Goal: Task Accomplishment & Management: Use online tool/utility

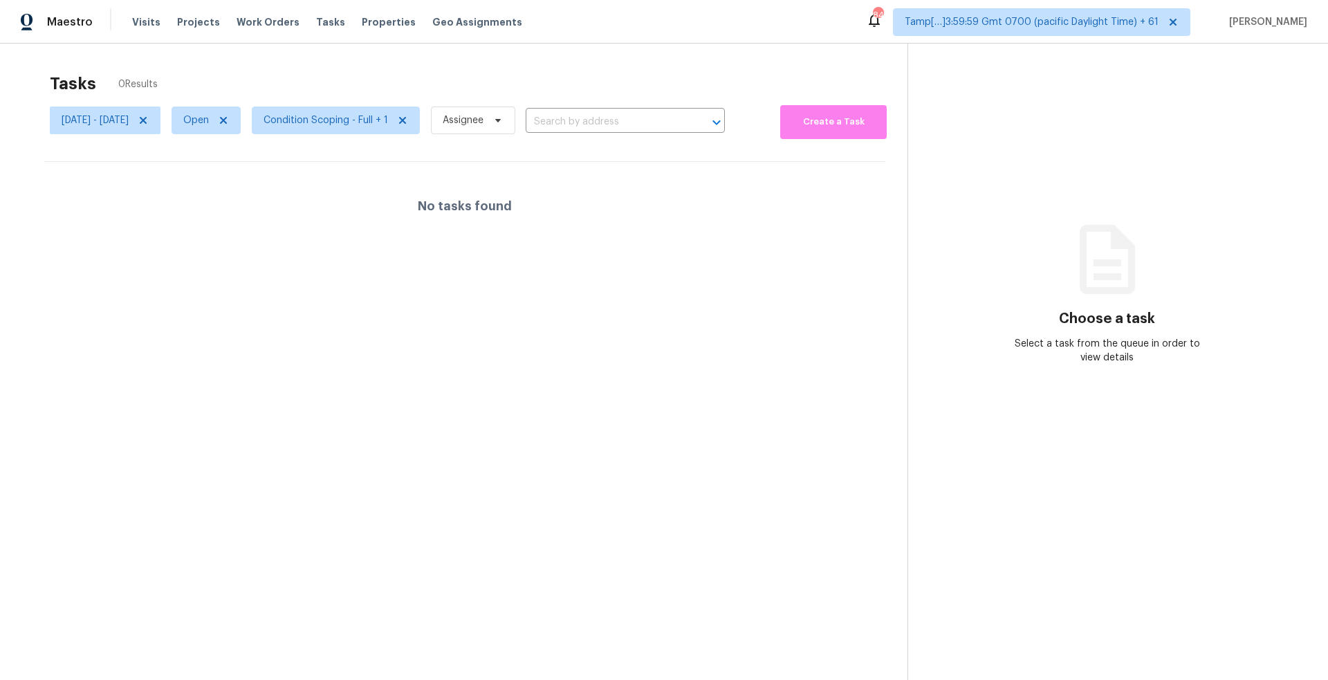
click at [873, 20] on div "841" at bounding box center [878, 15] width 10 height 14
click at [873, 21] on div "841" at bounding box center [878, 15] width 10 height 14
click at [149, 117] on icon at bounding box center [143, 120] width 11 height 11
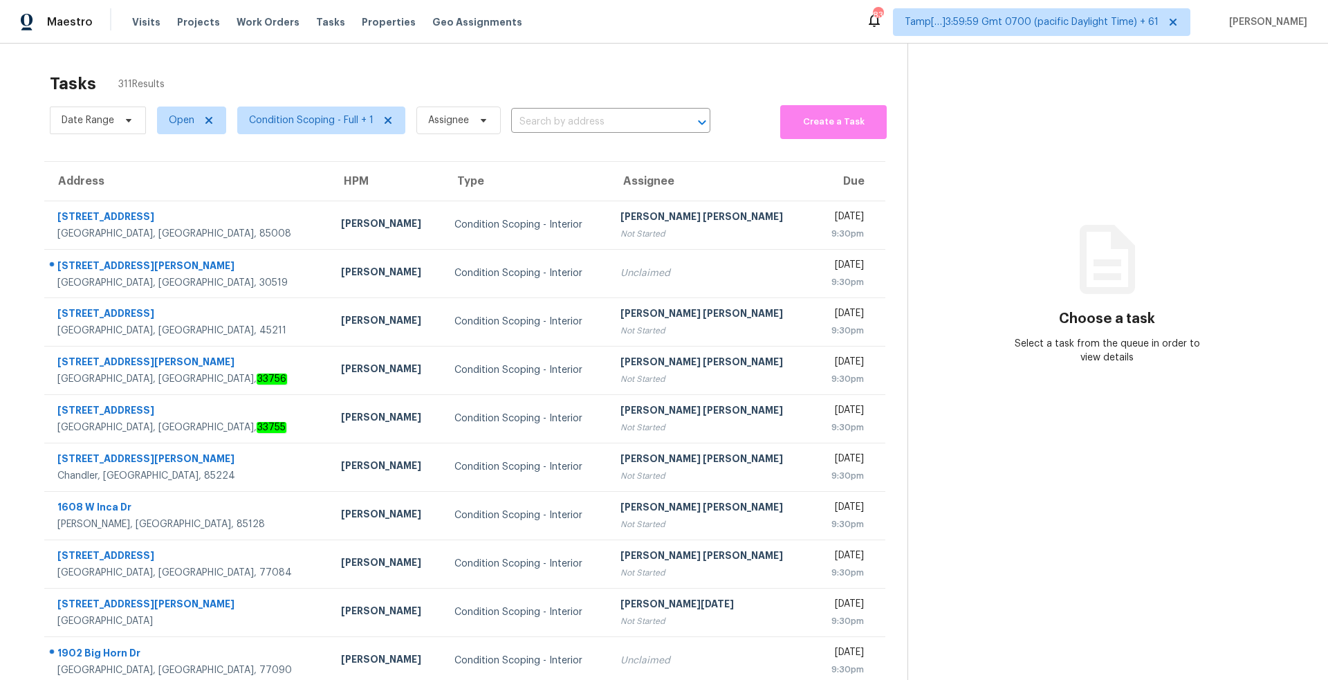
click at [571, 110] on div "Date Range Open Condition Scoping - Full + 1 Assignee ​" at bounding box center [380, 120] width 661 height 37
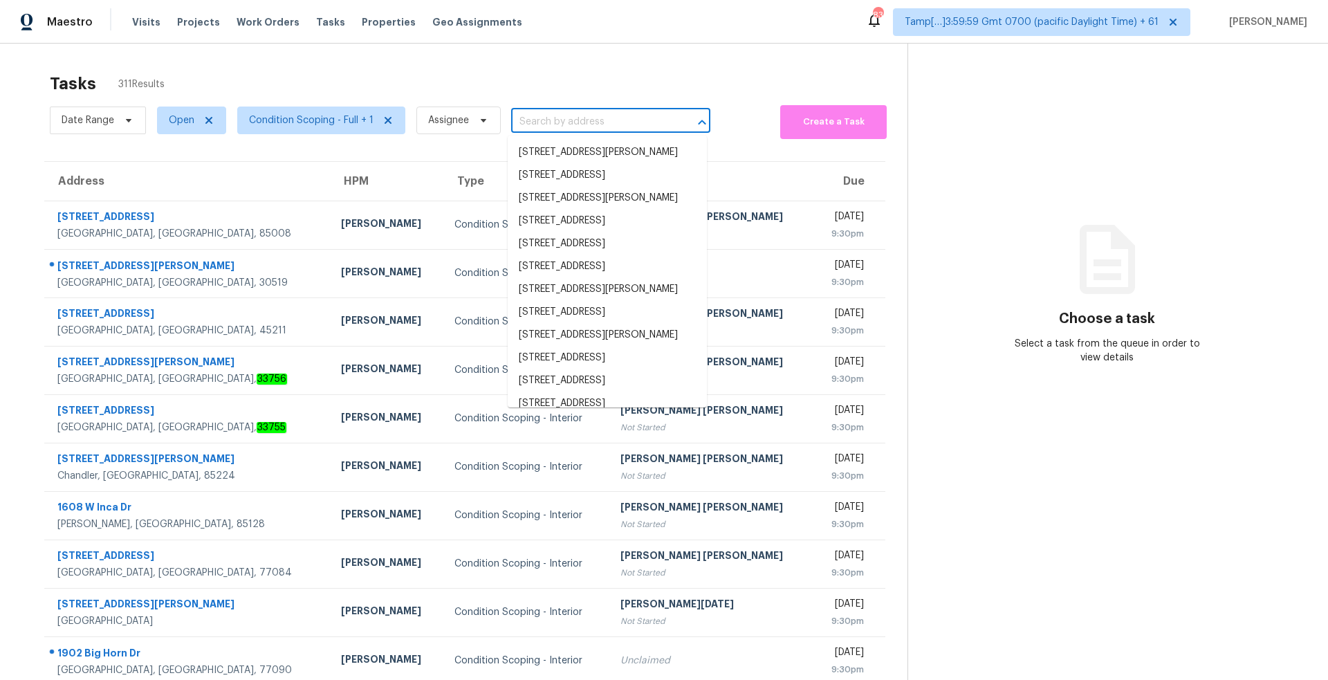
click at [561, 129] on input "text" at bounding box center [591, 121] width 161 height 21
paste input "[STREET_ADDRESS][PERSON_NAME]"
type input "[STREET_ADDRESS][PERSON_NAME]"
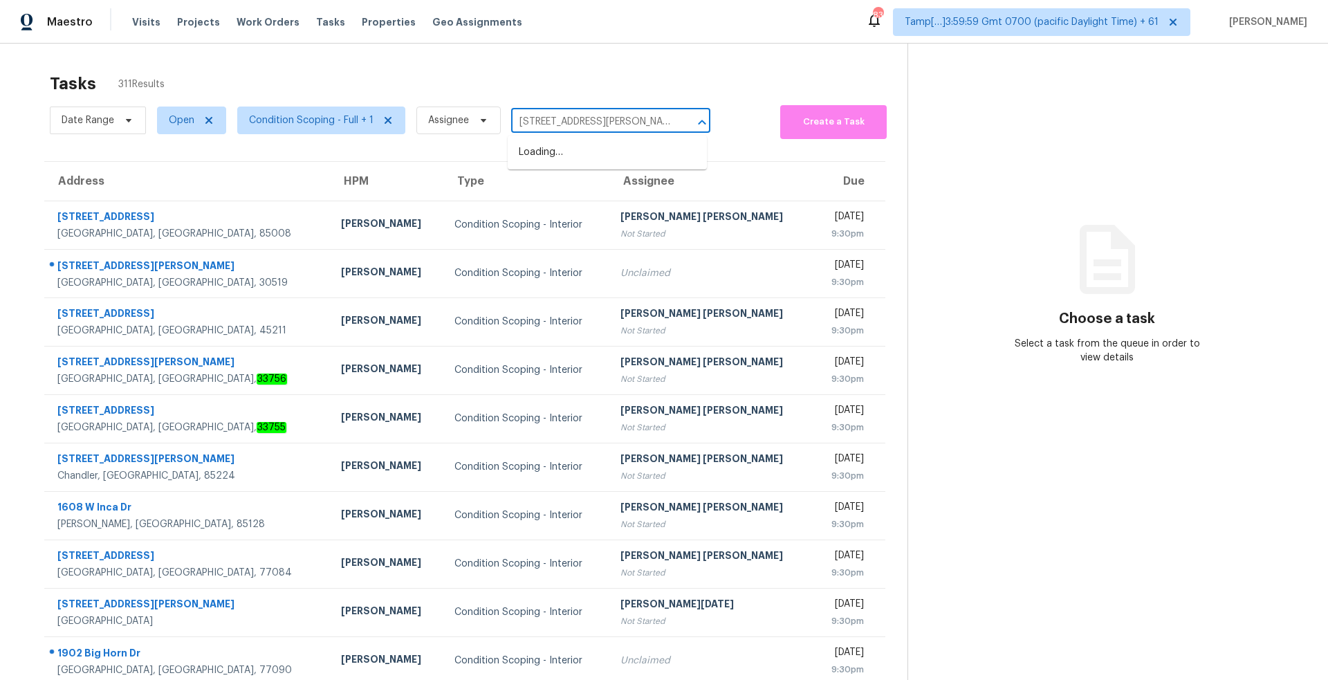
scroll to position [0, 29]
click at [571, 152] on li "[STREET_ADDRESS][PERSON_NAME]" at bounding box center [607, 152] width 199 height 23
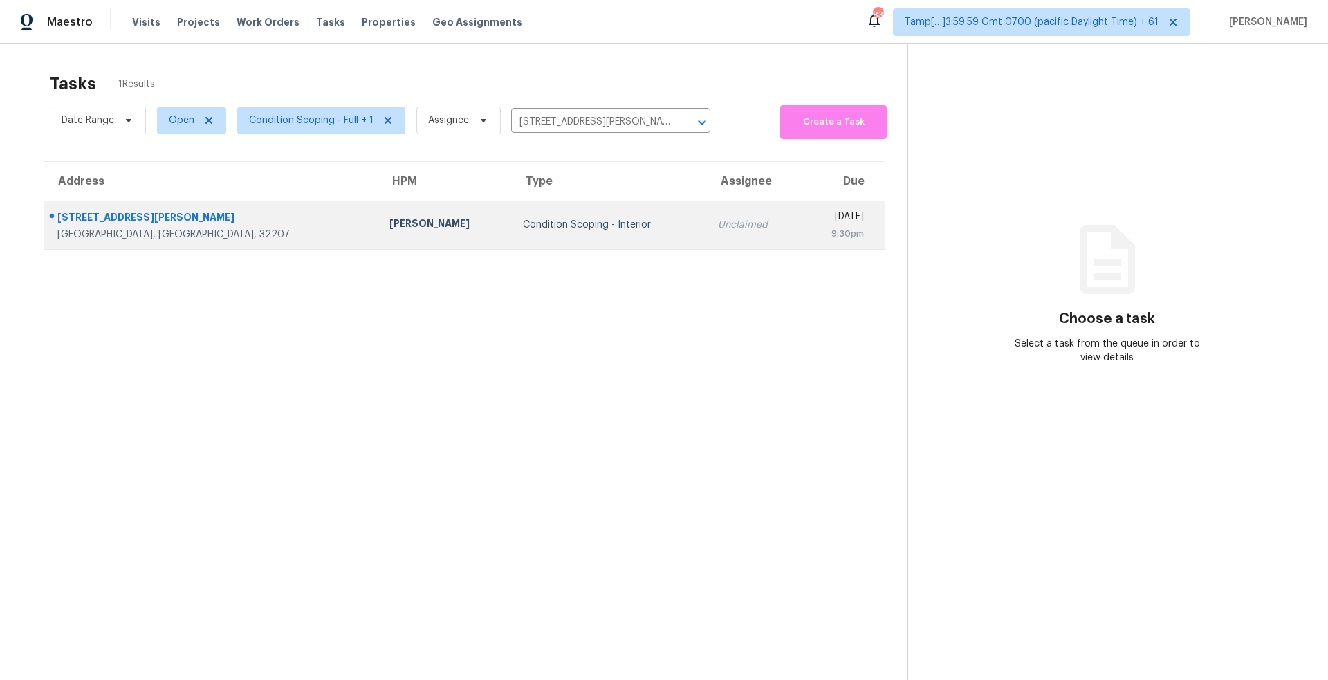
click at [523, 226] on div "Condition Scoping - Interior" at bounding box center [610, 225] width 174 height 14
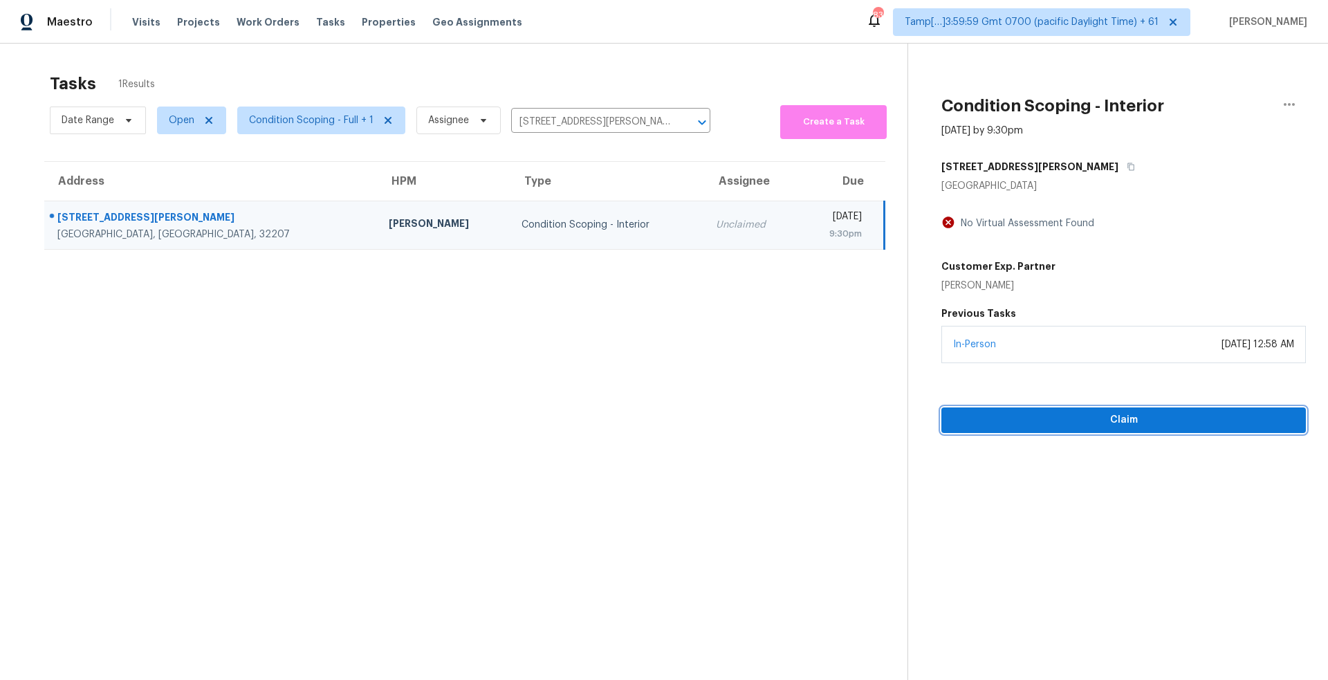
click at [1142, 423] on span "Claim" at bounding box center [1124, 420] width 342 height 17
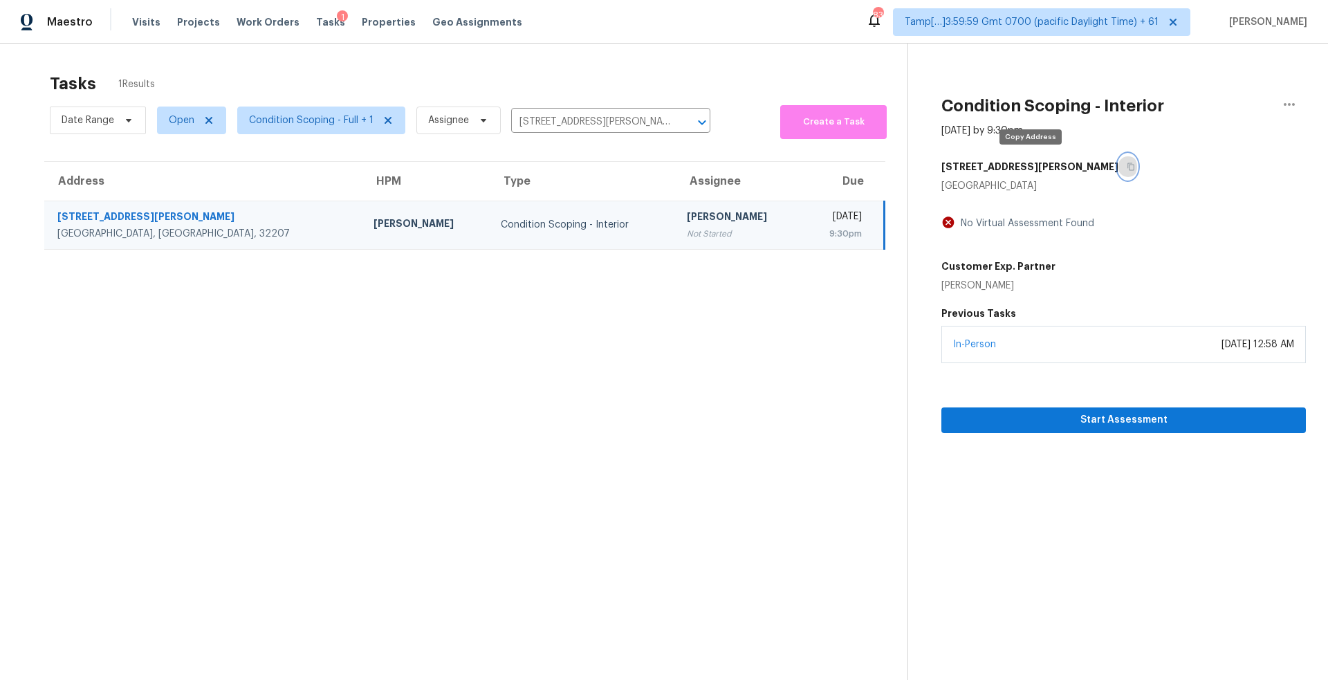
click at [1127, 167] on icon "button" at bounding box center [1131, 167] width 8 height 8
click at [1038, 416] on span "Start Assessment" at bounding box center [1124, 420] width 342 height 17
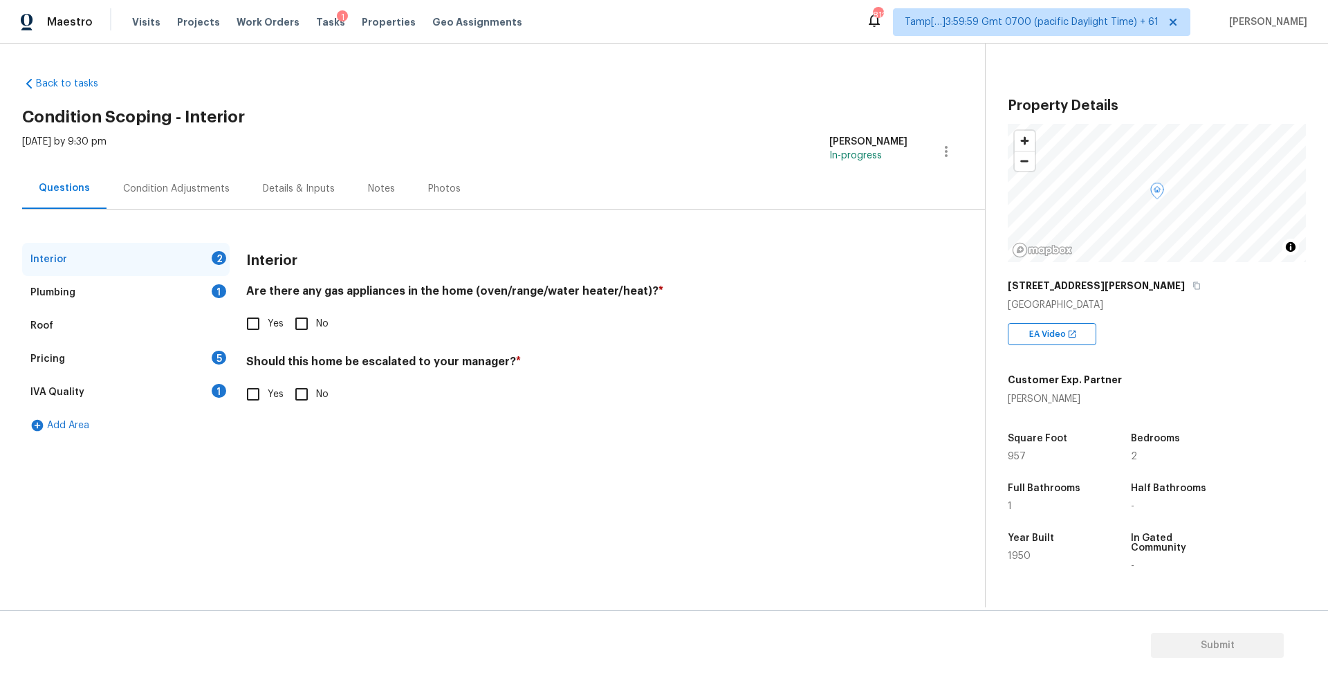
click at [225, 333] on div "Roof" at bounding box center [126, 325] width 208 height 33
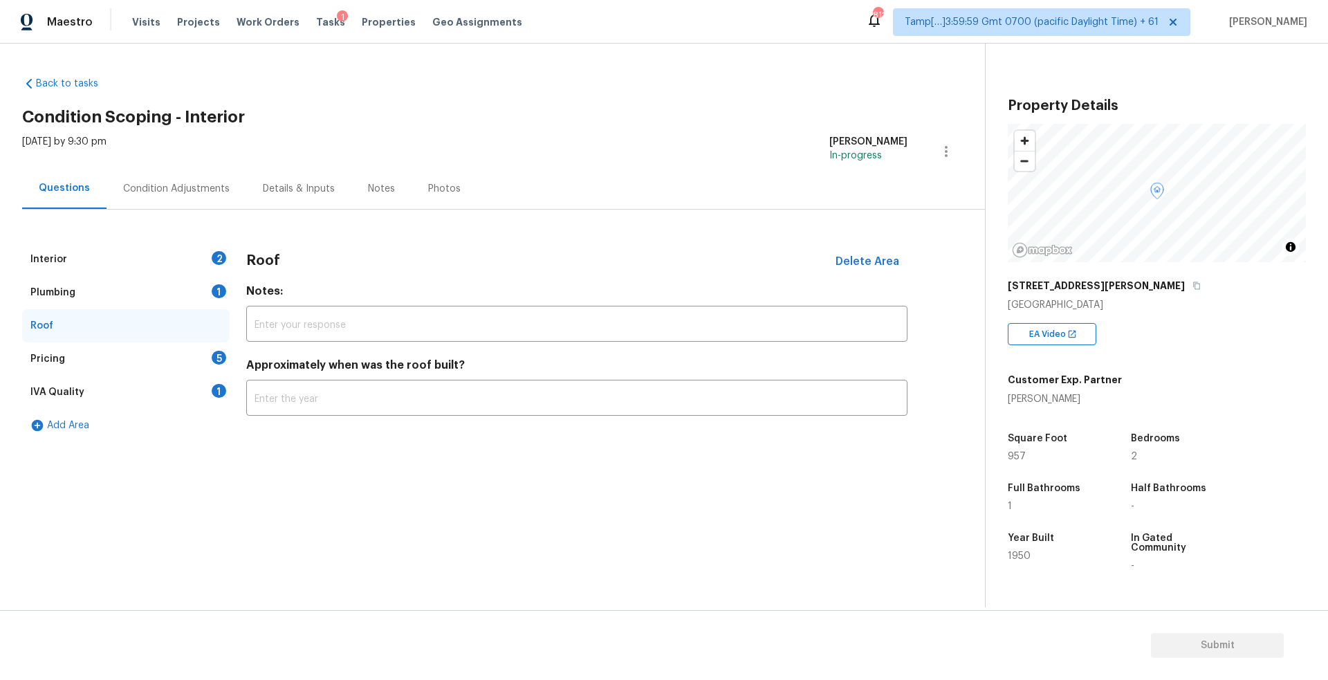
click at [202, 272] on div "Interior 2" at bounding box center [126, 259] width 208 height 33
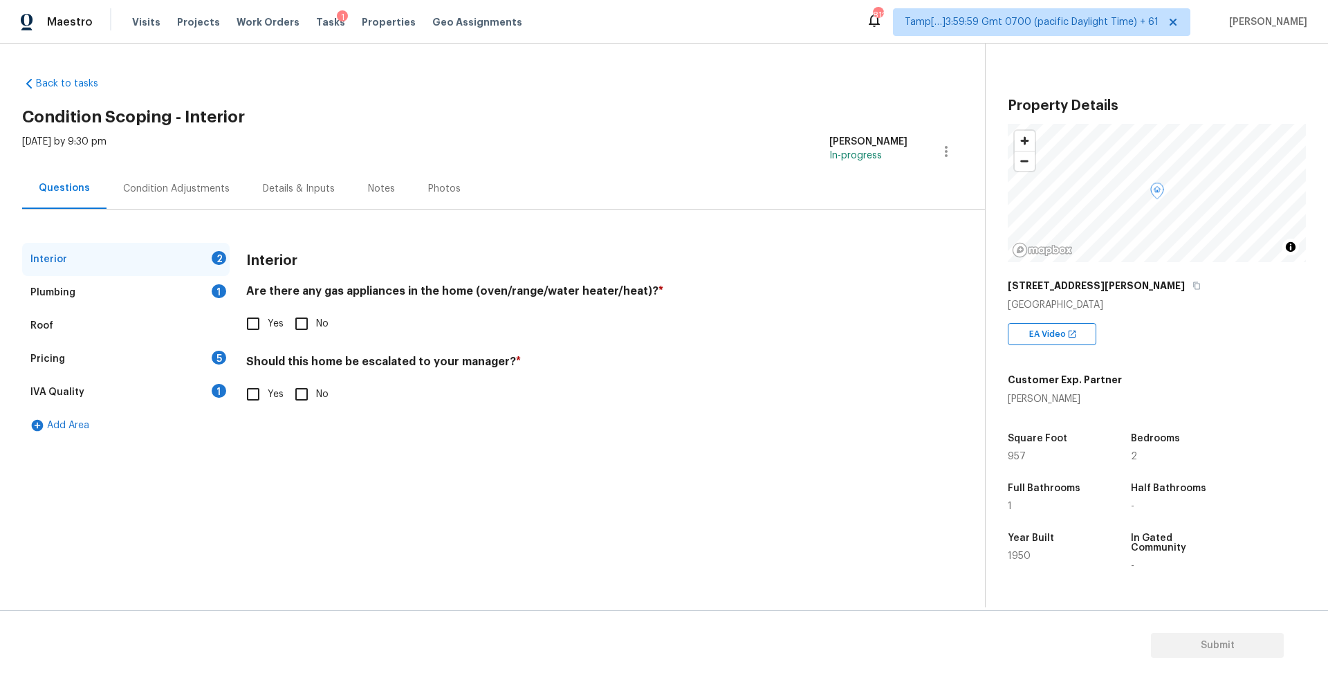
click at [275, 317] on span "Yes" at bounding box center [276, 324] width 16 height 15
click at [268, 317] on input "Yes" at bounding box center [253, 323] width 29 height 29
checkbox input "true"
click at [246, 395] on input "Yes" at bounding box center [253, 395] width 29 height 29
checkbox input "true"
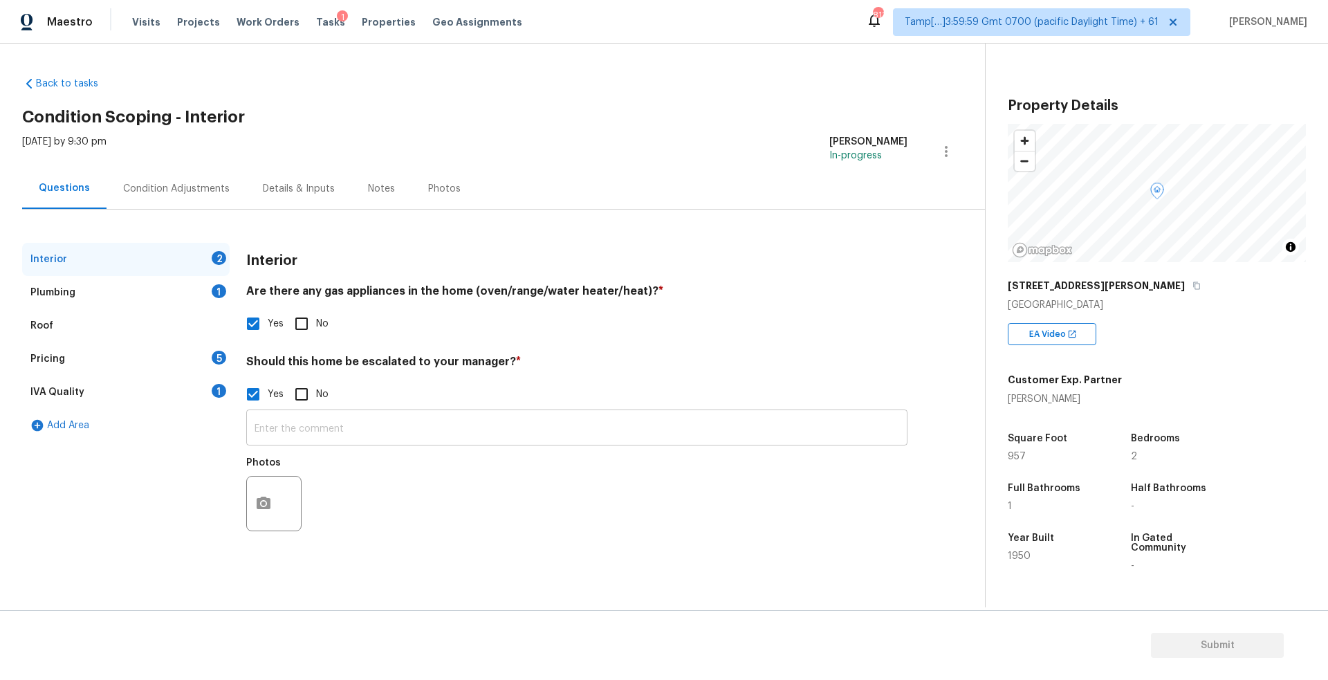
click at [384, 426] on input "text" at bounding box center [576, 429] width 661 height 33
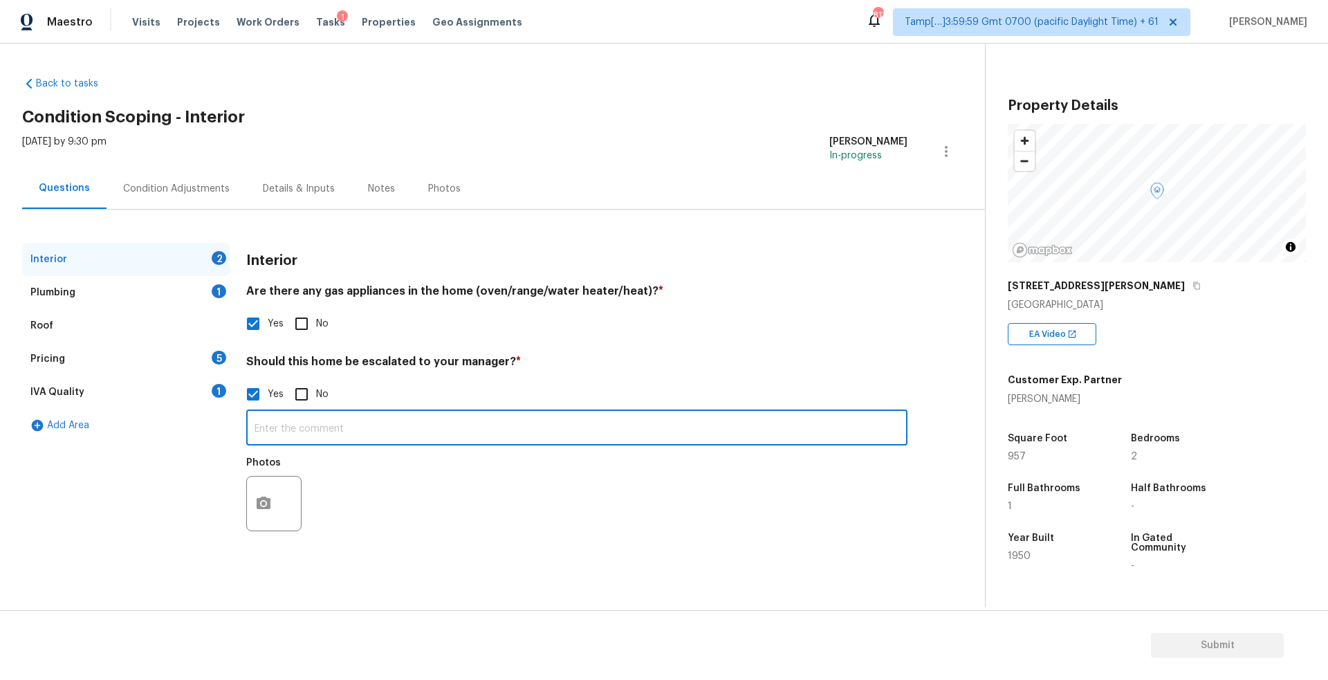
click at [358, 428] on input "text" at bounding box center [576, 429] width 661 height 33
type input "U"
paste input "Septic/Sewer"
click at [263, 424] on input "Unknown Septic/Sewer" at bounding box center [576, 429] width 661 height 33
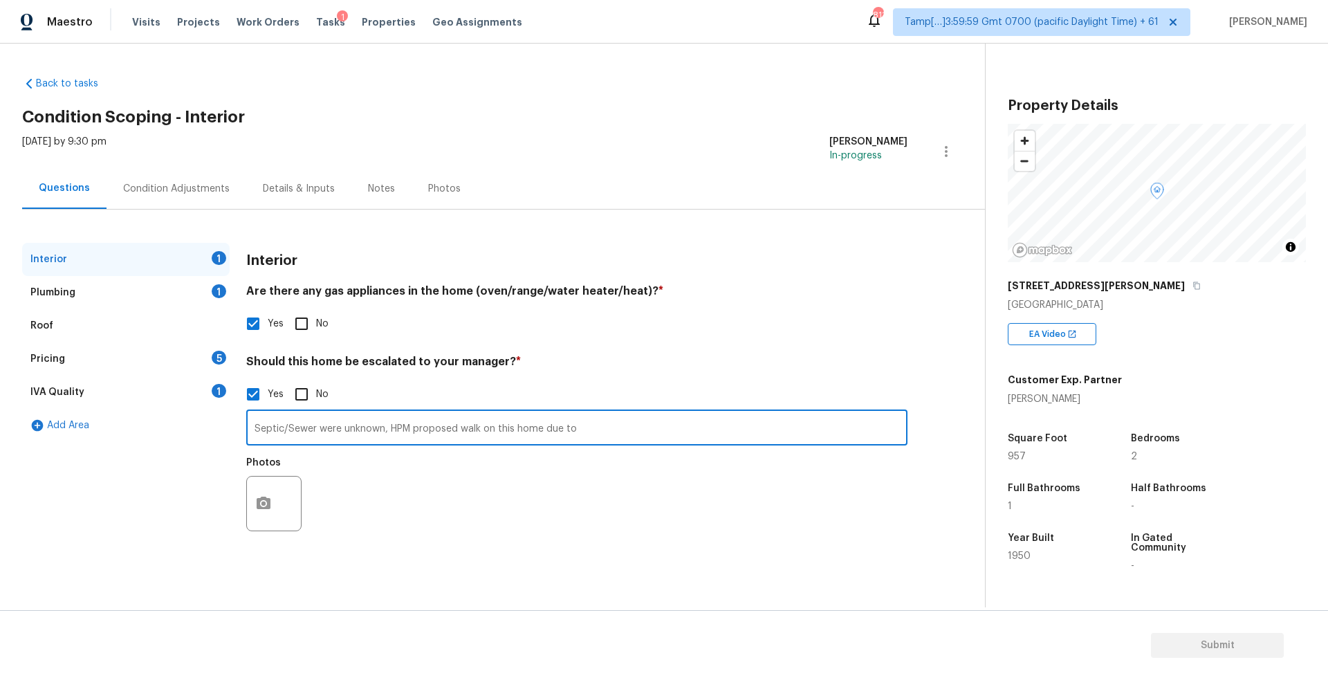
paste input "Flooring in the kitchen is very soft and spongey"
type input "Septic/Sewer were unknown, HPM proposed walk on this home due to Flooring in th…"
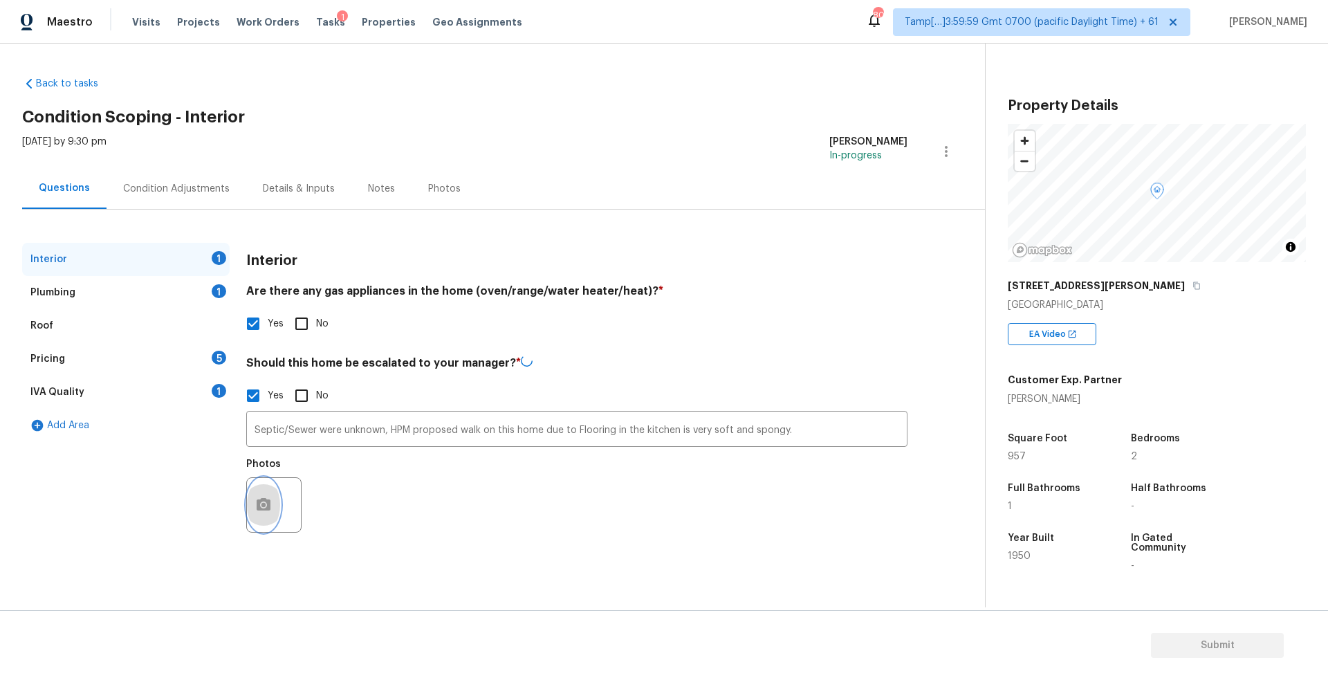
click at [258, 498] on icon "button" at bounding box center [263, 505] width 17 height 17
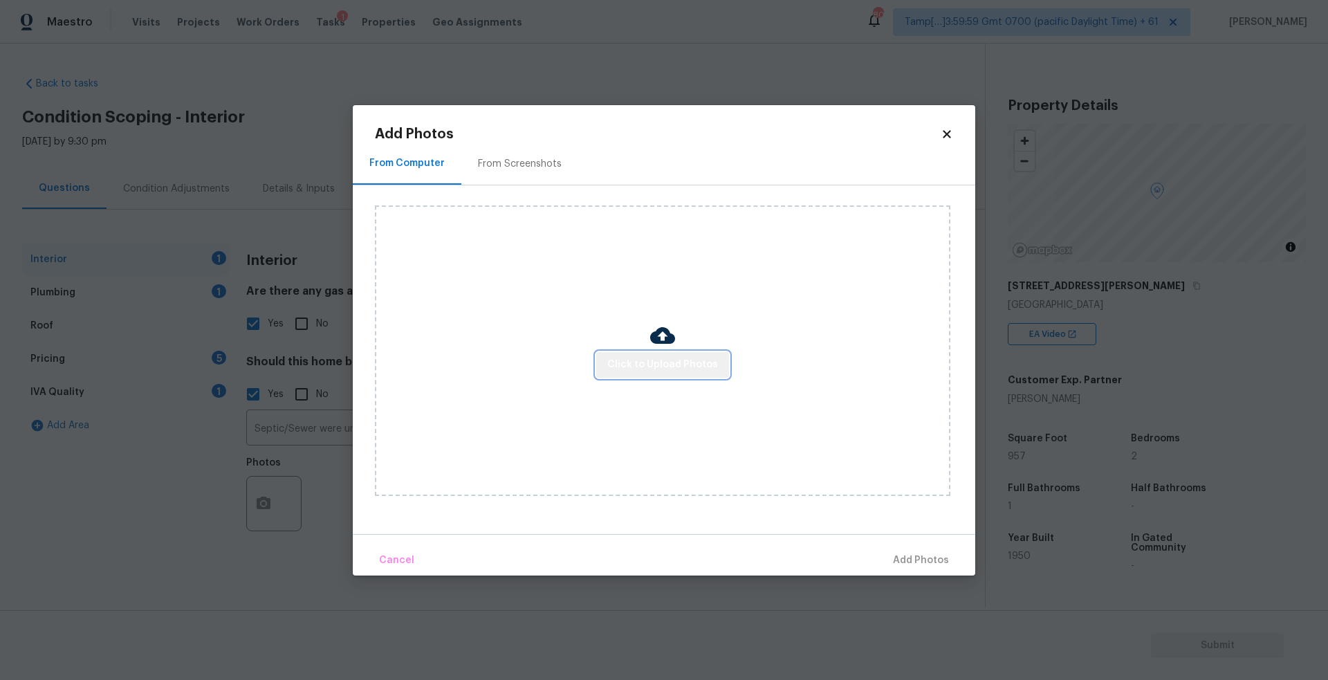
click at [688, 369] on span "Click to Upload Photos" at bounding box center [662, 364] width 111 height 17
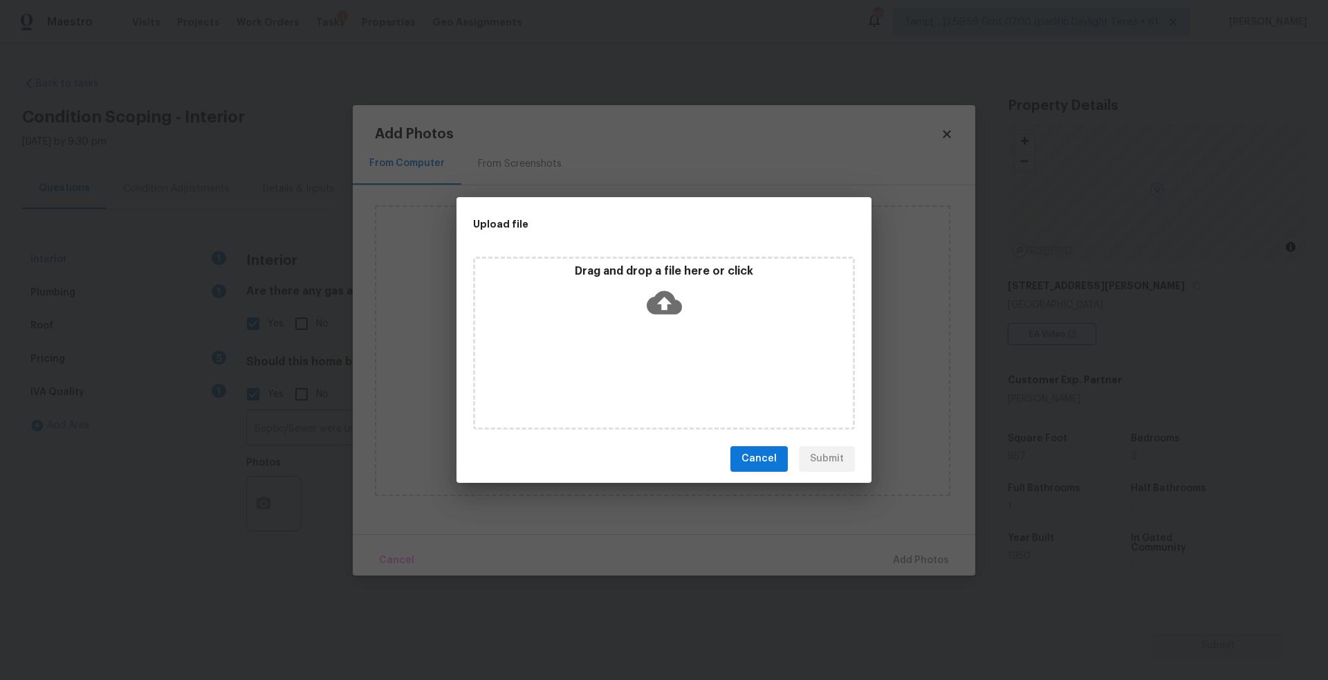
click at [653, 294] on icon at bounding box center [664, 302] width 35 height 35
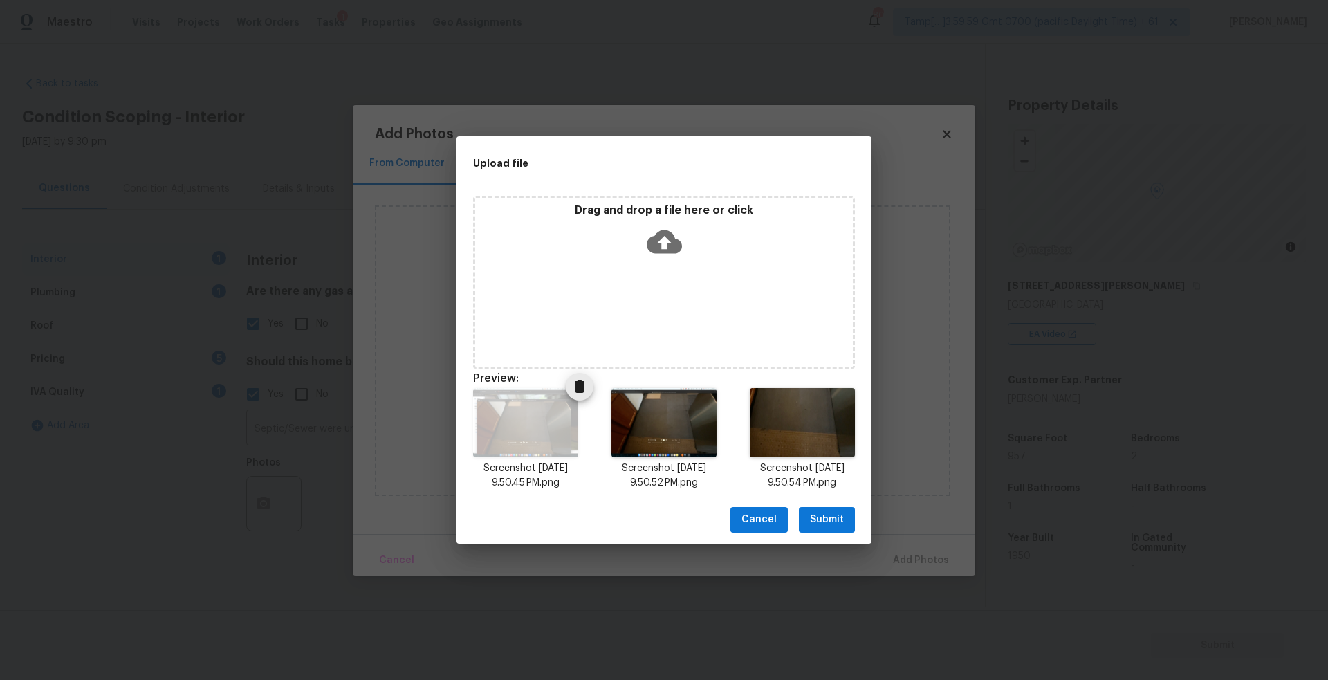
click at [576, 387] on icon "Delete" at bounding box center [580, 387] width 10 height 12
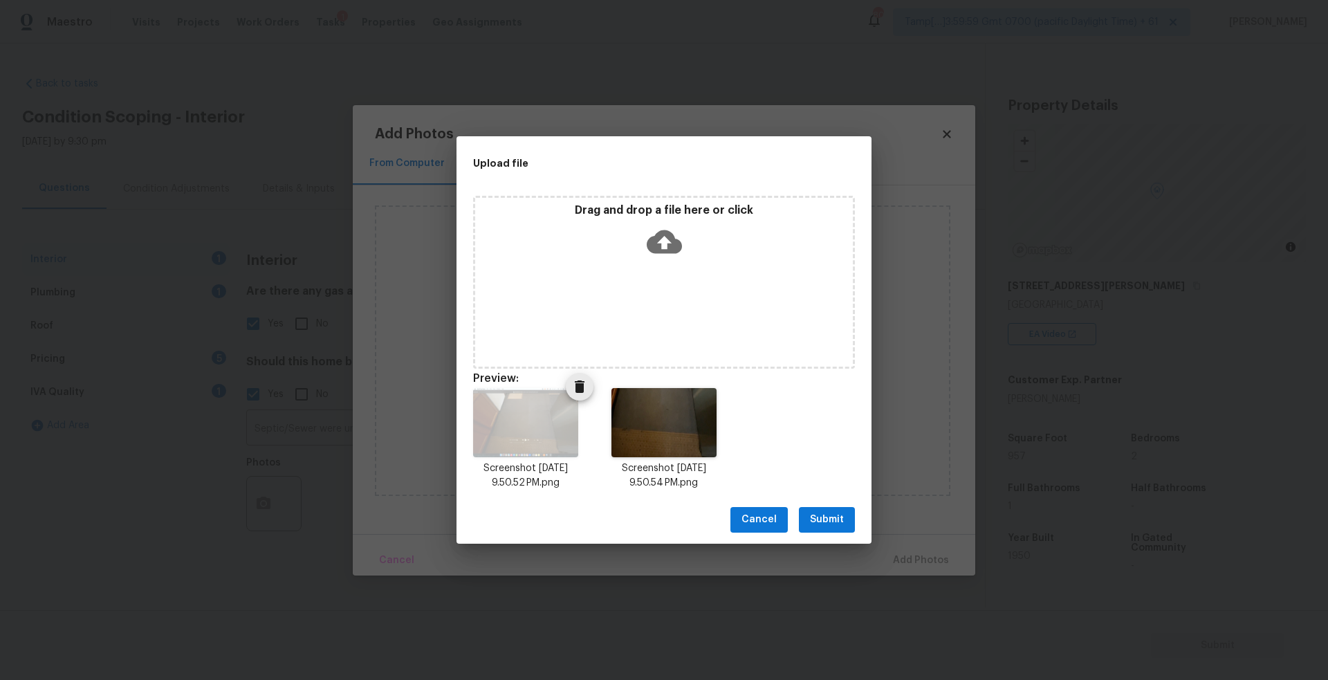
click at [584, 382] on icon "Delete" at bounding box center [580, 387] width 10 height 12
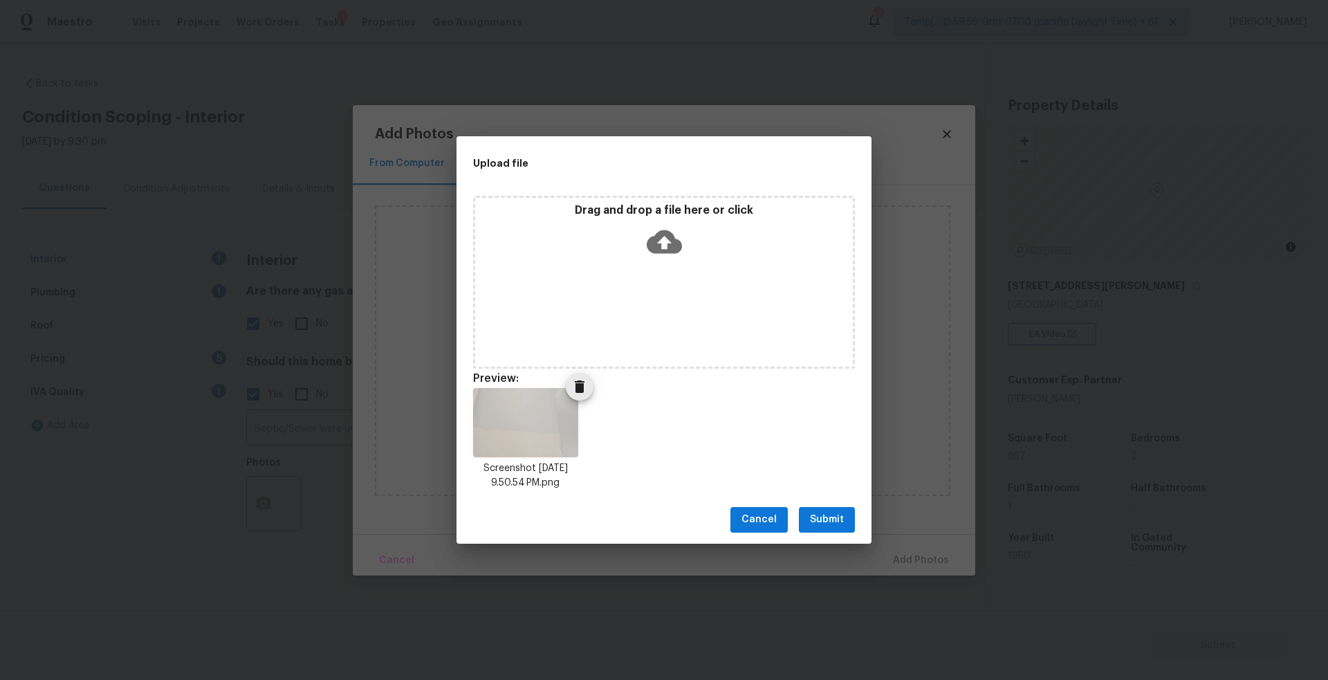
click at [575, 388] on icon "Delete" at bounding box center [579, 386] width 17 height 17
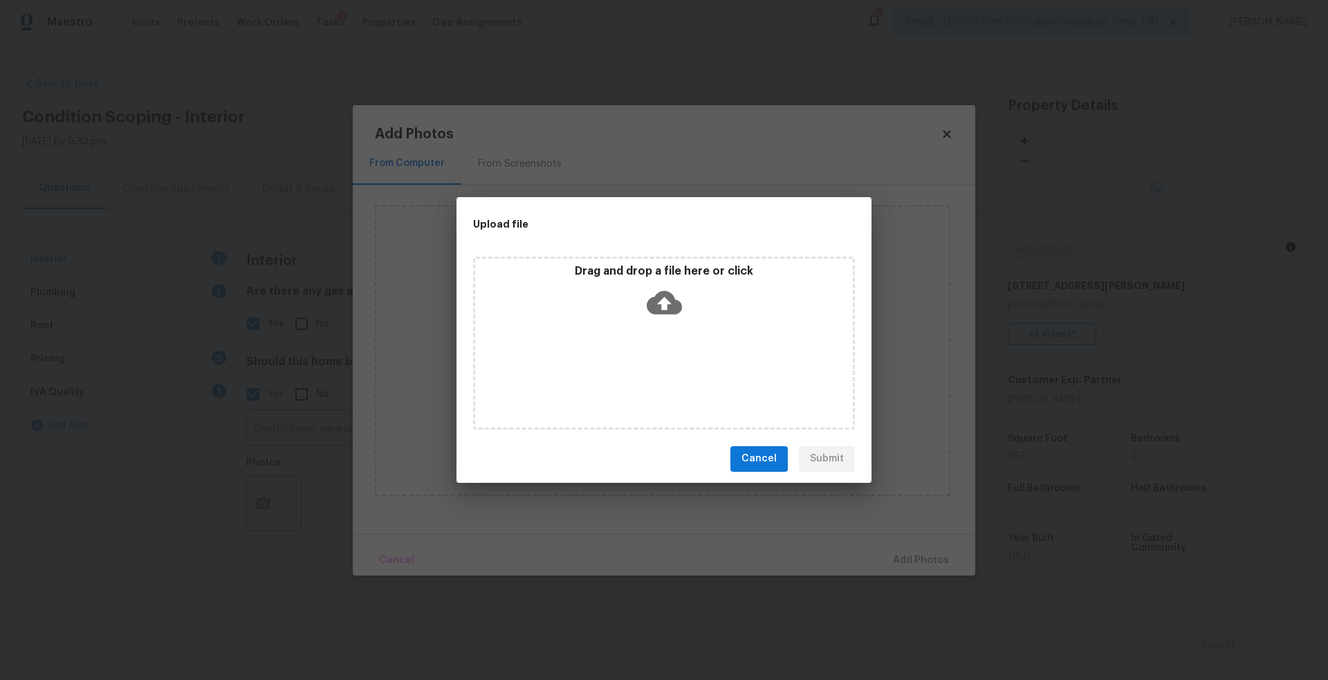
click at [656, 294] on icon at bounding box center [664, 303] width 35 height 24
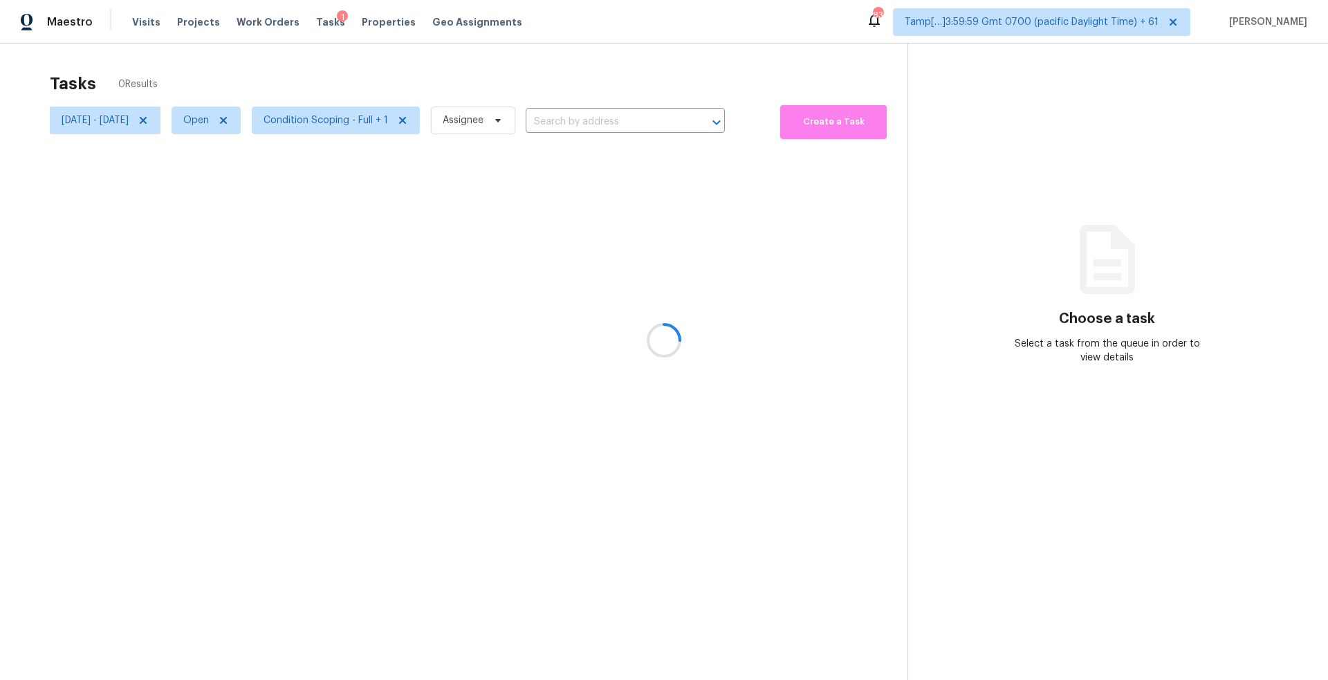
click at [153, 23] on div at bounding box center [664, 340] width 1328 height 680
click at [140, 21] on div at bounding box center [664, 340] width 1328 height 680
click at [140, 21] on span "Visits" at bounding box center [146, 22] width 28 height 14
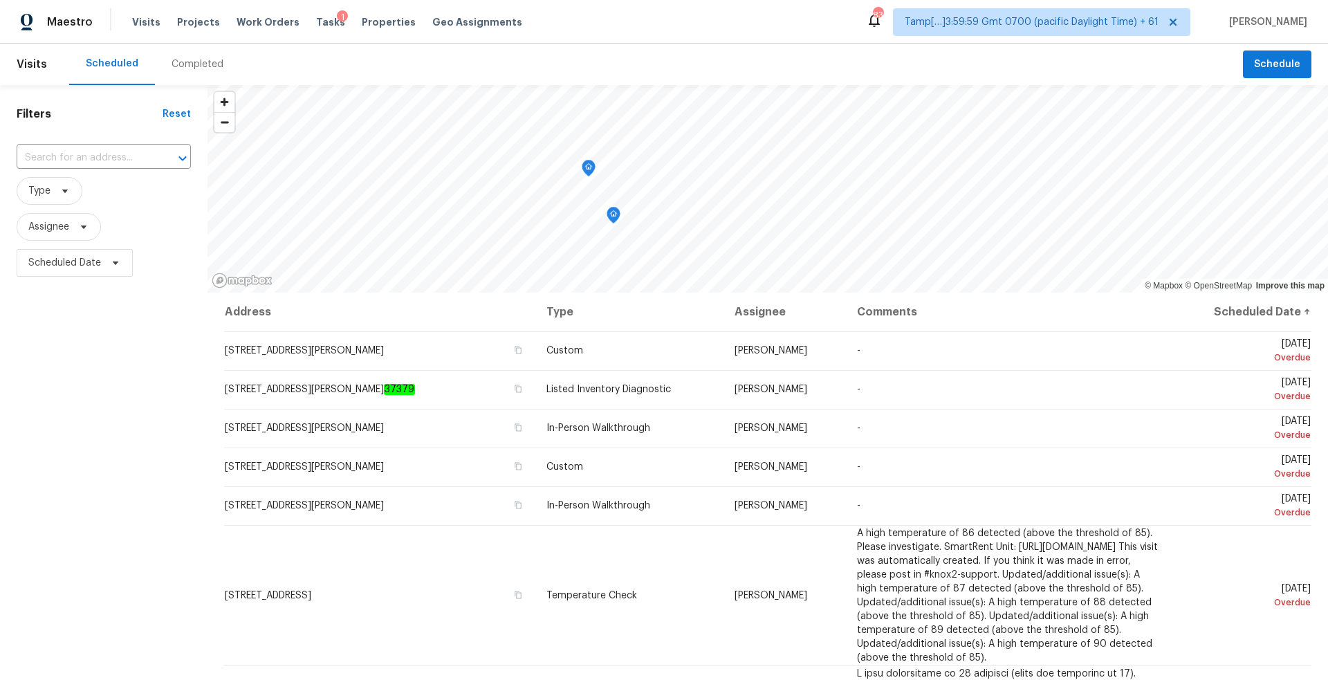
click at [199, 73] on div "Completed" at bounding box center [197, 65] width 85 height 42
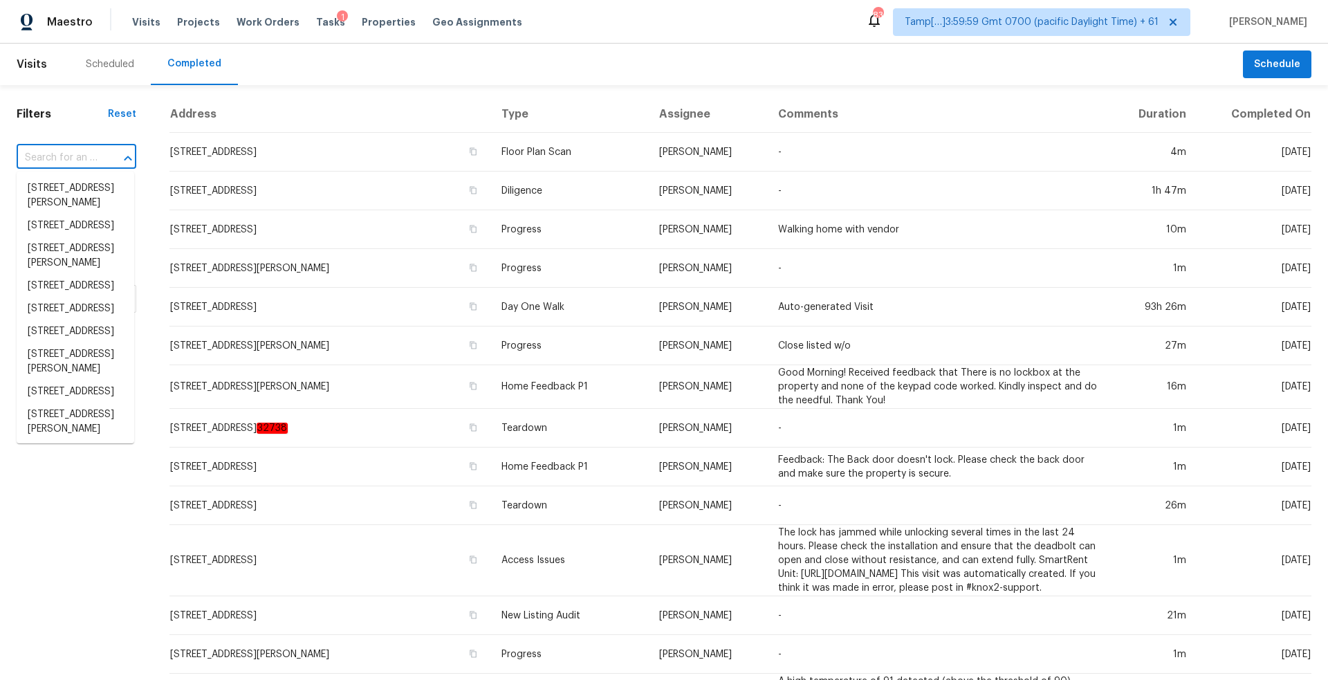
click at [83, 157] on input "text" at bounding box center [57, 157] width 81 height 21
paste input "[STREET_ADDRESS][PERSON_NAME]"
type input "[STREET_ADDRESS][PERSON_NAME]"
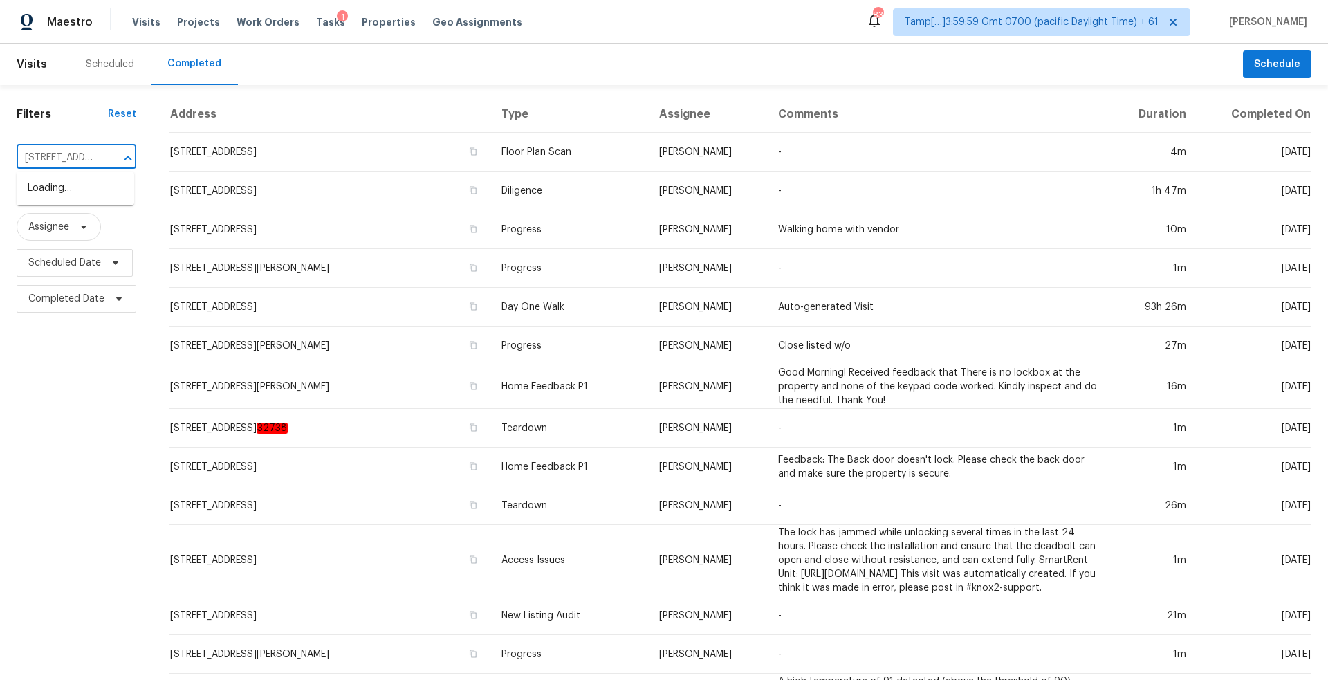
scroll to position [0, 111]
click at [88, 183] on li "[STREET_ADDRESS][PERSON_NAME]" at bounding box center [76, 195] width 118 height 37
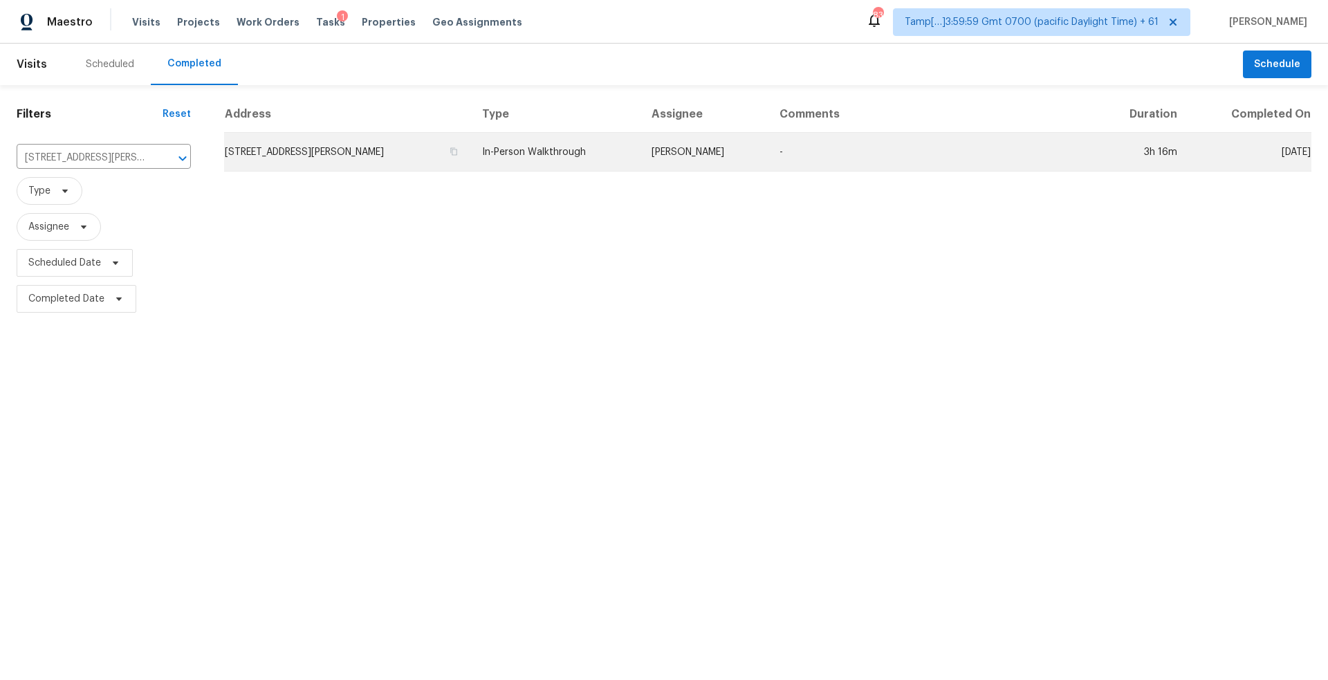
click at [407, 149] on td "[STREET_ADDRESS][PERSON_NAME]" at bounding box center [347, 152] width 247 height 39
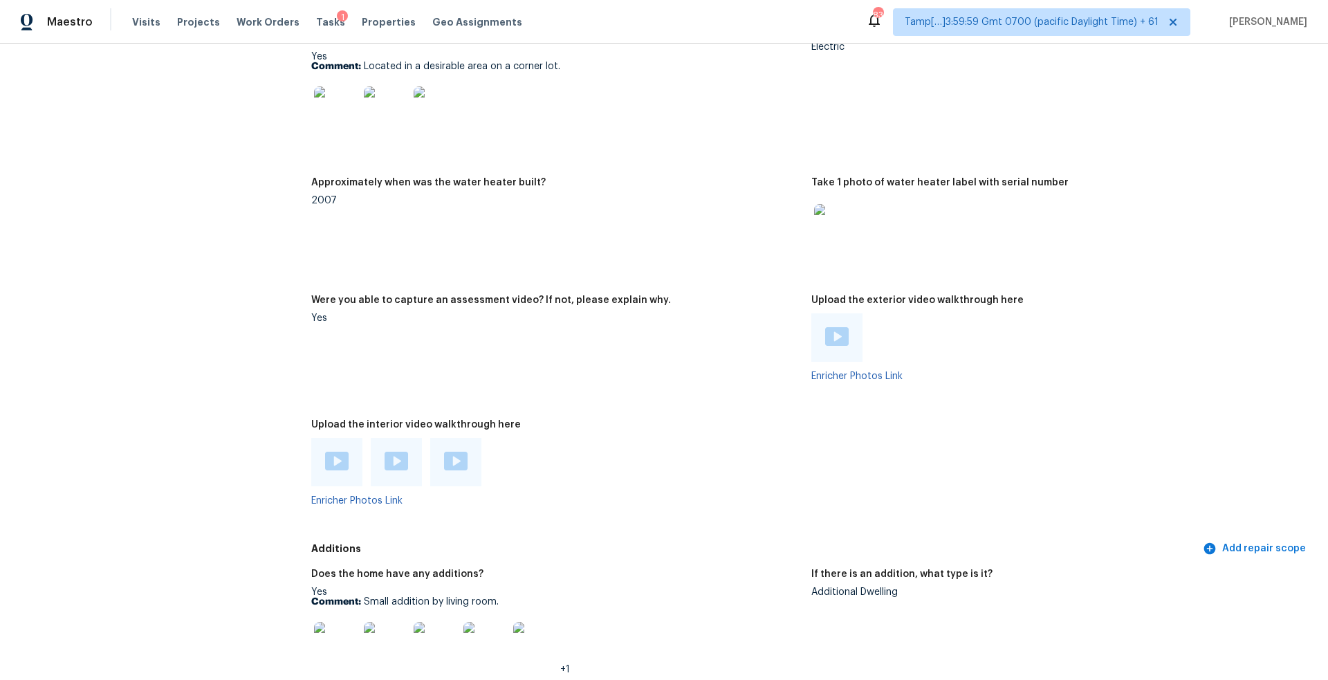
scroll to position [2435, 0]
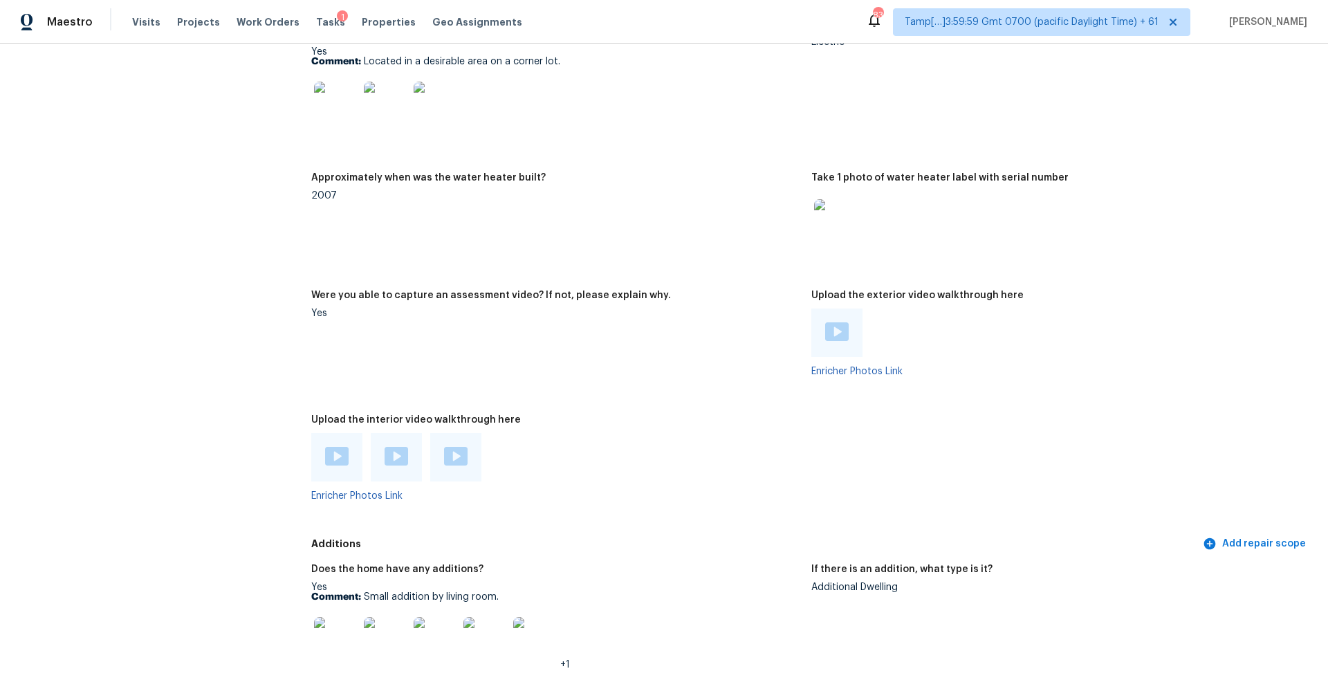
click at [341, 447] on img at bounding box center [337, 456] width 24 height 19
click at [387, 447] on img at bounding box center [397, 456] width 24 height 19
click at [454, 447] on img at bounding box center [456, 456] width 24 height 19
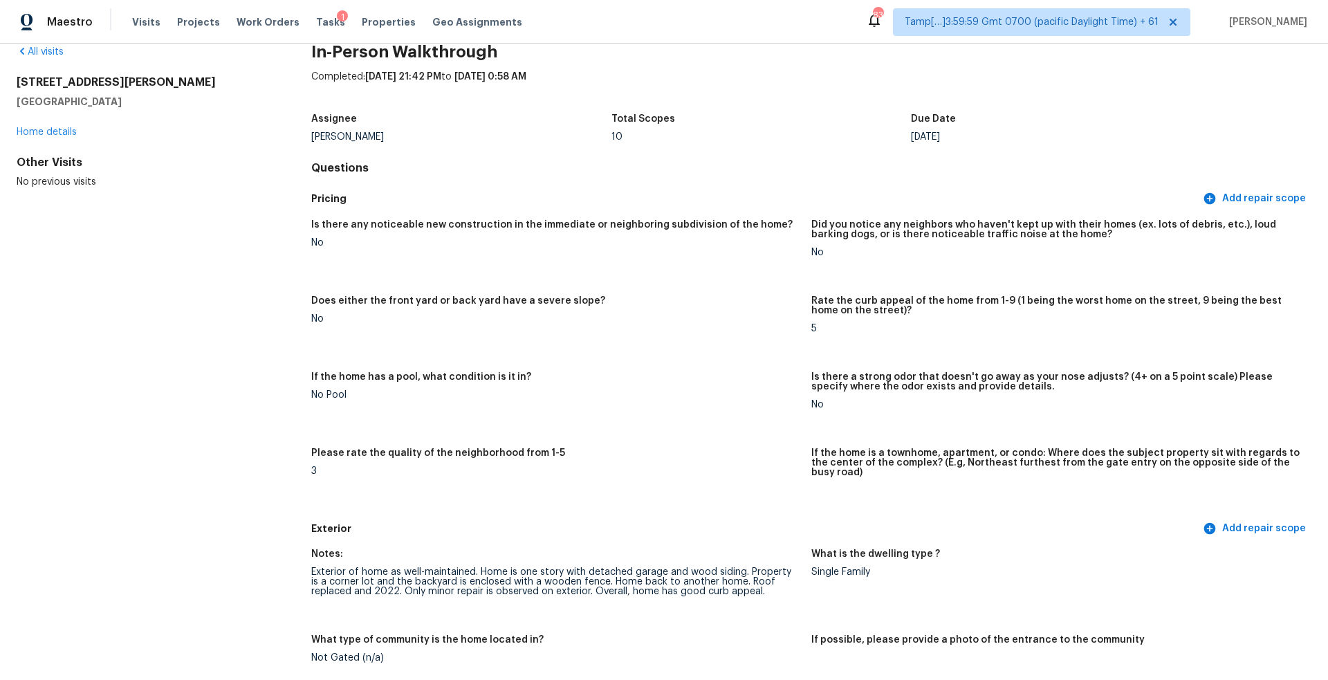
scroll to position [0, 0]
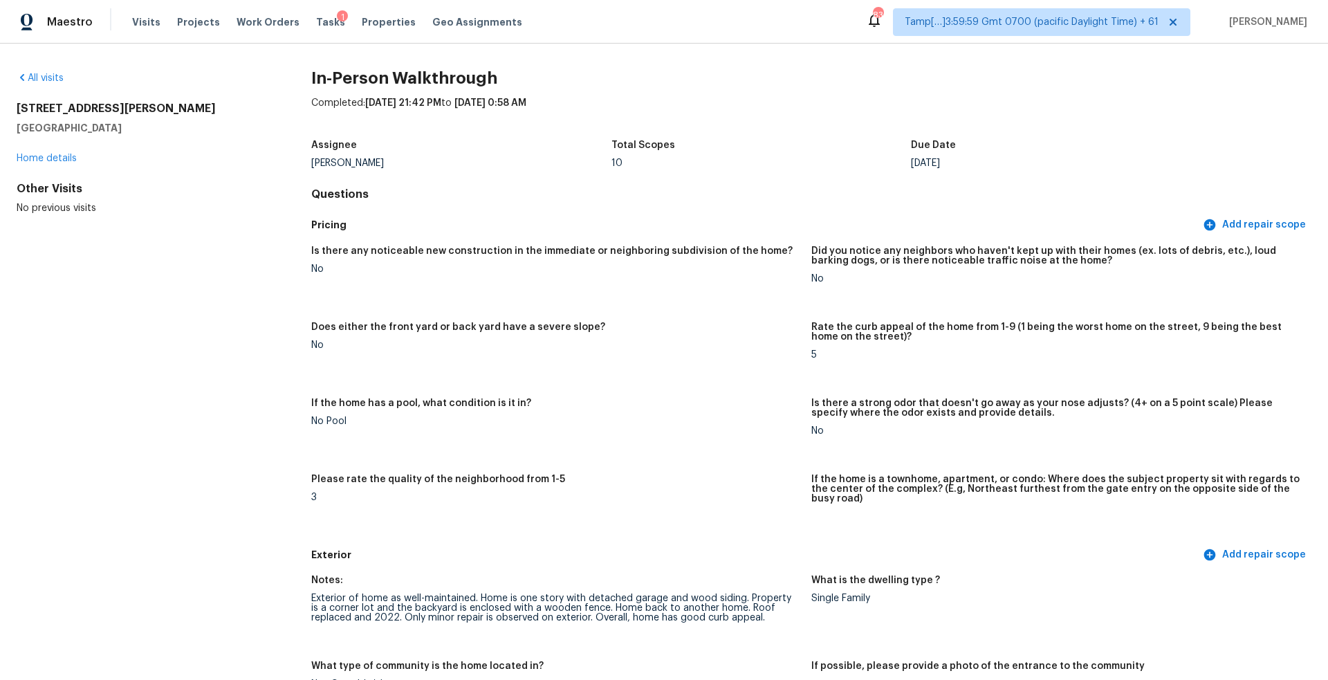
click at [1248, 134] on div "Assignee Melissa Mossbrooks Total Scopes 10 Due Date Fri, Aug 08" at bounding box center [811, 154] width 1000 height 44
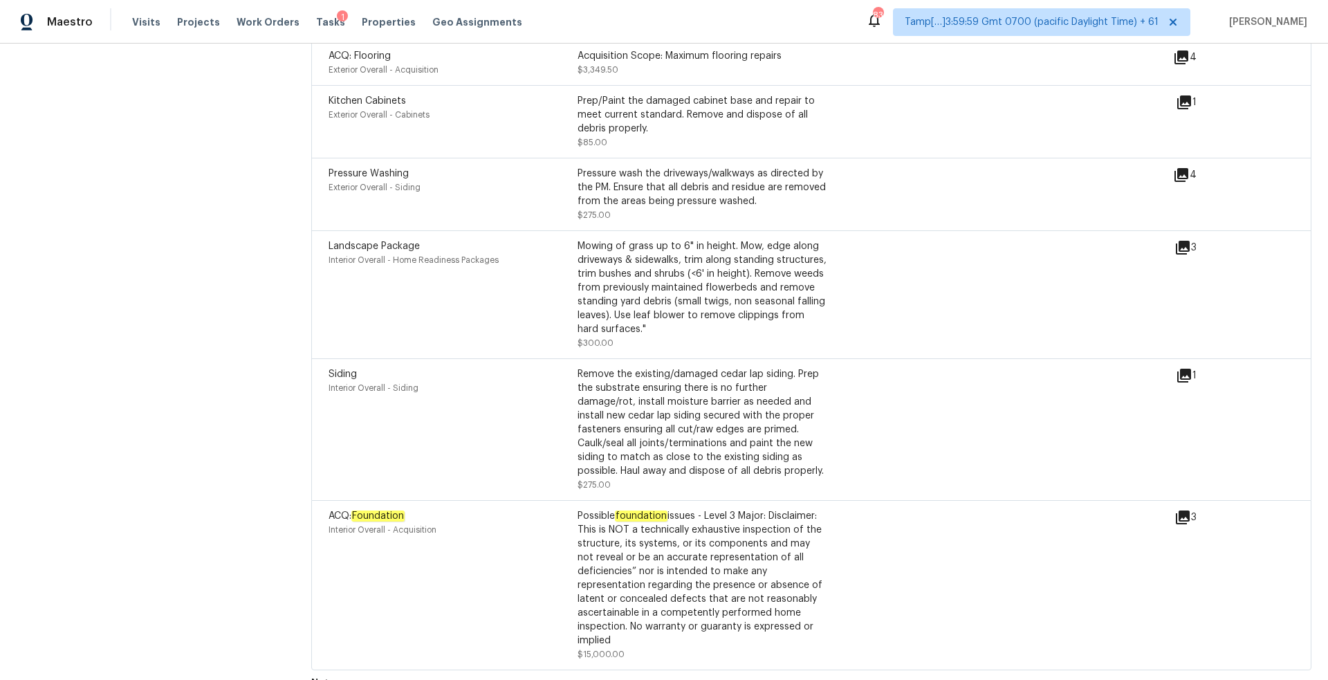
scroll to position [1210, 0]
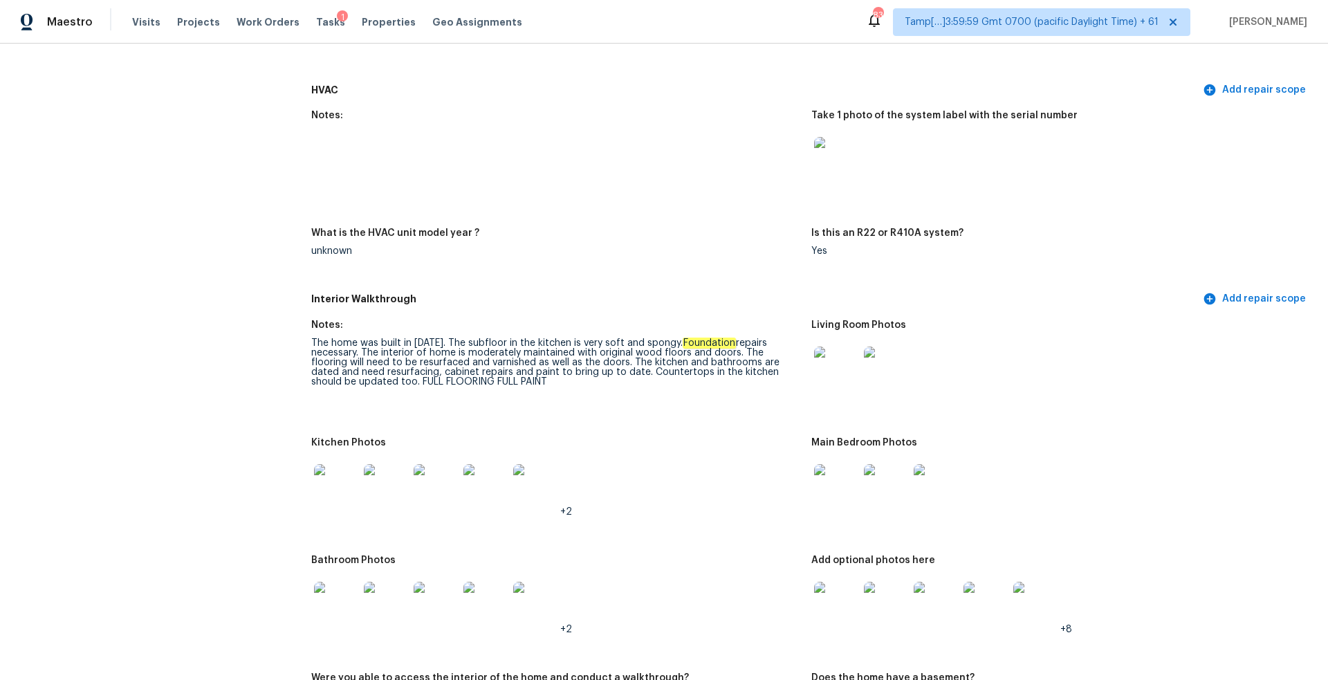
click at [1132, 129] on div at bounding box center [1056, 159] width 489 height 61
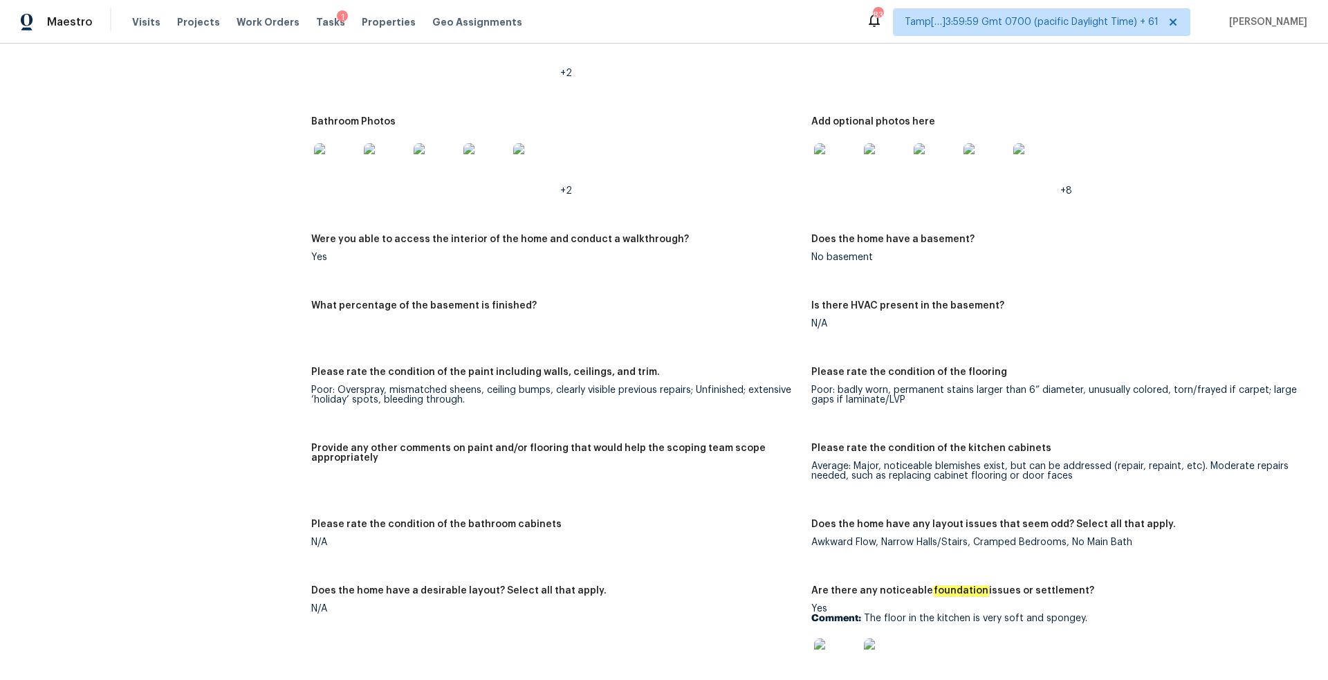
click at [903, 387] on div "Poor: badly worn, permanent stains larger than 6” diameter, unusually colored, …" at bounding box center [1056, 394] width 489 height 19
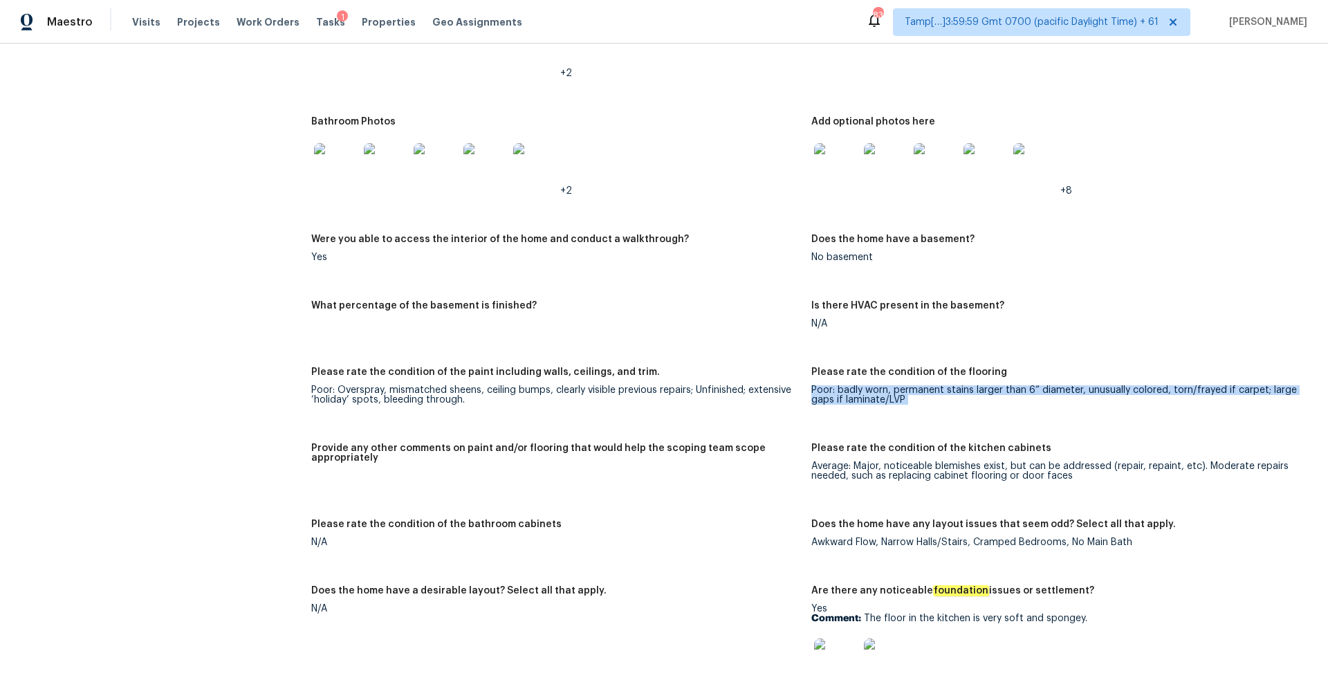
click at [903, 387] on div "Poor: badly worn, permanent stains larger than 6” diameter, unusually colored, …" at bounding box center [1056, 394] width 489 height 19
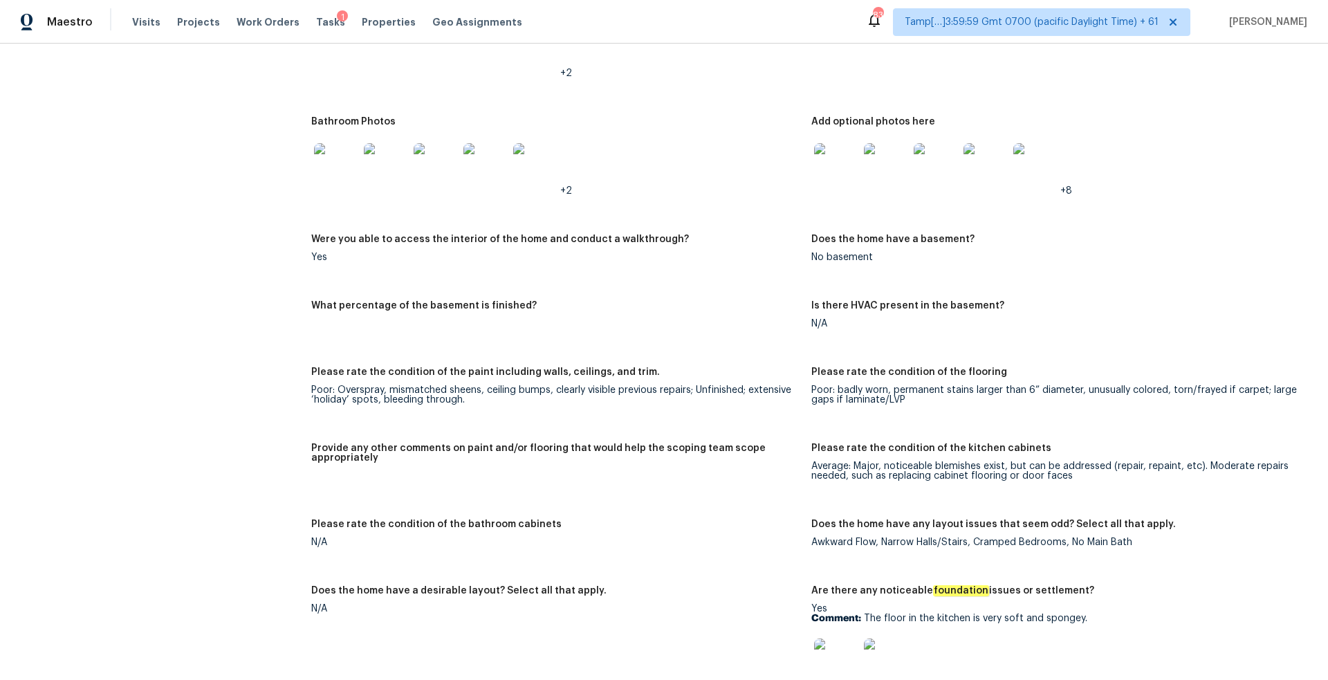
click at [762, 154] on div "+2" at bounding box center [555, 165] width 489 height 61
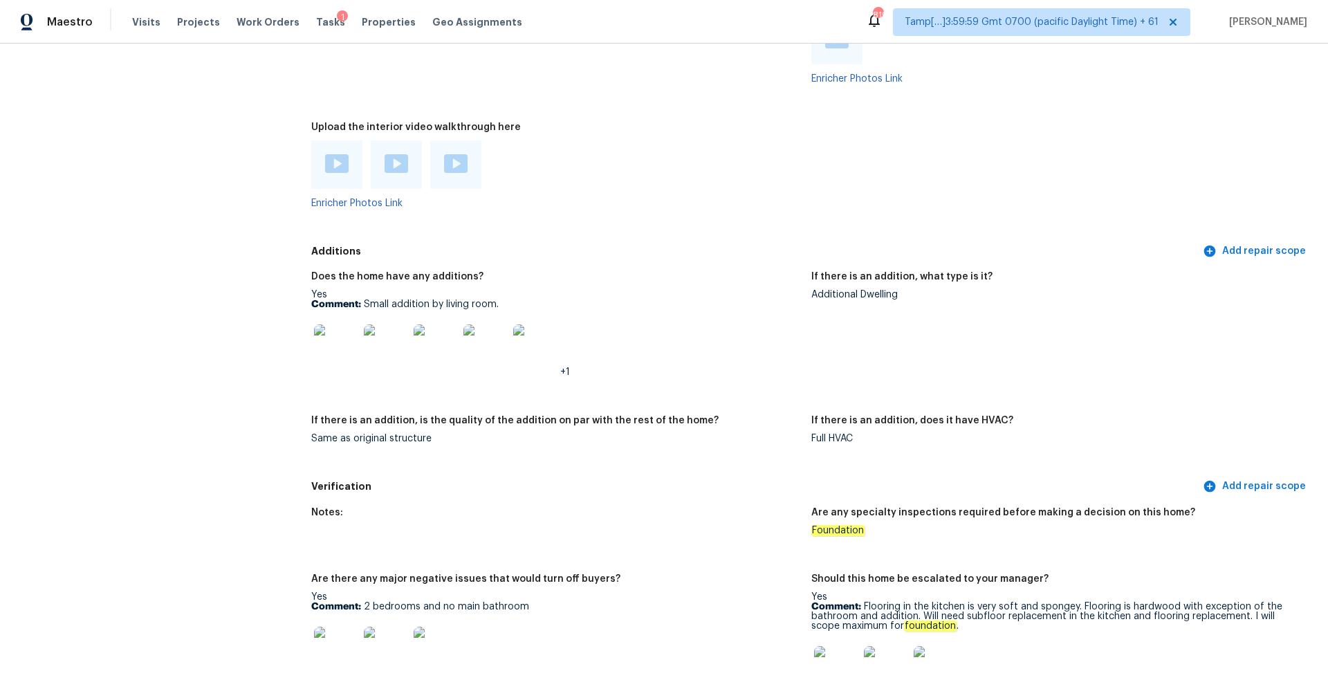
scroll to position [2764, 0]
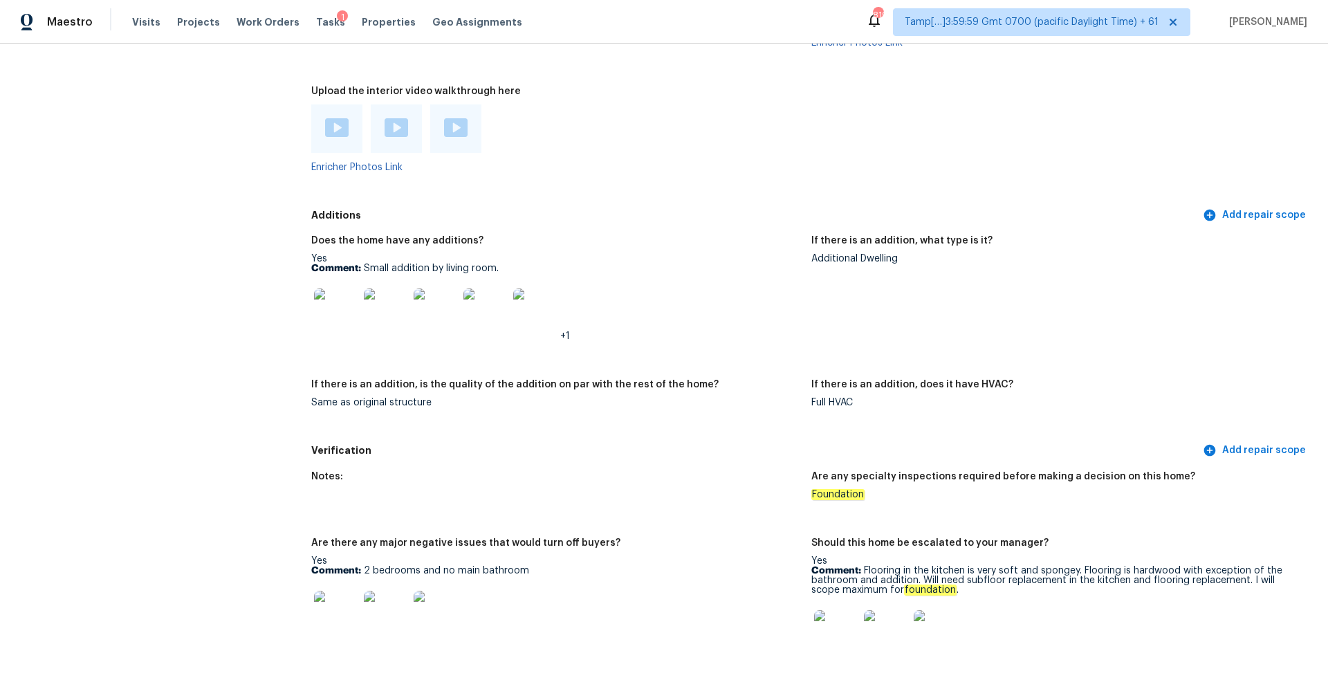
click at [339, 302] on img at bounding box center [336, 310] width 44 height 44
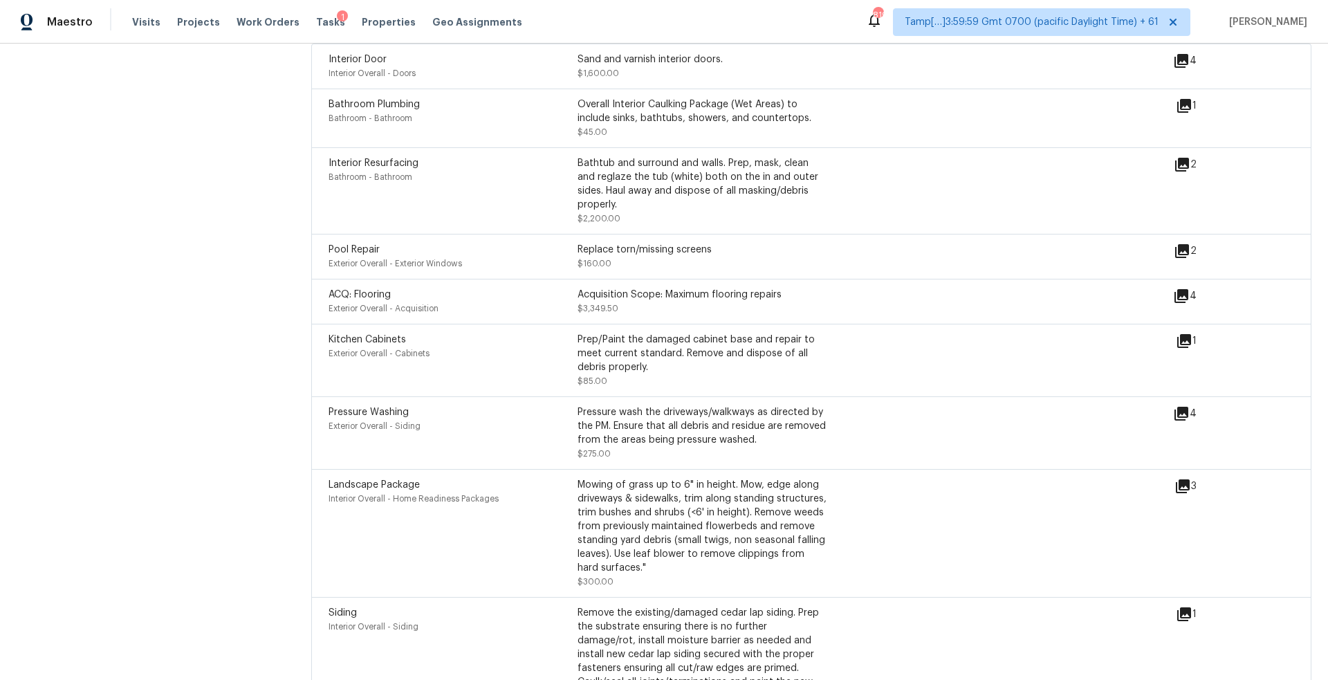
scroll to position [3933, 0]
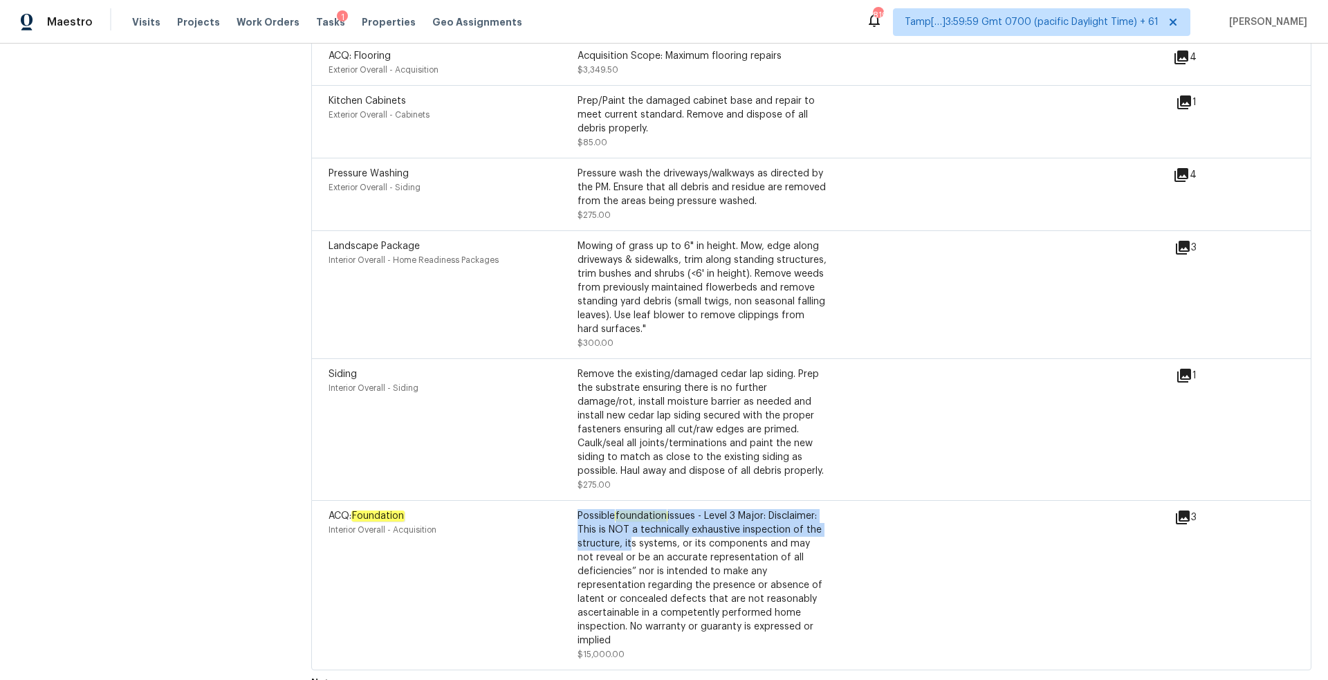
drag, startPoint x: 469, startPoint y: 522, endPoint x: 639, endPoint y: 522, distance: 170.2
click at [636, 522] on div "ACQ: Foundation Interior Overall - Acquisition Possible foundation issues - Lev…" at bounding box center [578, 585] width 498 height 152
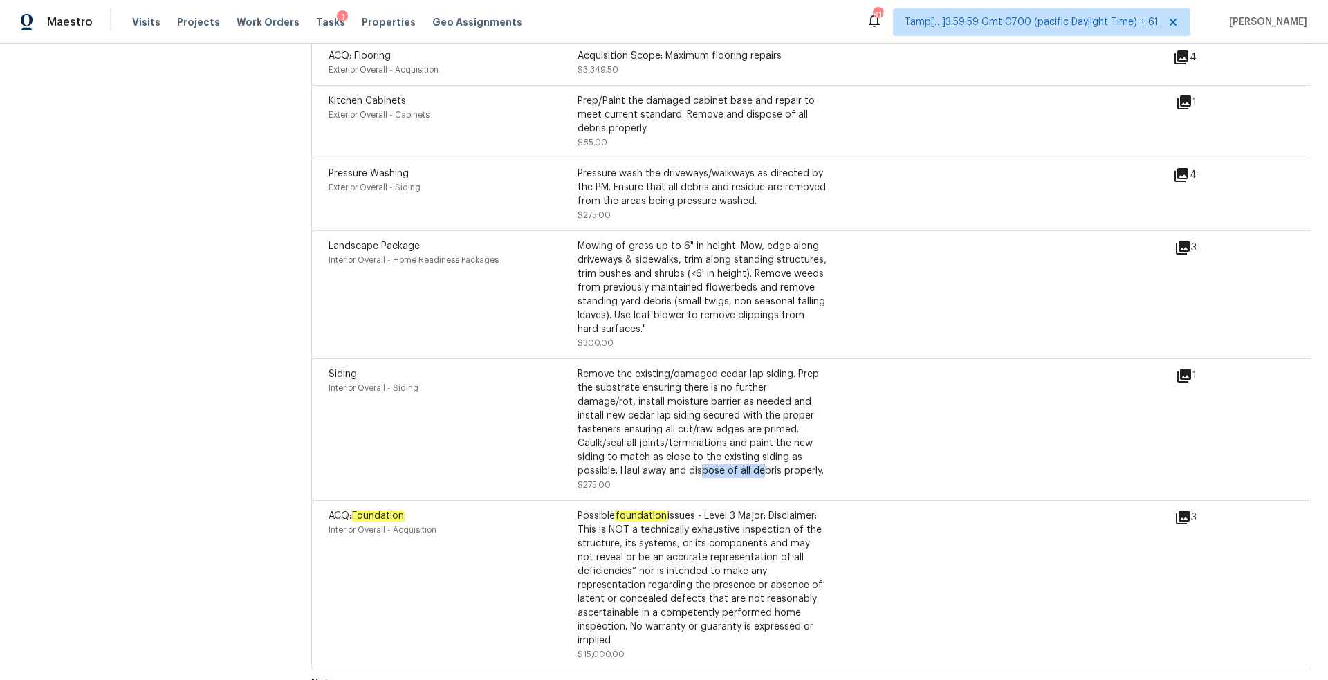
drag, startPoint x: 610, startPoint y: 444, endPoint x: 709, endPoint y: 442, distance: 99.0
click at [709, 442] on div "Remove the existing/damaged cedar lap siding. Prep the substrate ensuring there…" at bounding box center [702, 422] width 249 height 111
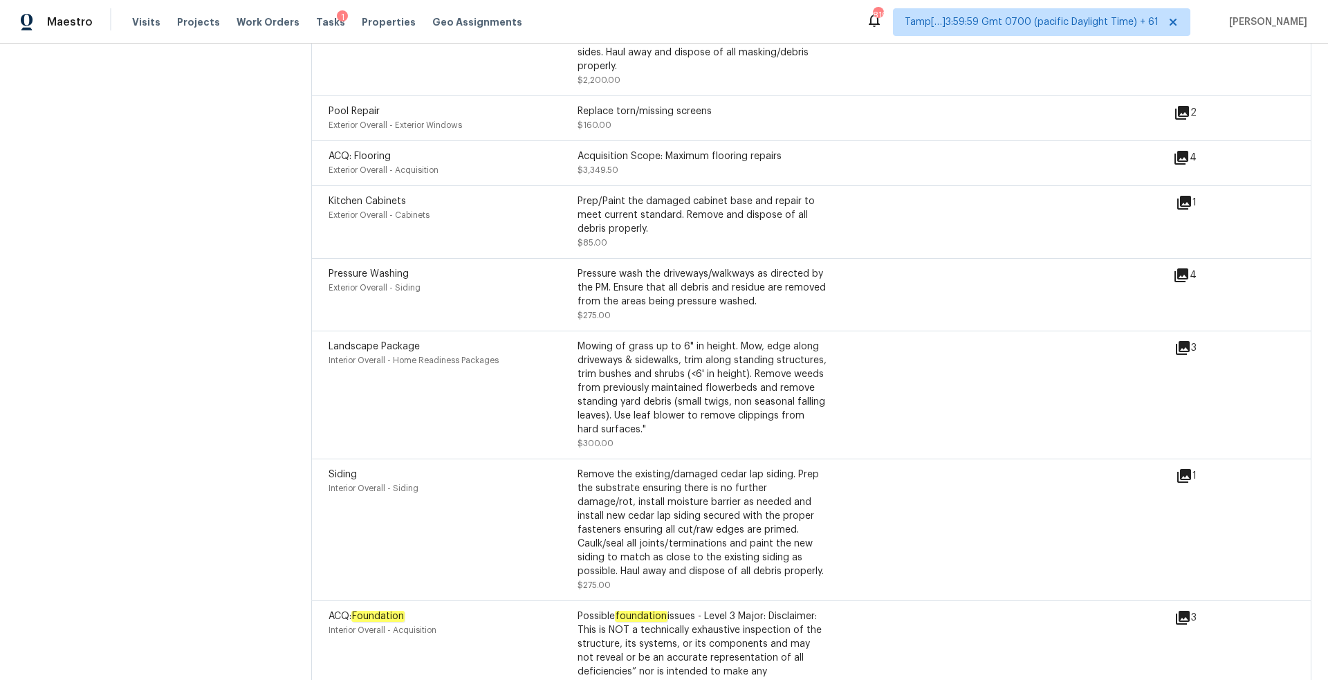
drag, startPoint x: 613, startPoint y: 388, endPoint x: 701, endPoint y: 388, distance: 87.9
click at [643, 388] on div "Mowing of grass up to 6" in height. Mow, edge along driveways & sidewalks, trim…" at bounding box center [702, 388] width 249 height 97
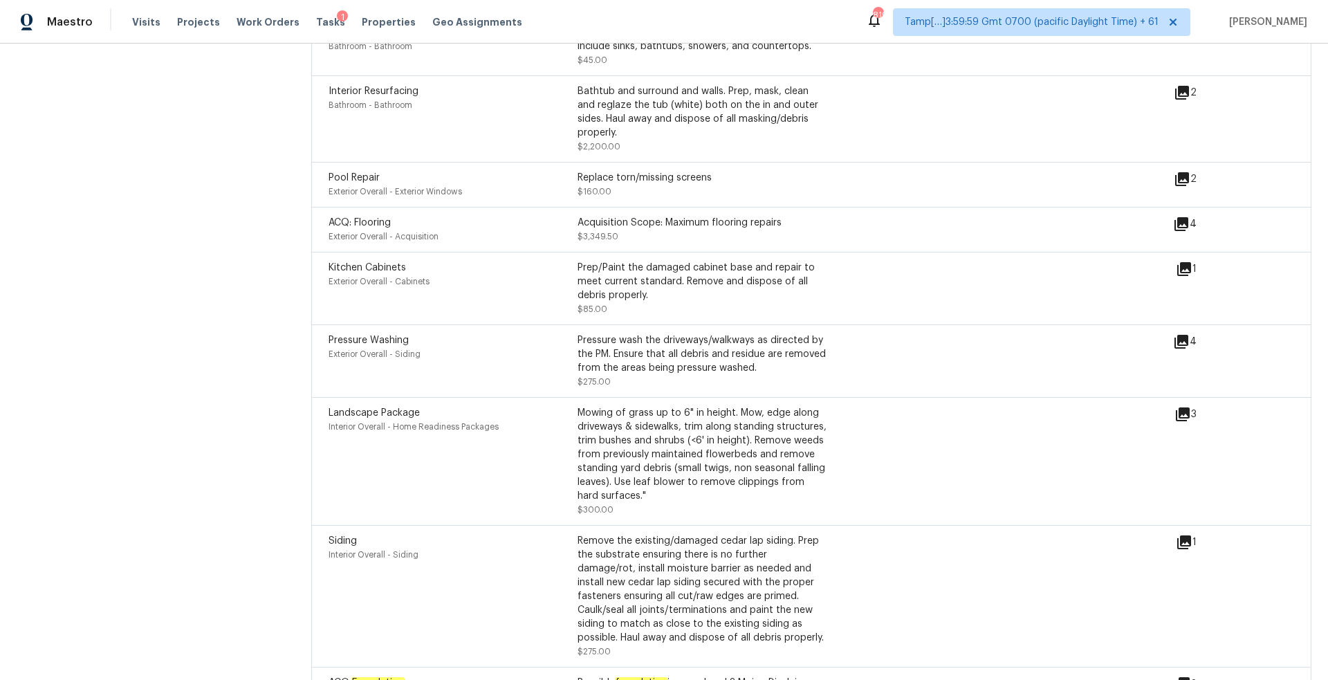
drag, startPoint x: 630, startPoint y: 347, endPoint x: 689, endPoint y: 347, distance: 58.8
click at [644, 347] on div "Pressure wash the driveways/walkways as directed by the PM. Ensure that all deb…" at bounding box center [702, 354] width 249 height 42
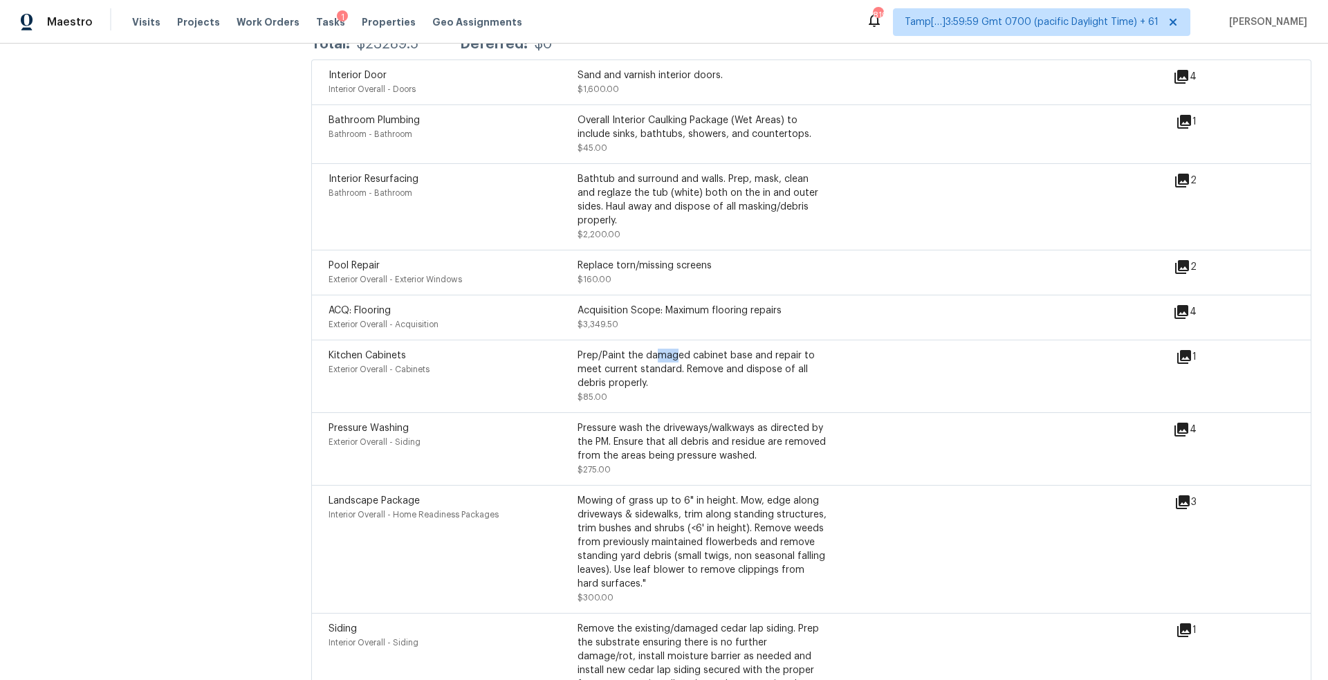
drag, startPoint x: 658, startPoint y: 335, endPoint x: 720, endPoint y: 336, distance: 61.6
click at [675, 349] on div "Prep/Paint the damaged cabinet base and repair to meet current standard. Remove…" at bounding box center [702, 370] width 249 height 42
drag, startPoint x: 599, startPoint y: 286, endPoint x: 680, endPoint y: 286, distance: 80.9
click at [680, 304] on div "Acquisition Scope: Maximum flooring repairs" at bounding box center [702, 311] width 249 height 14
drag, startPoint x: 645, startPoint y: 247, endPoint x: 726, endPoint y: 239, distance: 80.7
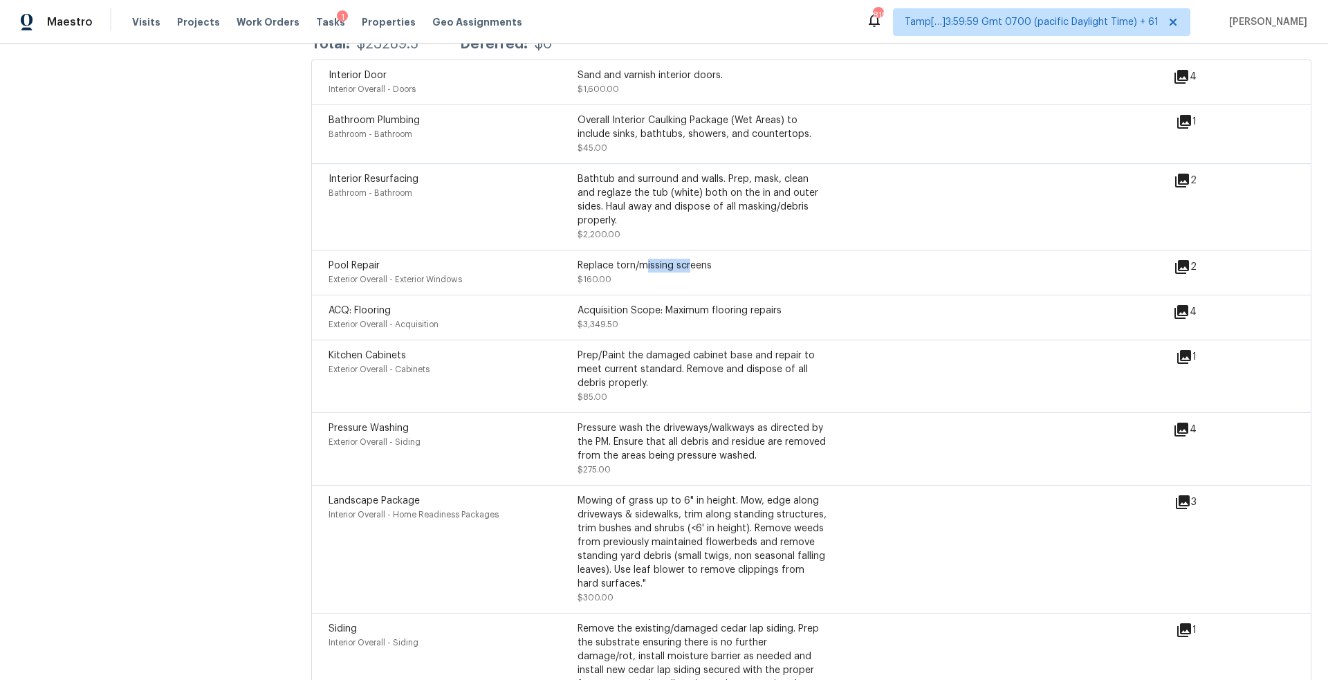
click at [724, 259] on div "Replace torn/missing screens" at bounding box center [702, 266] width 249 height 14
drag, startPoint x: 632, startPoint y: 206, endPoint x: 731, endPoint y: 205, distance: 99.6
click at [728, 205] on div "Bathtub and surround and walls. Prep, mask, clean and reglaze the tub (white) b…" at bounding box center [702, 206] width 249 height 69
drag, startPoint x: 666, startPoint y: 185, endPoint x: 749, endPoint y: 188, distance: 83.1
click at [725, 185] on div "Bathtub and surround and walls. Prep, mask, clean and reglaze the tub (white) b…" at bounding box center [702, 199] width 249 height 55
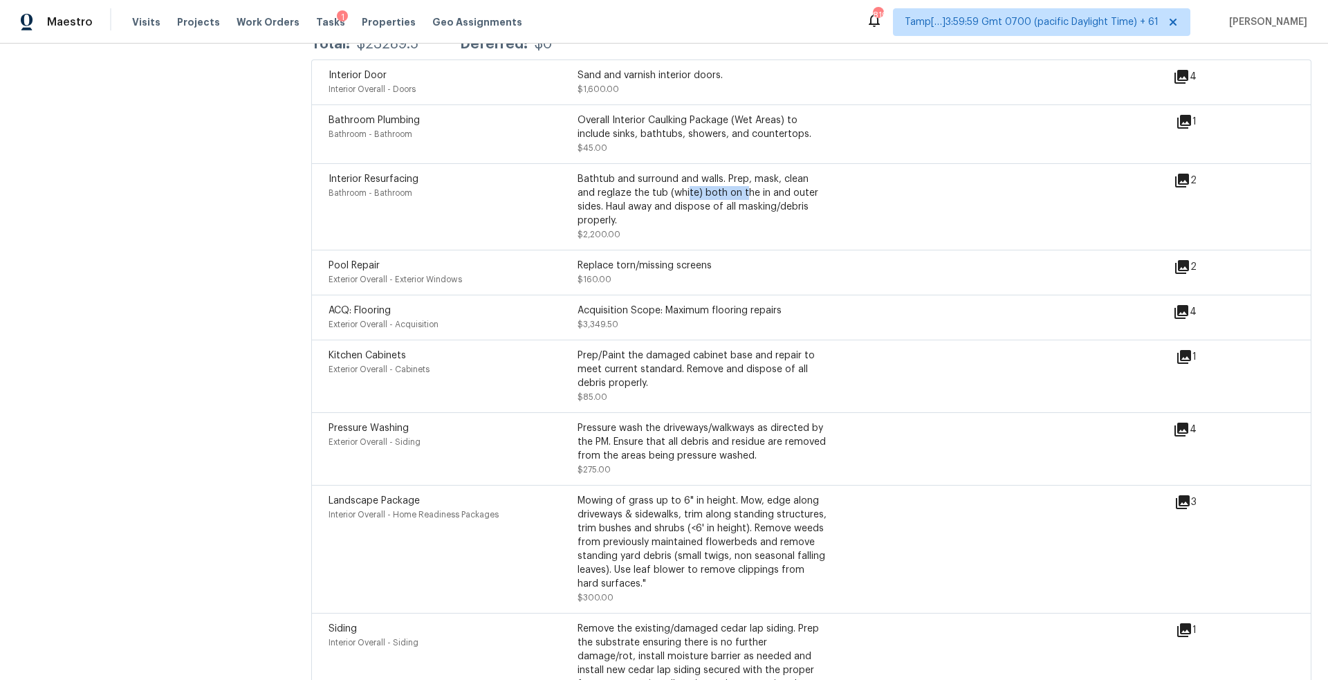
click at [1180, 174] on icon at bounding box center [1182, 181] width 14 height 14
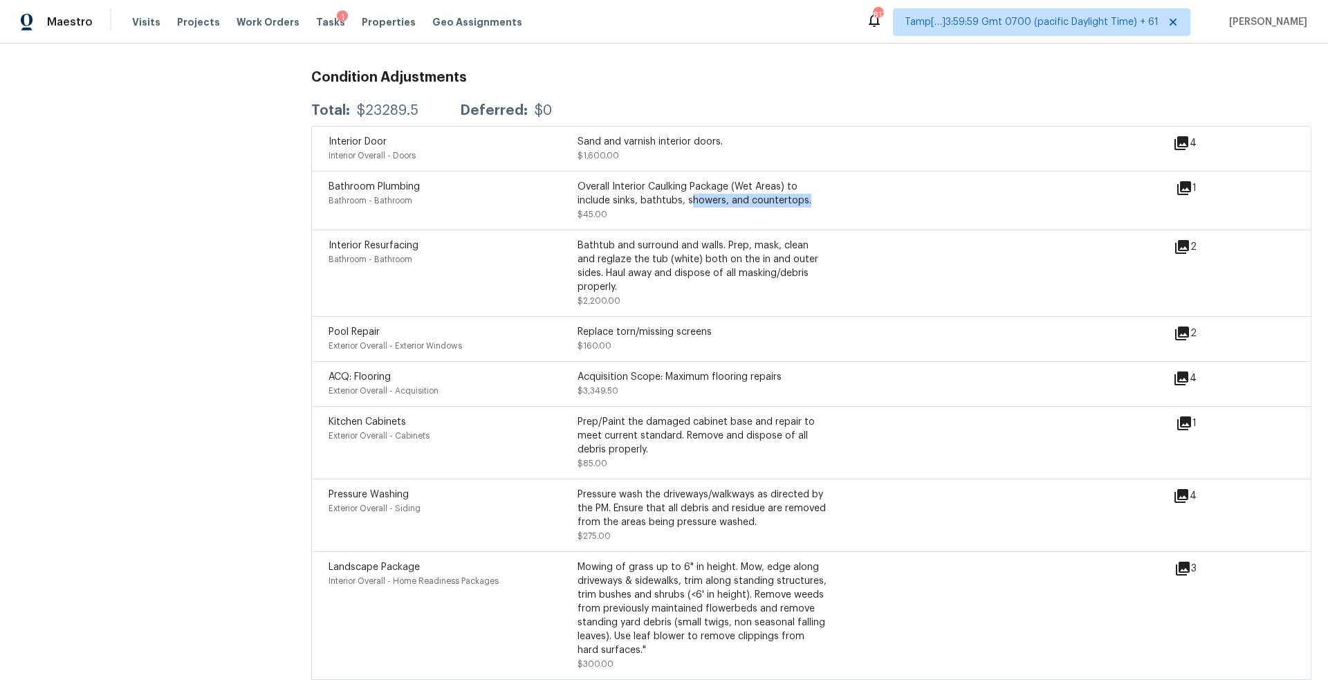
drag, startPoint x: 693, startPoint y: 190, endPoint x: 836, endPoint y: 190, distance: 143.2
click at [836, 190] on div "Bathroom Plumbing Bathroom - Bathroom Overall Interior Caulking Package (Wet Ar…" at bounding box center [752, 201] width 847 height 42
drag, startPoint x: 670, startPoint y: 134, endPoint x: 798, endPoint y: 133, distance: 128.0
click at [798, 135] on div "Sand and varnish interior doors." at bounding box center [702, 142] width 249 height 14
click at [1182, 135] on icon at bounding box center [1181, 143] width 17 height 17
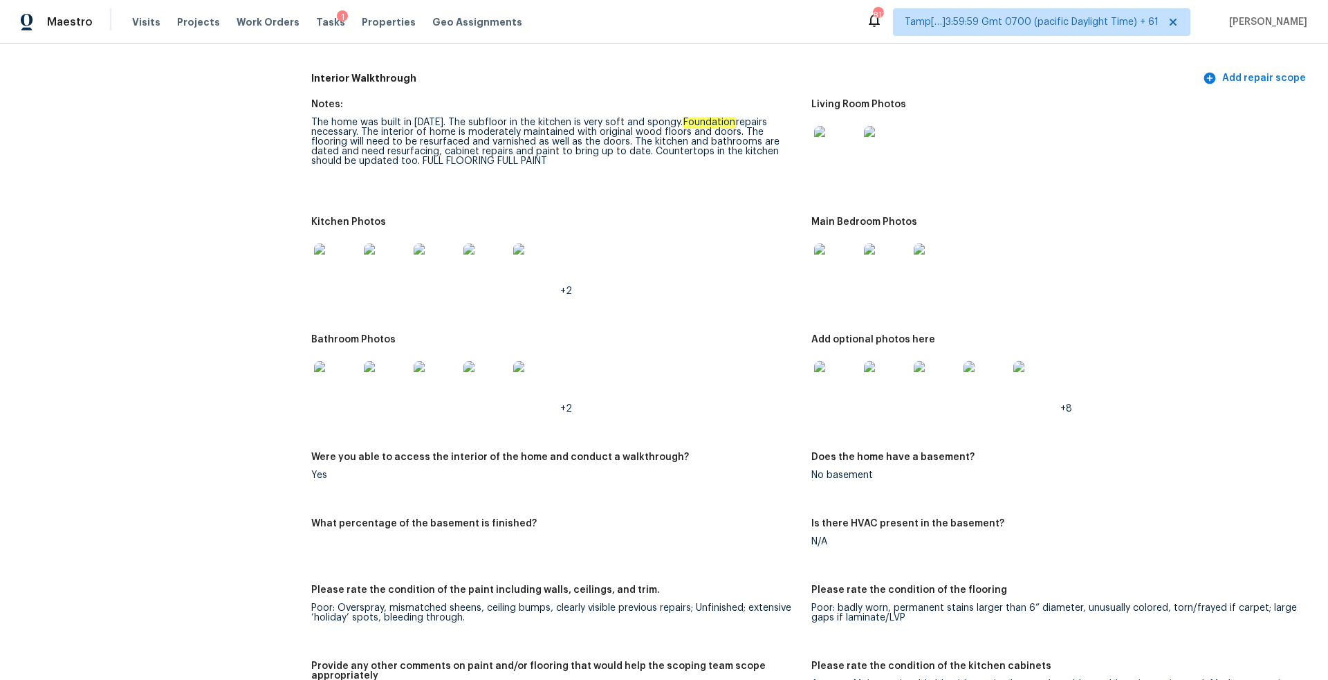
scroll to position [1426, 0]
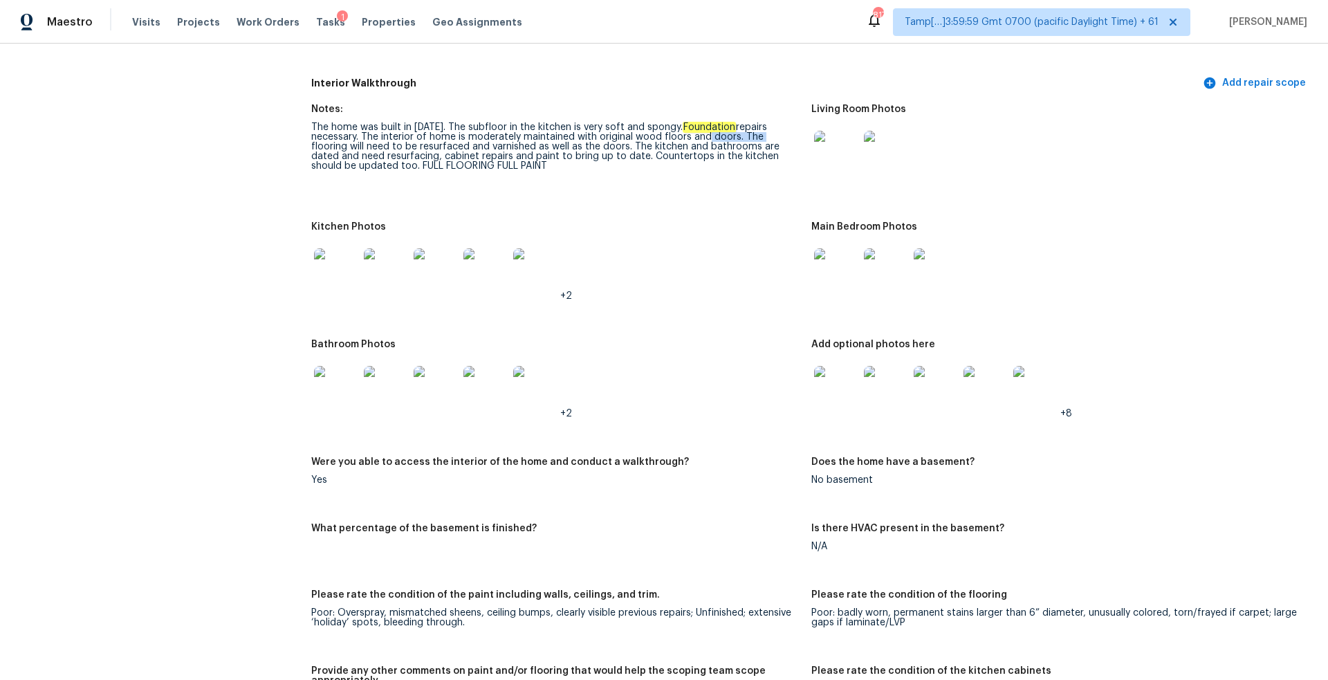
drag, startPoint x: 702, startPoint y: 131, endPoint x: 755, endPoint y: 130, distance: 52.6
click at [755, 130] on div "The home was built in 1950. The subfloor in the kitchen is very soft and spongy…" at bounding box center [555, 146] width 489 height 48
drag, startPoint x: 718, startPoint y: 141, endPoint x: 754, endPoint y: 140, distance: 36.0
click at [754, 141] on div "The home was built in 1950. The subfloor in the kitchen is very soft and spongy…" at bounding box center [555, 146] width 489 height 48
drag, startPoint x: 495, startPoint y: 141, endPoint x: 569, endPoint y: 141, distance: 74.7
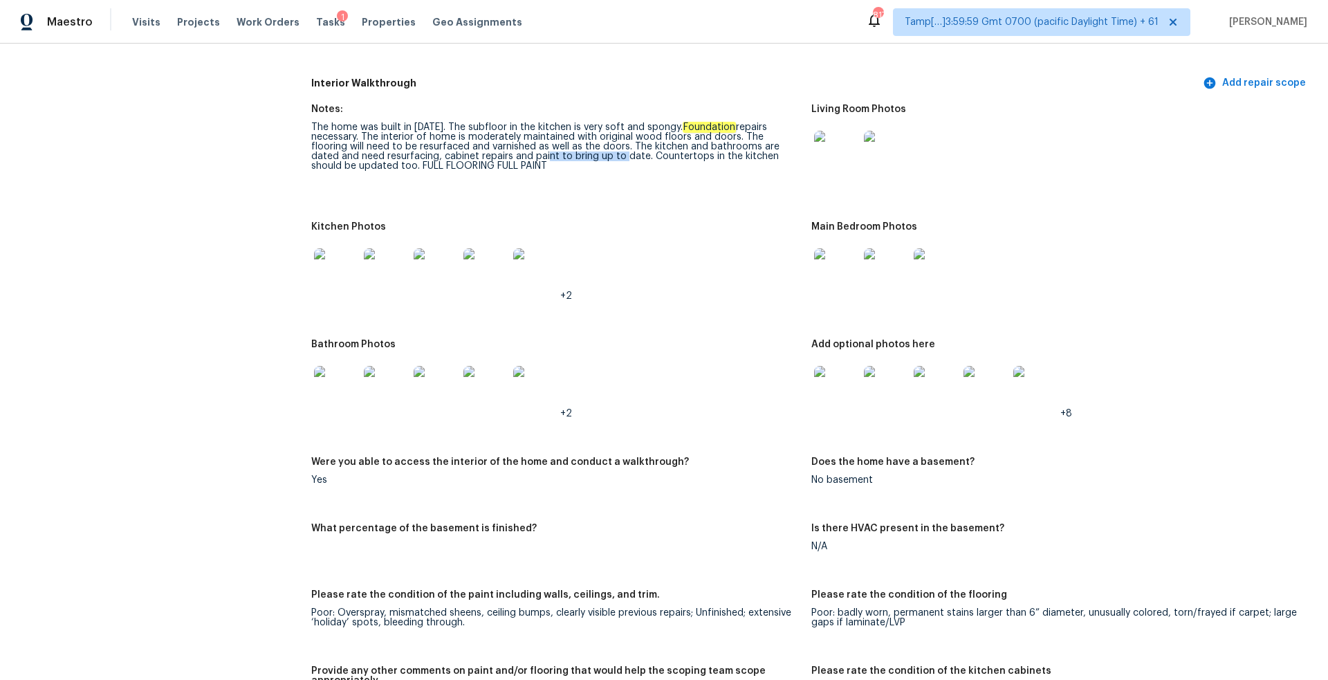
click at [569, 141] on div "The home was built in 1950. The subfloor in the kitchen is very soft and spongy…" at bounding box center [555, 146] width 489 height 48
drag, startPoint x: 664, startPoint y: 149, endPoint x: 717, endPoint y: 148, distance: 53.3
click at [717, 149] on div "The home was built in 1950. The subfloor in the kitchen is very soft and spongy…" at bounding box center [555, 146] width 489 height 48
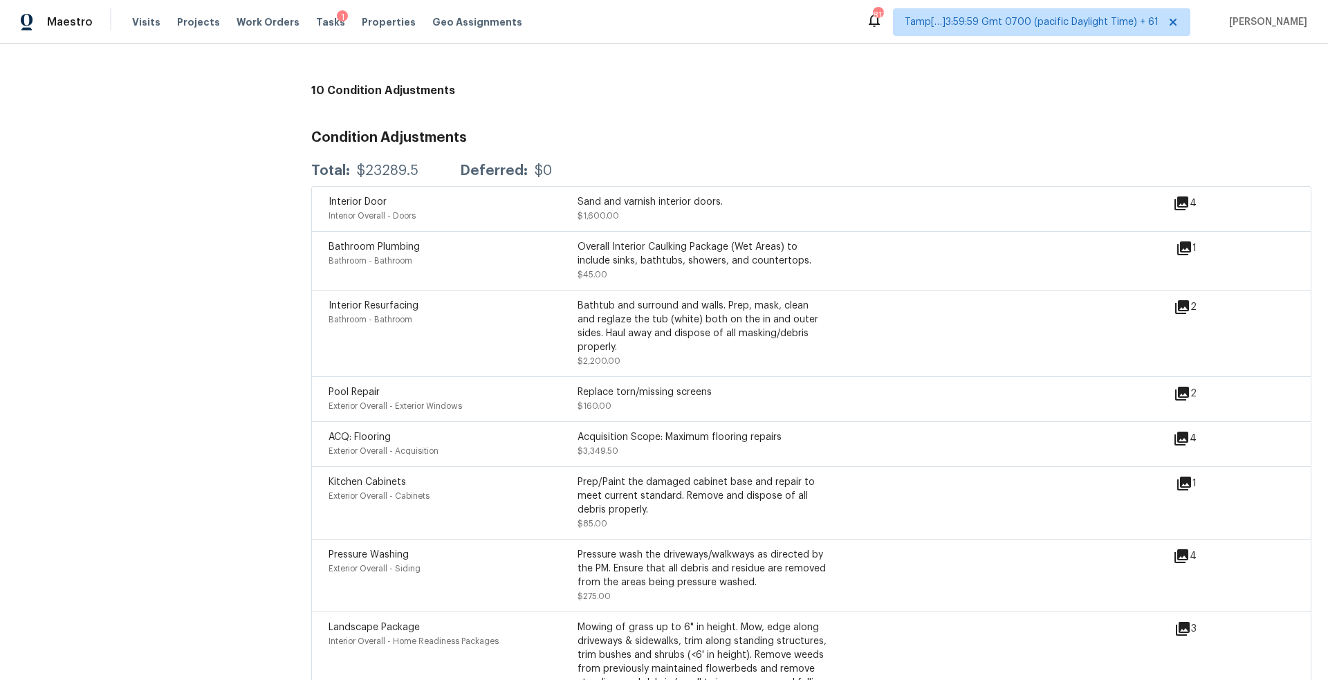
scroll to position [3348, 0]
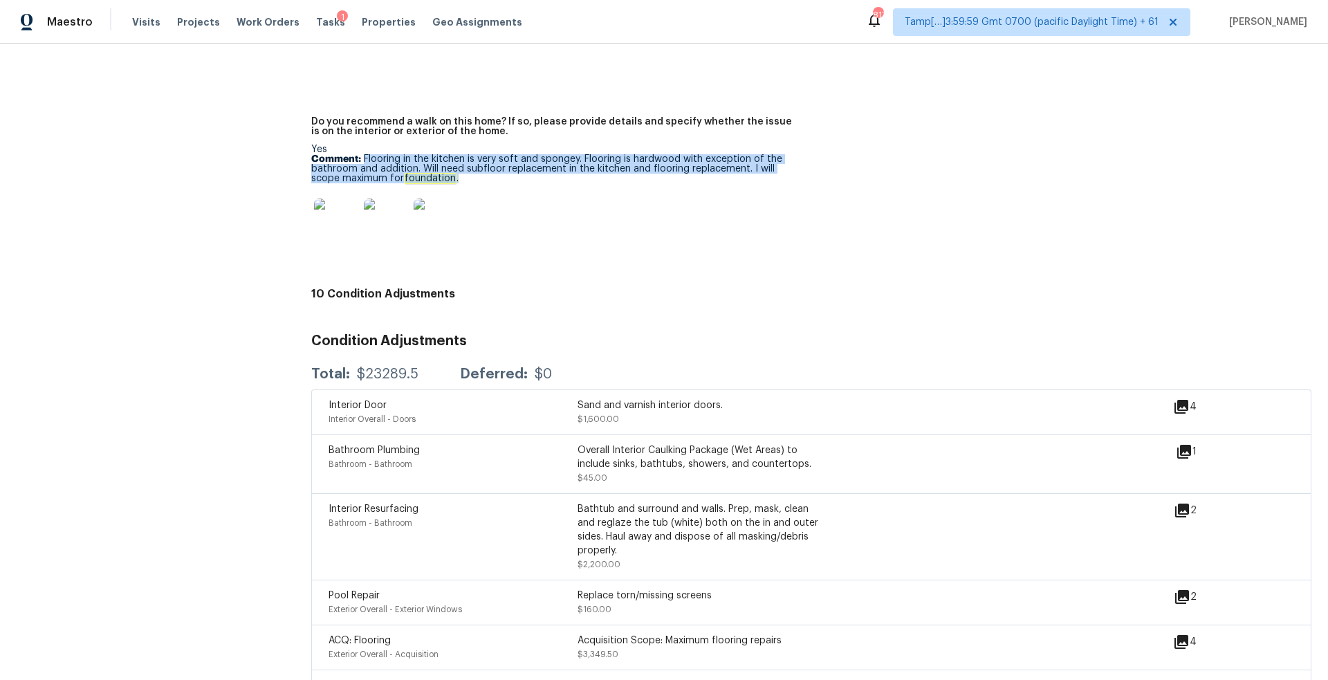
drag, startPoint x: 364, startPoint y: 150, endPoint x: 431, endPoint y: 170, distance: 70.0
click at [431, 170] on p "Comment: Flooring in the kitchen is very soft and spongey. Flooring is hardwood…" at bounding box center [555, 168] width 489 height 29
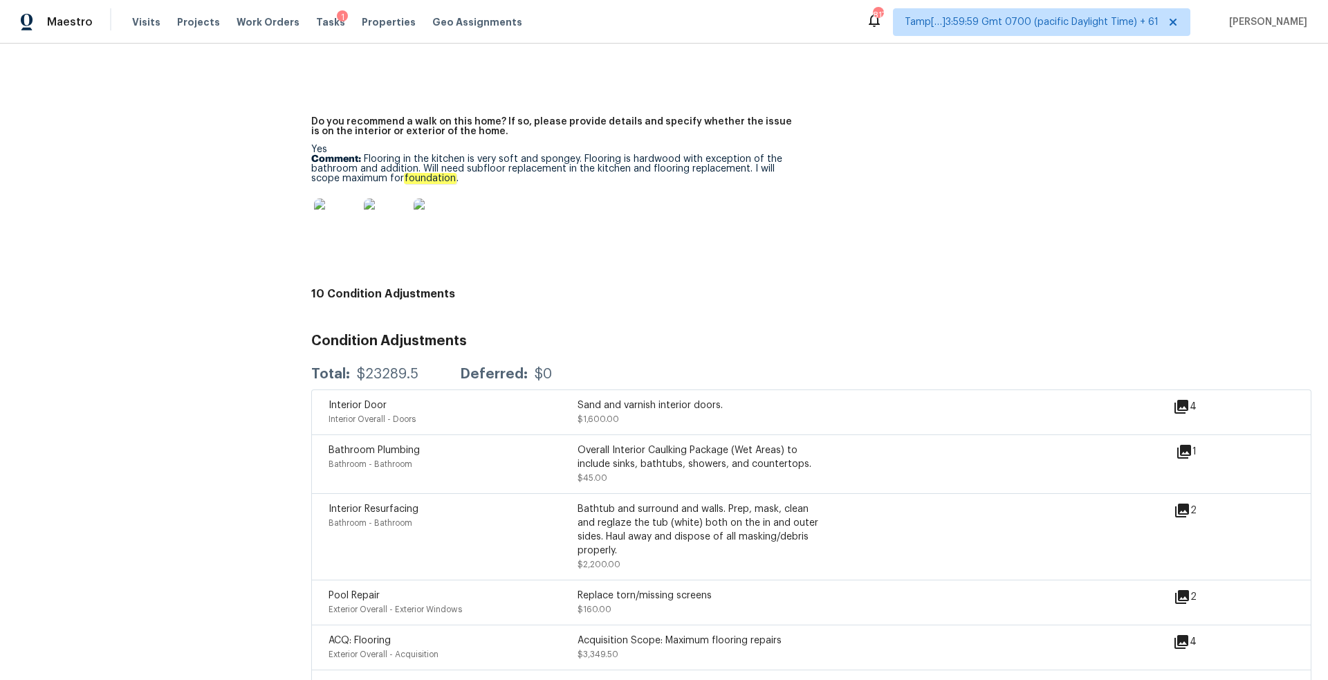
click at [506, 202] on div at bounding box center [555, 220] width 489 height 61
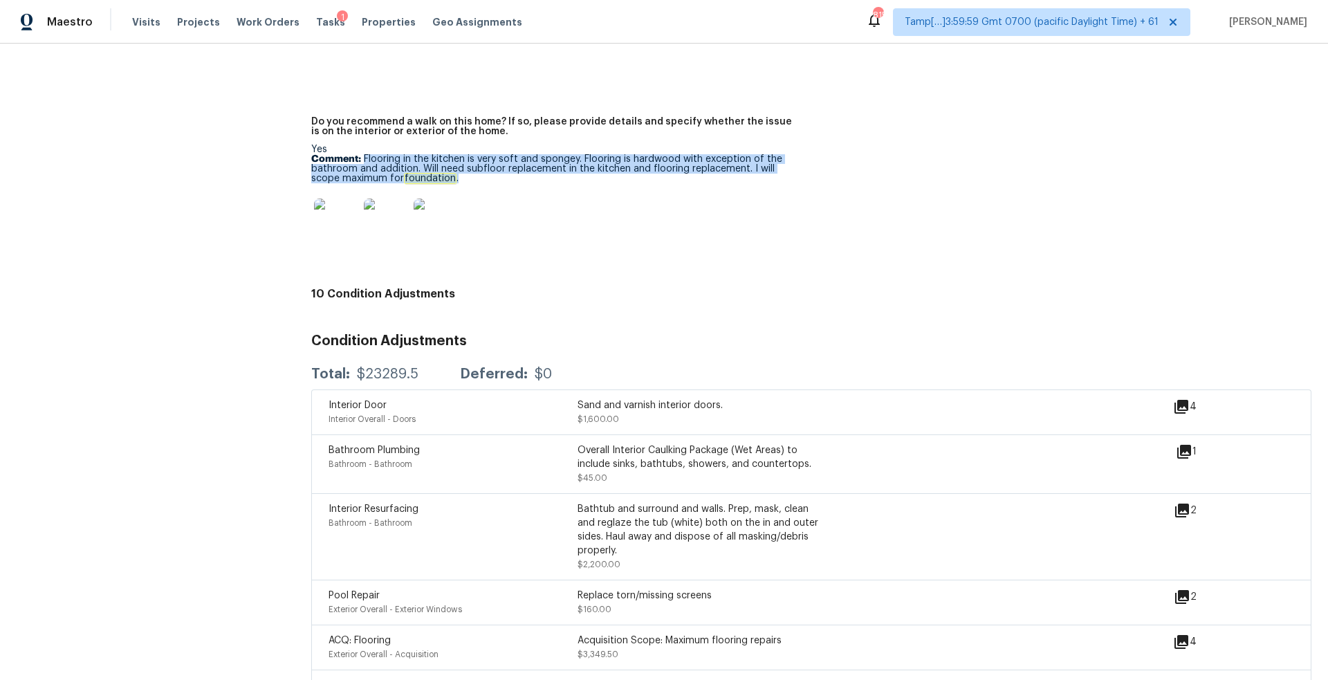
drag, startPoint x: 364, startPoint y: 147, endPoint x: 445, endPoint y: 169, distance: 84.1
click at [445, 169] on p "Comment: Flooring in the kitchen is very soft and spongey. Flooring is hardwood…" at bounding box center [555, 168] width 489 height 29
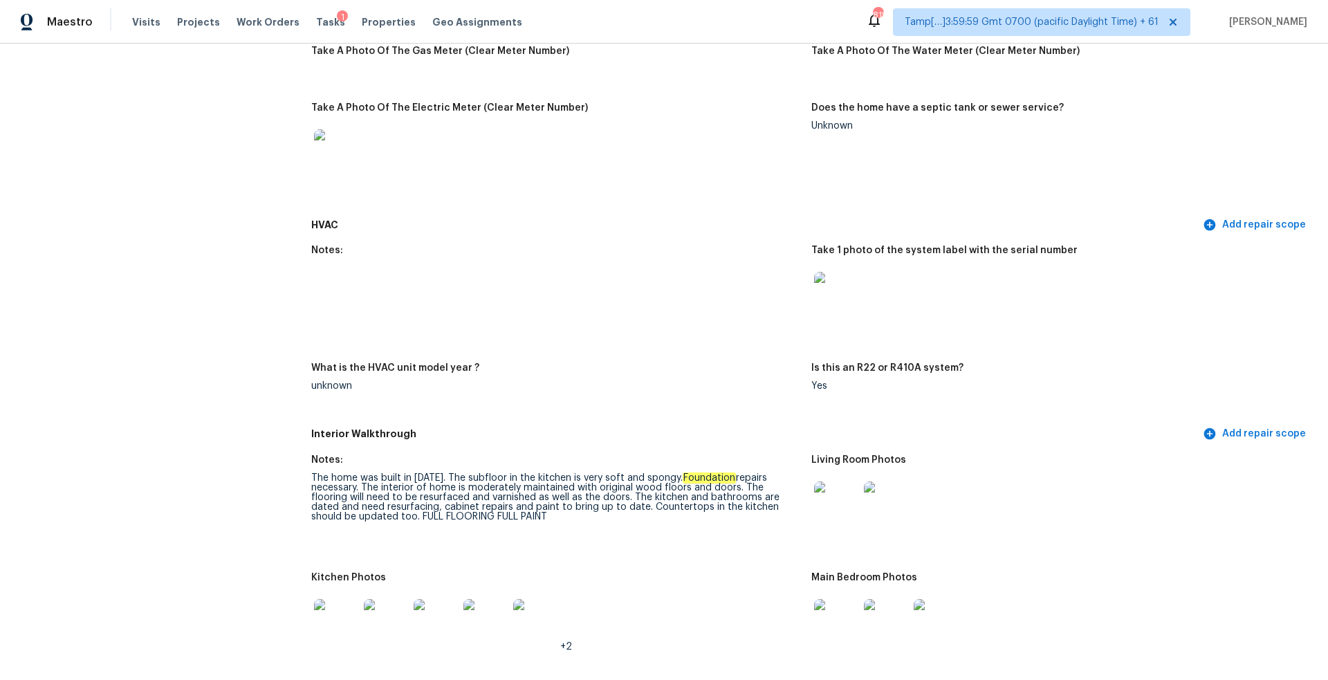
scroll to position [798, 0]
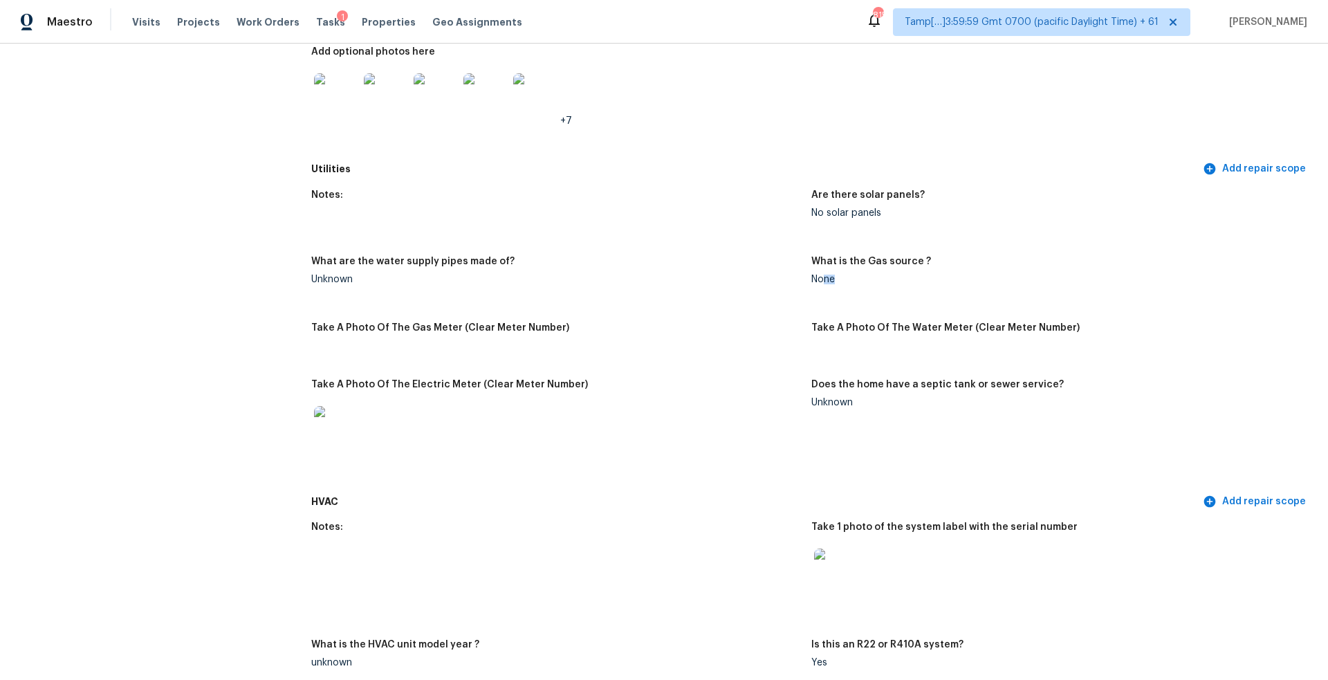
drag, startPoint x: 822, startPoint y: 273, endPoint x: 869, endPoint y: 273, distance: 47.0
click at [869, 275] on div "None" at bounding box center [1056, 280] width 489 height 10
drag, startPoint x: 823, startPoint y: 394, endPoint x: 866, endPoint y: 394, distance: 43.6
click at [866, 398] on div "Unknown" at bounding box center [1056, 403] width 489 height 10
drag, startPoint x: 814, startPoint y: 271, endPoint x: 899, endPoint y: 271, distance: 85.1
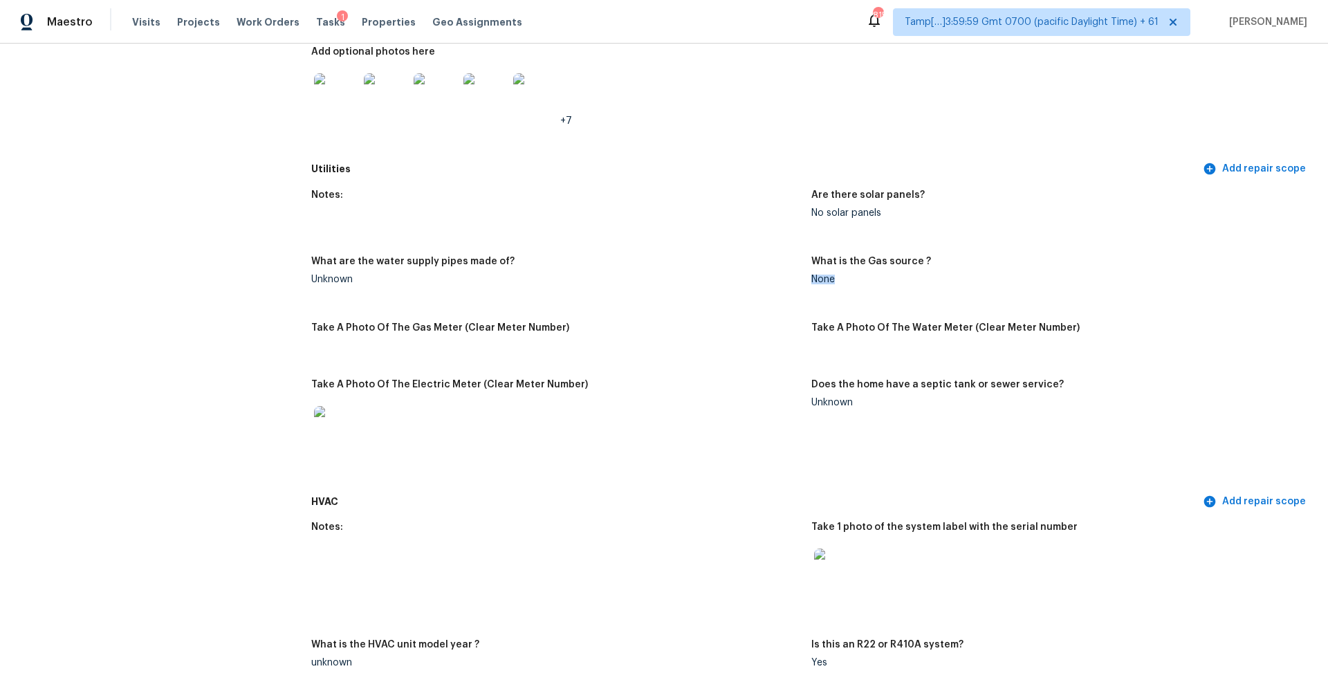
click at [899, 275] on div "None" at bounding box center [1056, 280] width 489 height 10
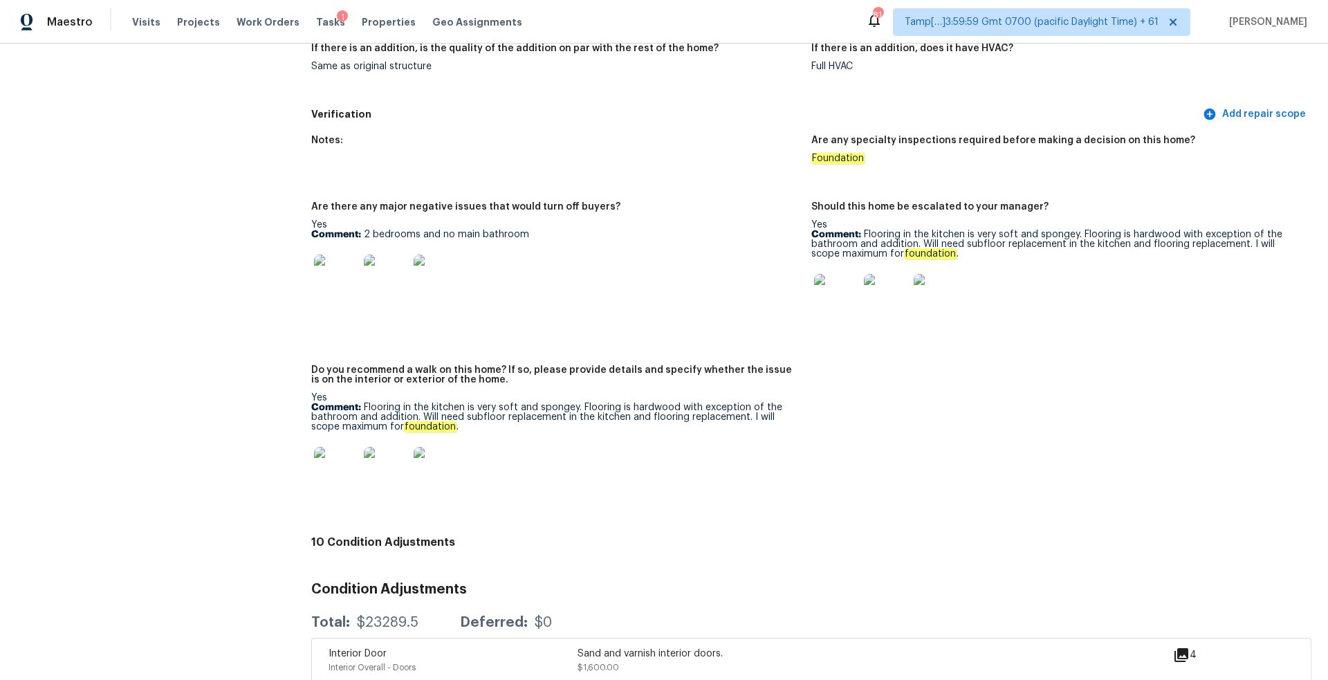
scroll to position [3137, 0]
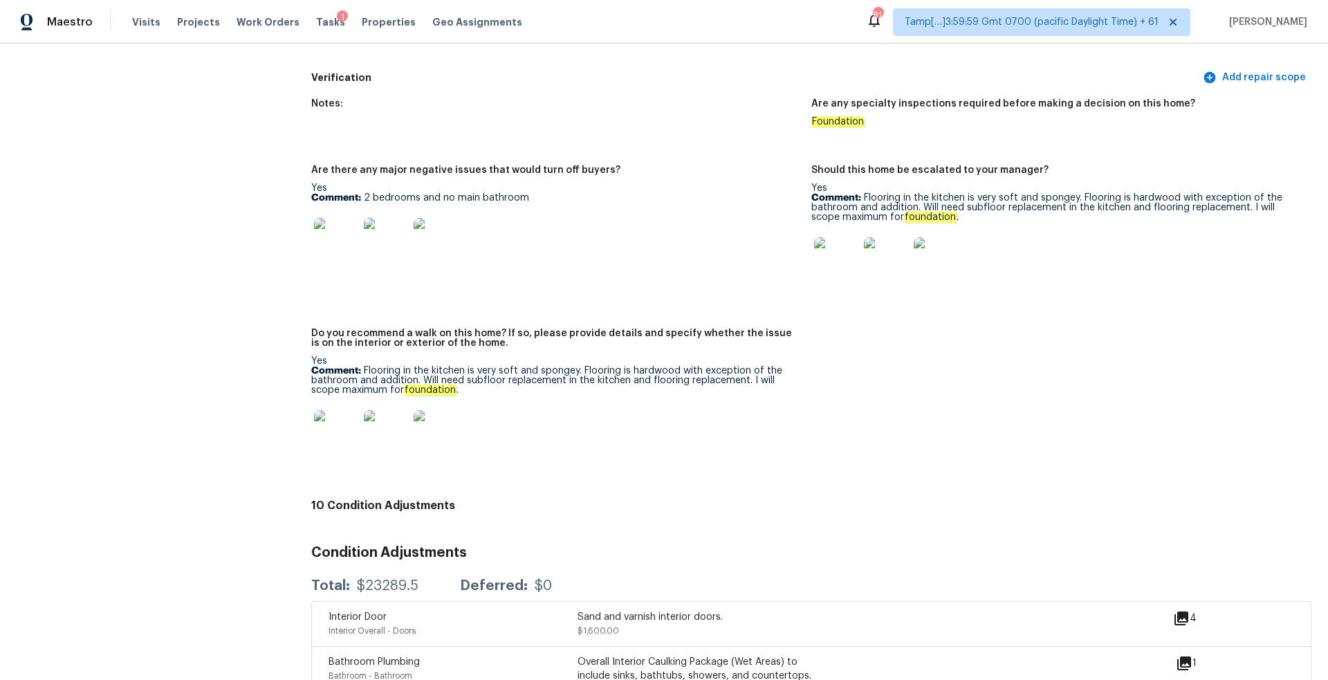
click at [372, 366] on p "Comment: Flooring in the kitchen is very soft and spongey. Flooring is hardwood…" at bounding box center [555, 380] width 489 height 29
click at [449, 370] on p "Comment: Flooring in the kitchen is very soft and spongey. Flooring is hardwood…" at bounding box center [555, 380] width 489 height 29
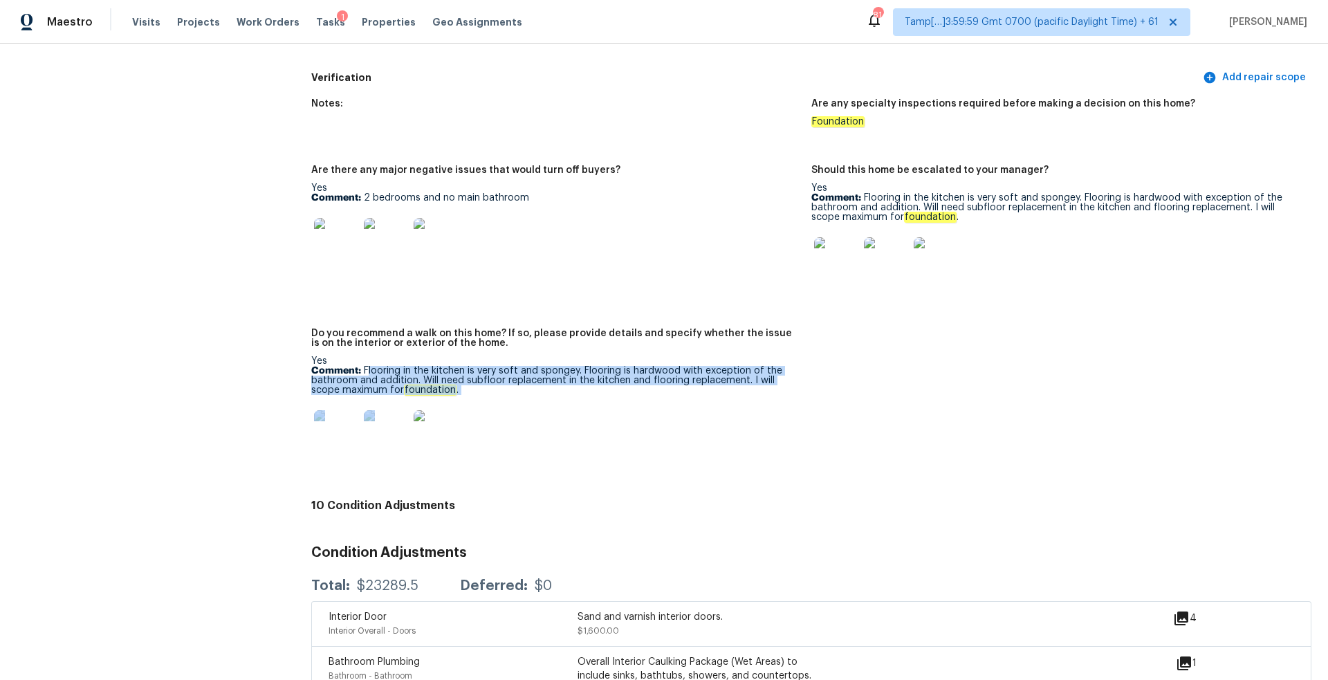
drag, startPoint x: 367, startPoint y: 359, endPoint x: 453, endPoint y: 387, distance: 90.4
click at [453, 387] on div "Yes Comment: Flooring in the kitchen is very soft and spongey. Flooring is hard…" at bounding box center [555, 409] width 489 height 107
drag, startPoint x: 439, startPoint y: 385, endPoint x: 365, endPoint y: 360, distance: 77.9
click at [365, 366] on p "Comment: Flooring in the kitchen is very soft and spongey. Flooring is hardwood…" at bounding box center [555, 380] width 489 height 29
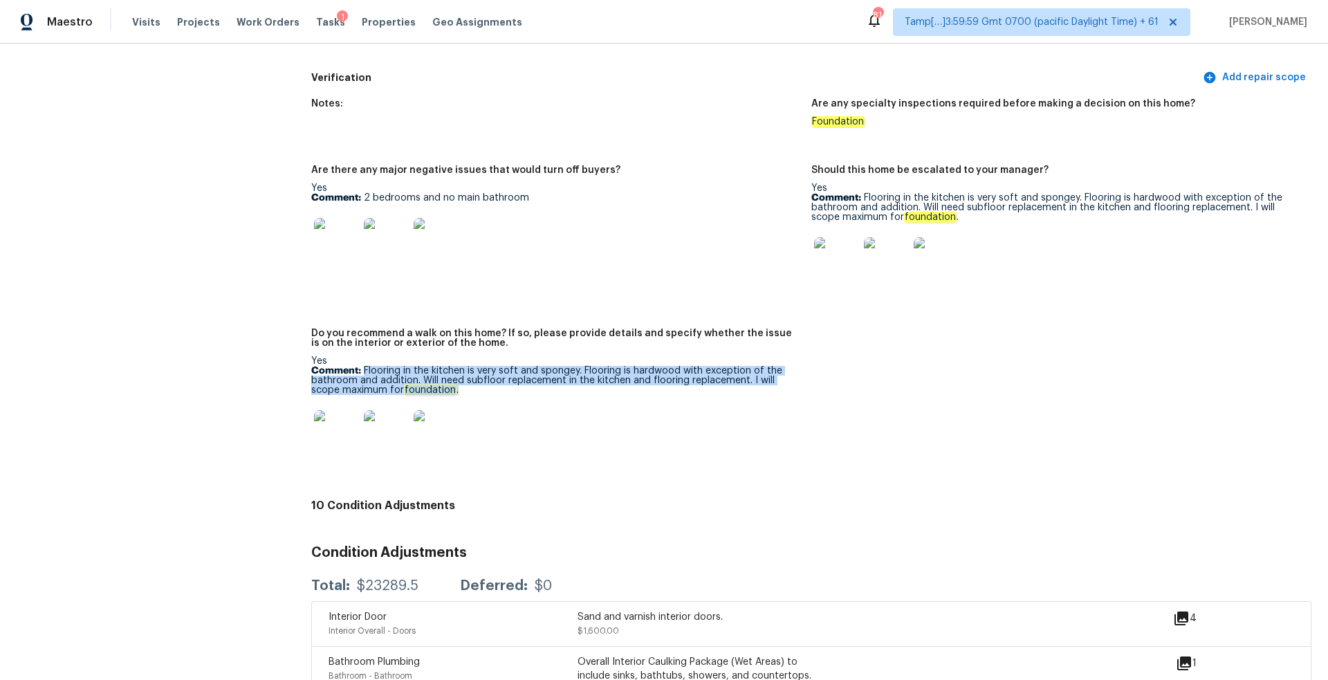
copy p "Flooring in the kitchen is very soft and spongey. Flooring is hardwood with exc…"
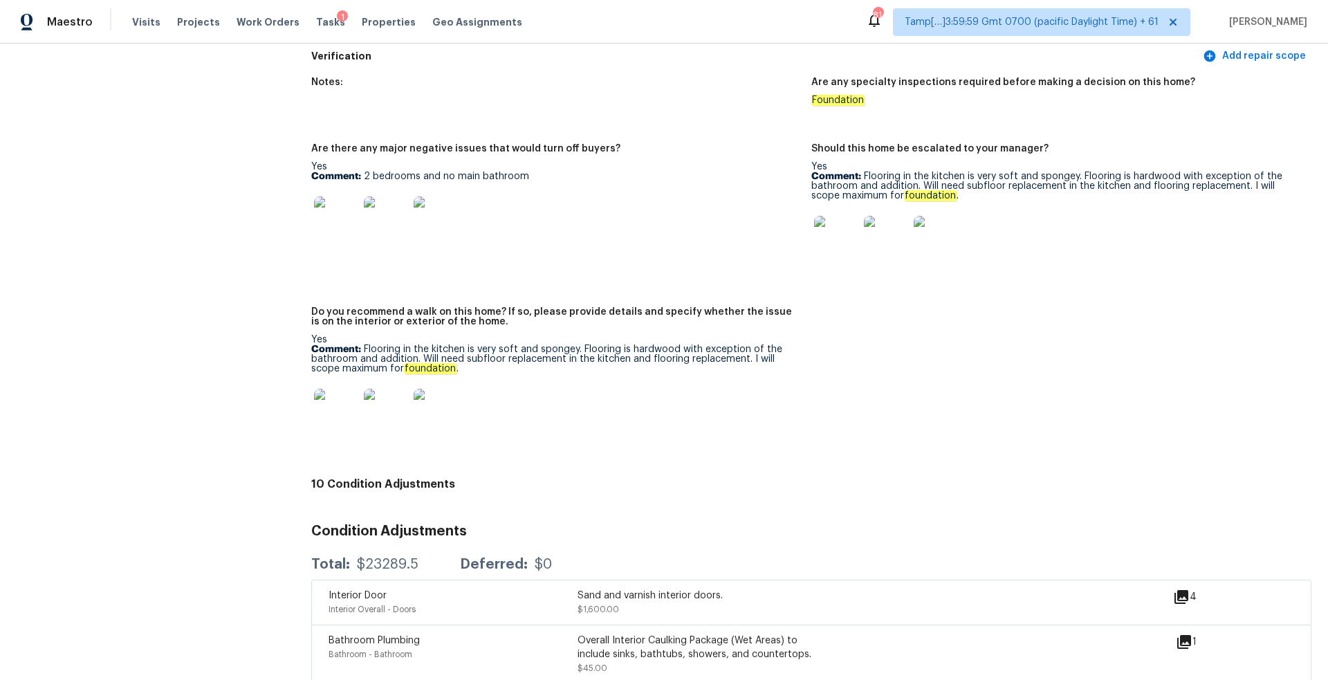
scroll to position [3159, 0]
drag, startPoint x: 365, startPoint y: 338, endPoint x: 578, endPoint y: 336, distance: 213.1
click at [578, 344] on p "Comment: Flooring in the kitchen is very soft and spongey. Flooring is hardwood…" at bounding box center [555, 358] width 489 height 29
copy p "Flooring in the kitchen is very soft and spongey"
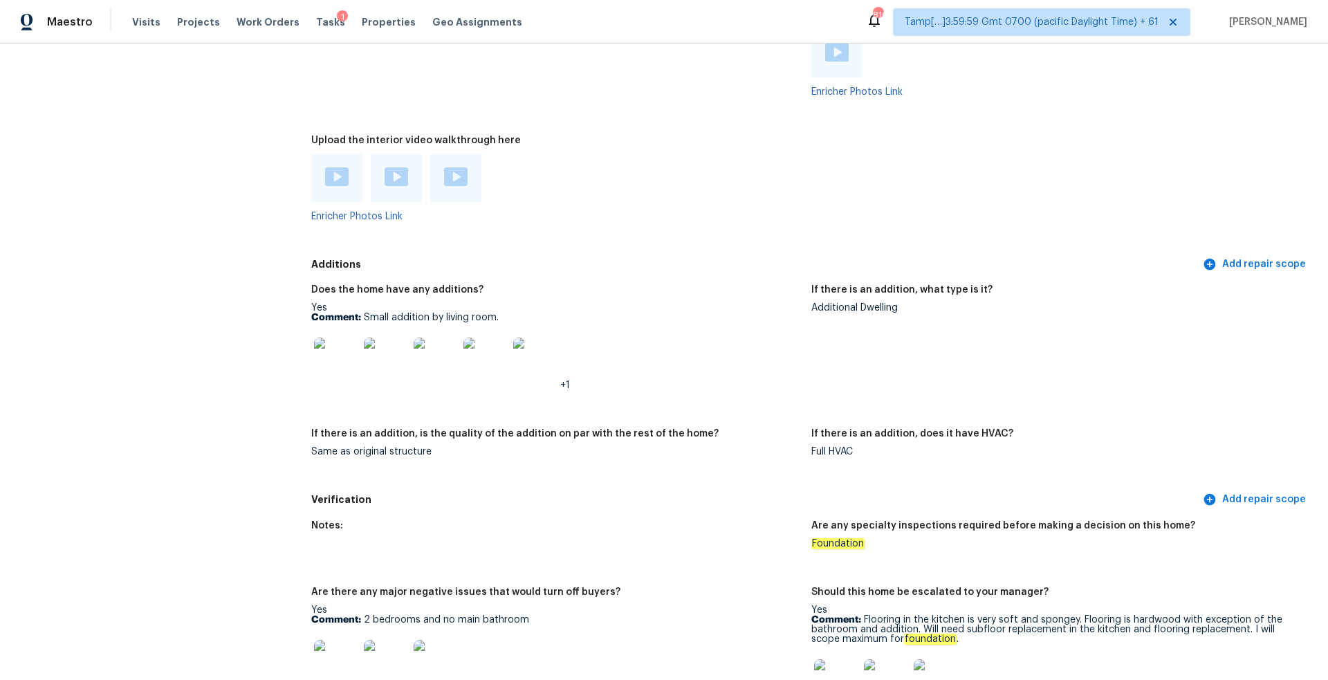
scroll to position [2753, 0]
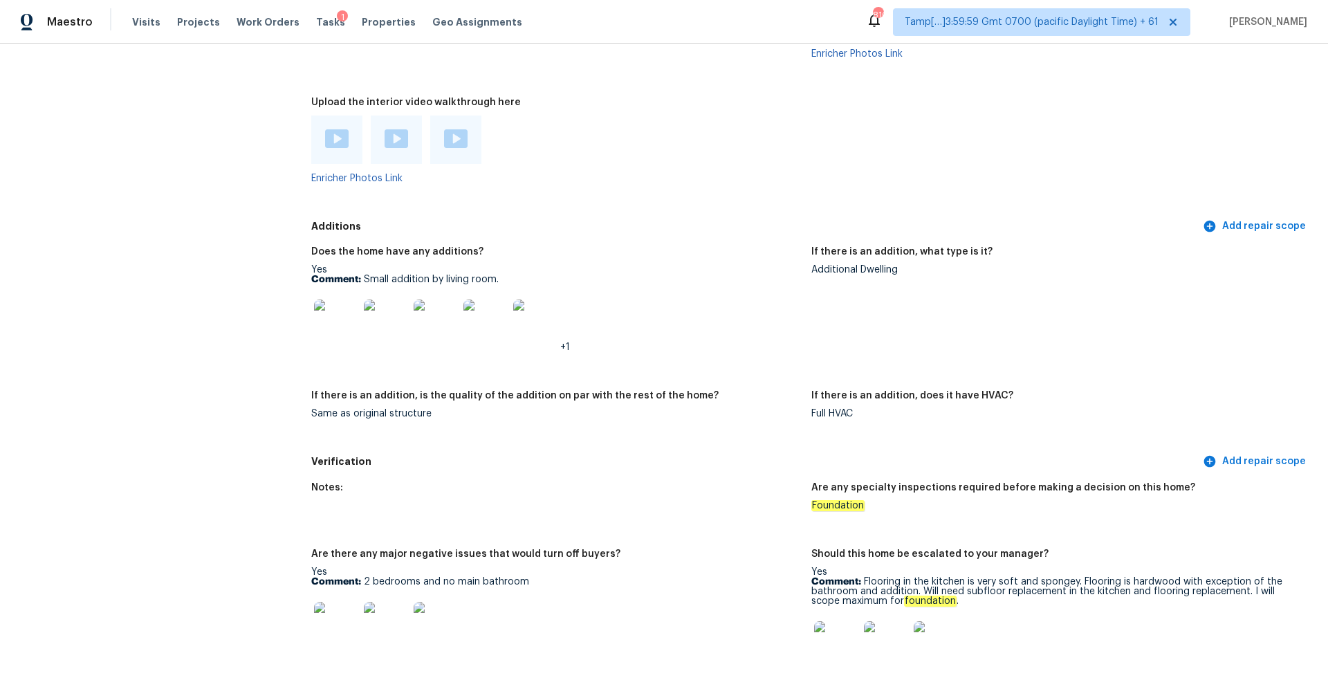
click at [422, 275] on p "Comment: Small addition by living room." at bounding box center [555, 280] width 489 height 10
drag, startPoint x: 364, startPoint y: 271, endPoint x: 527, endPoint y: 273, distance: 163.3
click at [527, 275] on p "Comment: Small addition by living room." at bounding box center [555, 280] width 489 height 10
copy p "Small addition by living room."
click at [326, 306] on img at bounding box center [336, 322] width 44 height 44
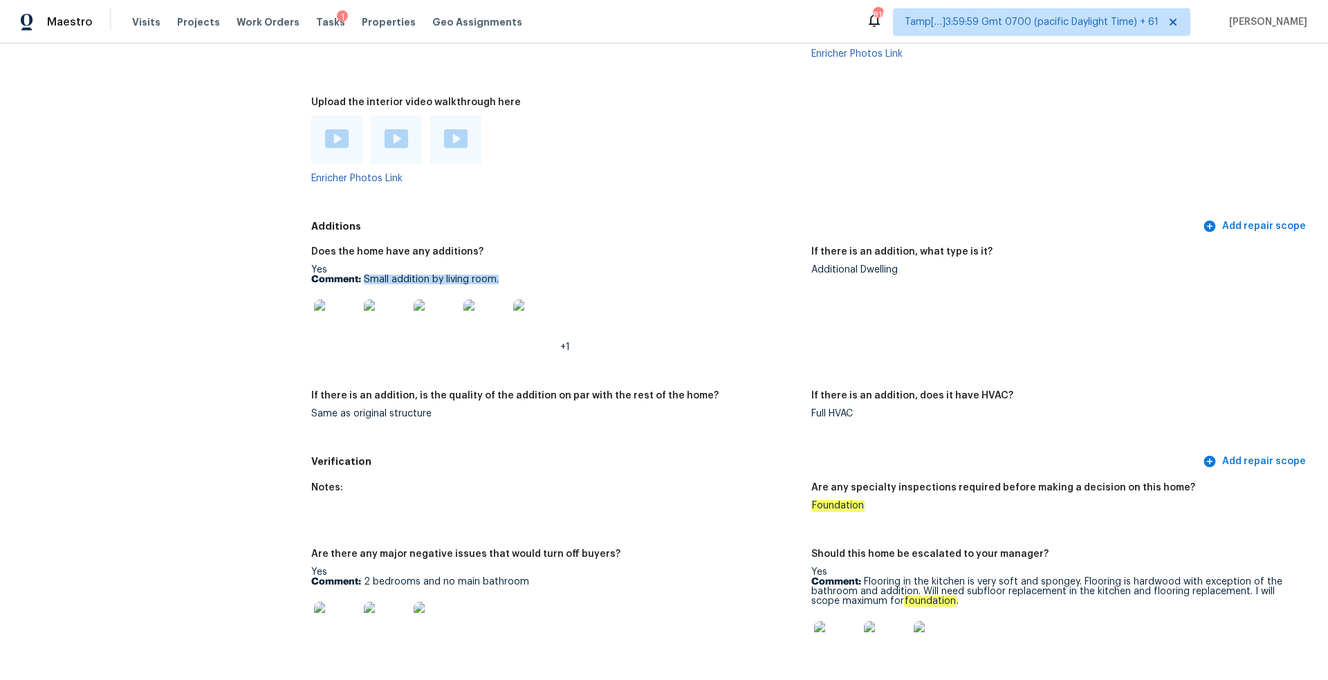
click at [348, 302] on img at bounding box center [336, 322] width 44 height 44
click at [395, 303] on img at bounding box center [386, 322] width 44 height 44
click at [422, 328] on img at bounding box center [436, 322] width 44 height 44
click at [456, 323] on img at bounding box center [436, 322] width 44 height 44
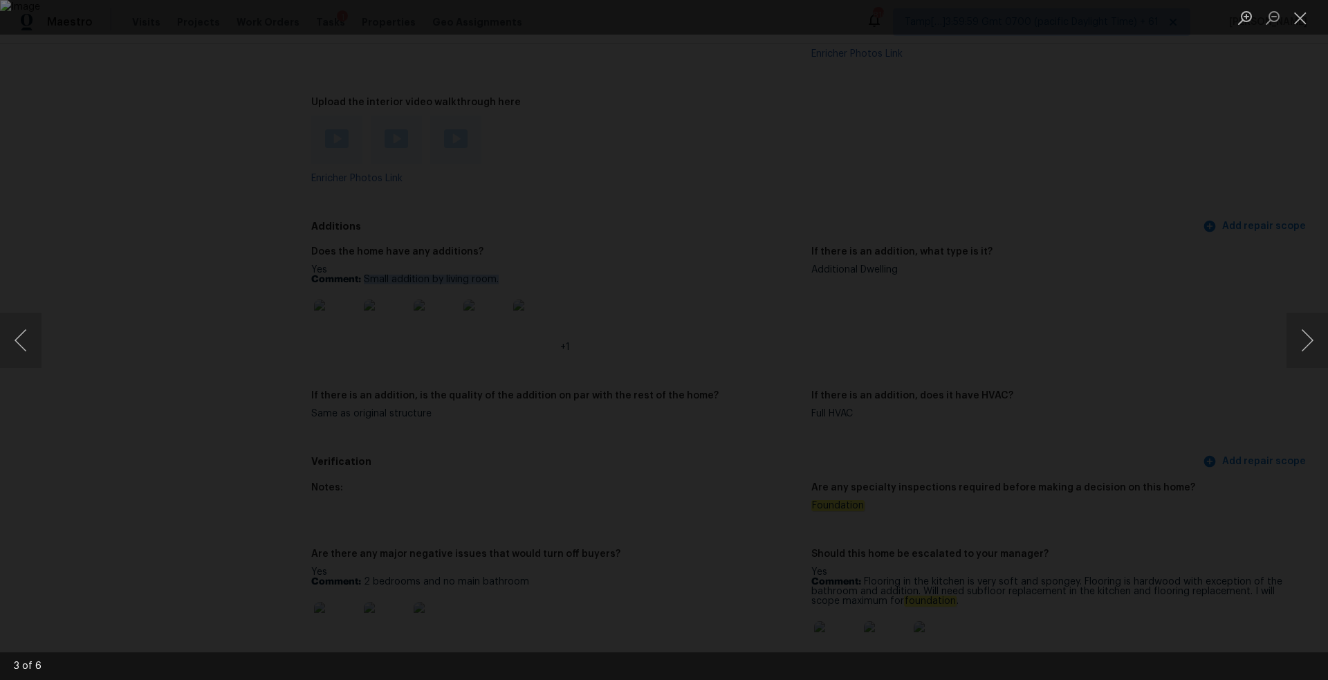
click at [489, 318] on img "Lightbox" at bounding box center [664, 340] width 1328 height 680
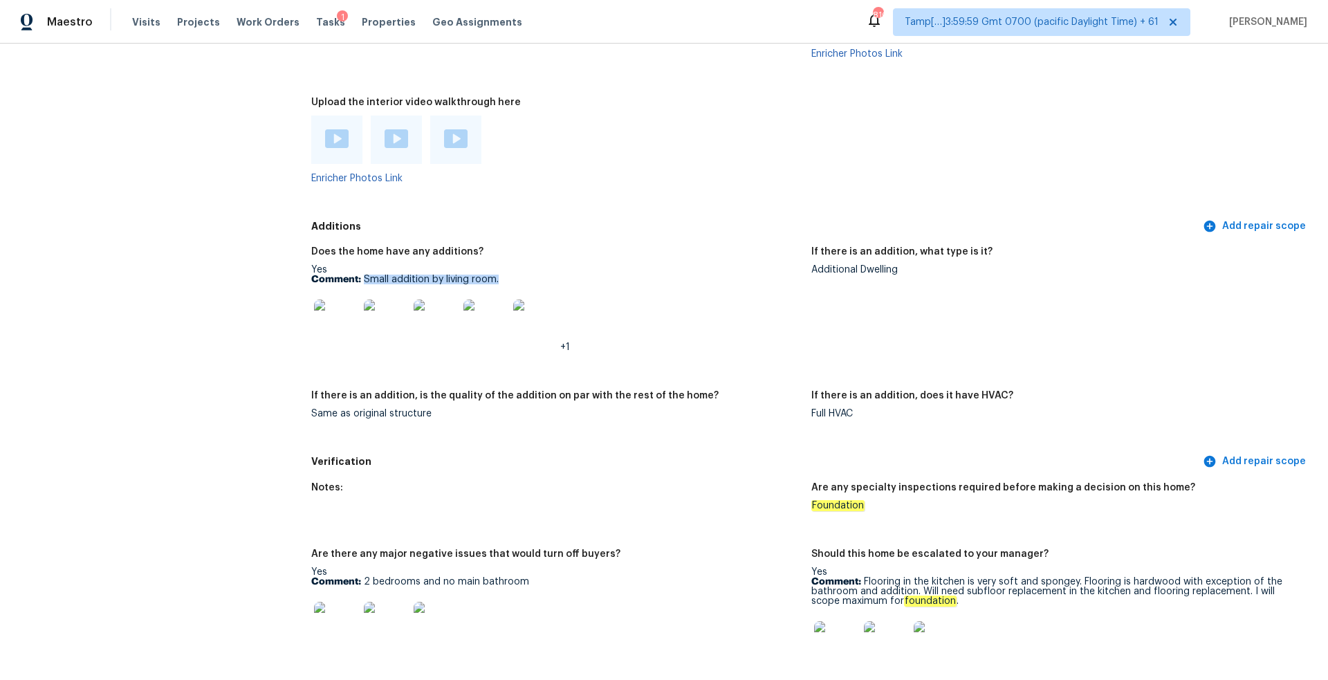
click at [489, 318] on img at bounding box center [486, 322] width 44 height 44
click at [540, 315] on img at bounding box center [535, 322] width 44 height 44
click at [349, 307] on img at bounding box center [336, 322] width 44 height 44
click at [352, 309] on img at bounding box center [336, 322] width 44 height 44
click at [375, 311] on img at bounding box center [386, 322] width 44 height 44
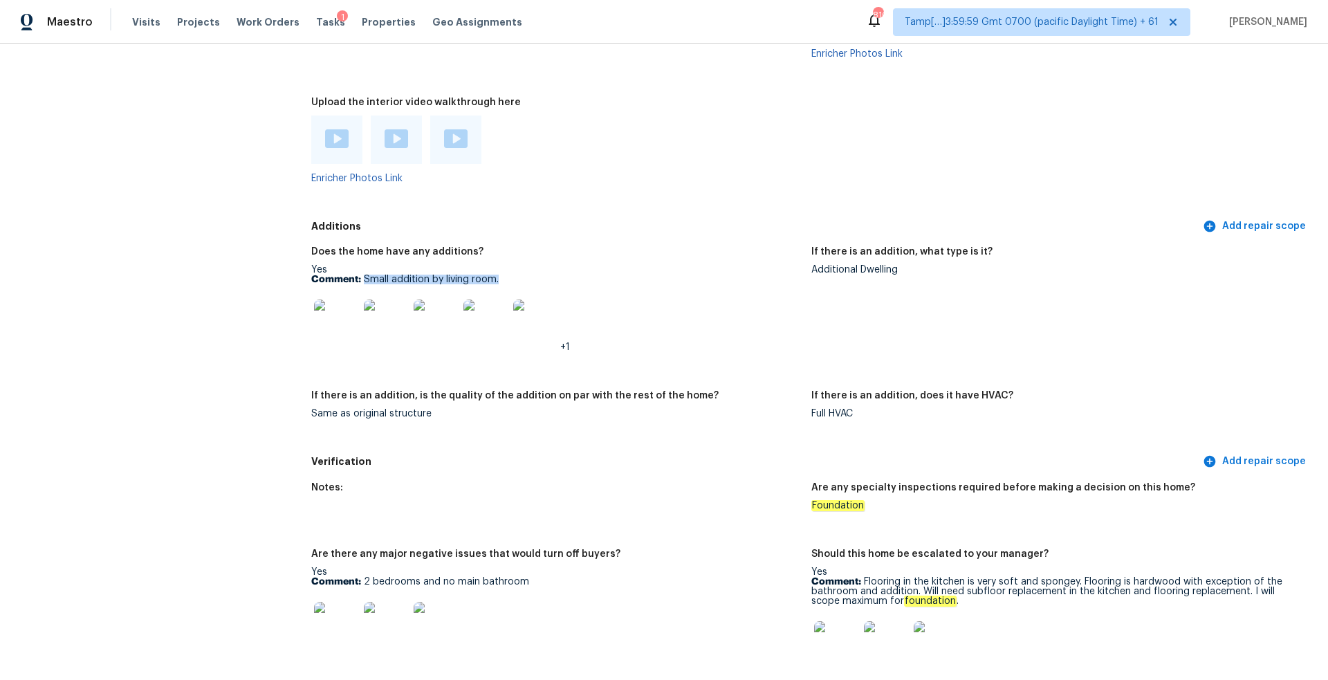
click at [434, 313] on img at bounding box center [436, 322] width 44 height 44
click at [479, 310] on img at bounding box center [486, 322] width 44 height 44
click at [535, 318] on img at bounding box center [535, 322] width 44 height 44
click at [423, 310] on img at bounding box center [436, 322] width 44 height 44
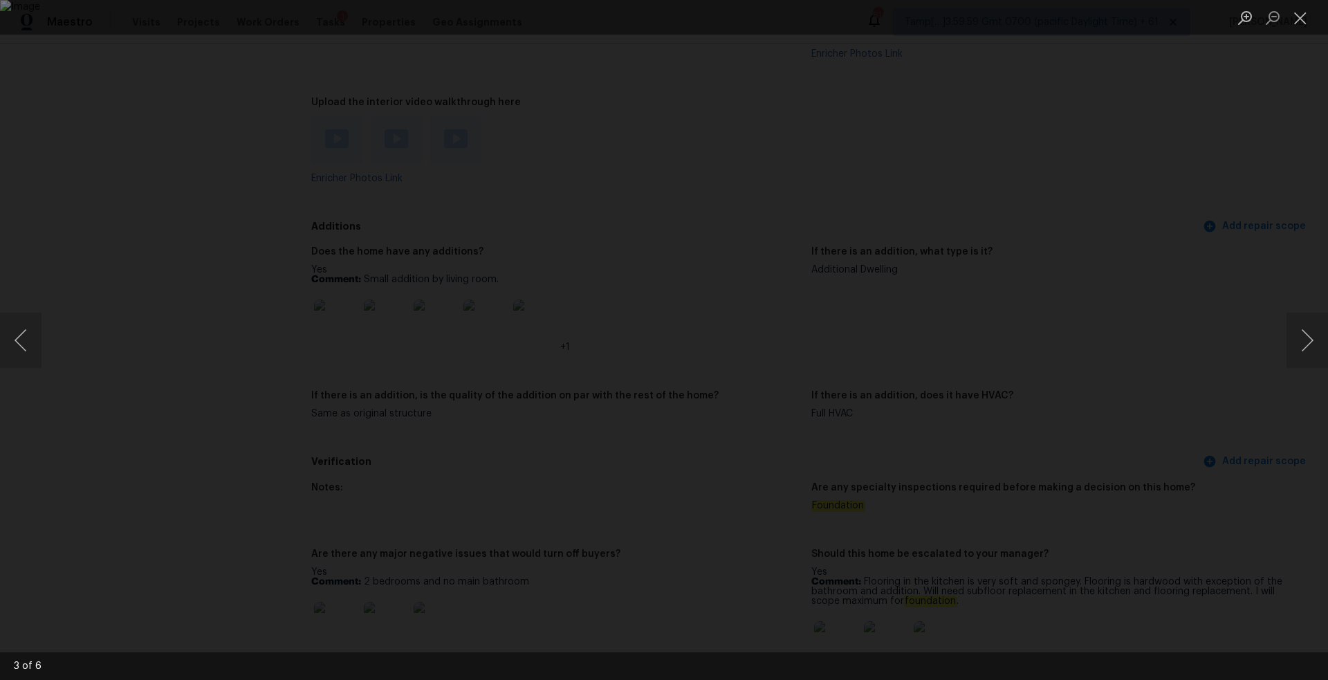
click at [1067, 186] on div "Lightbox" at bounding box center [664, 340] width 1328 height 680
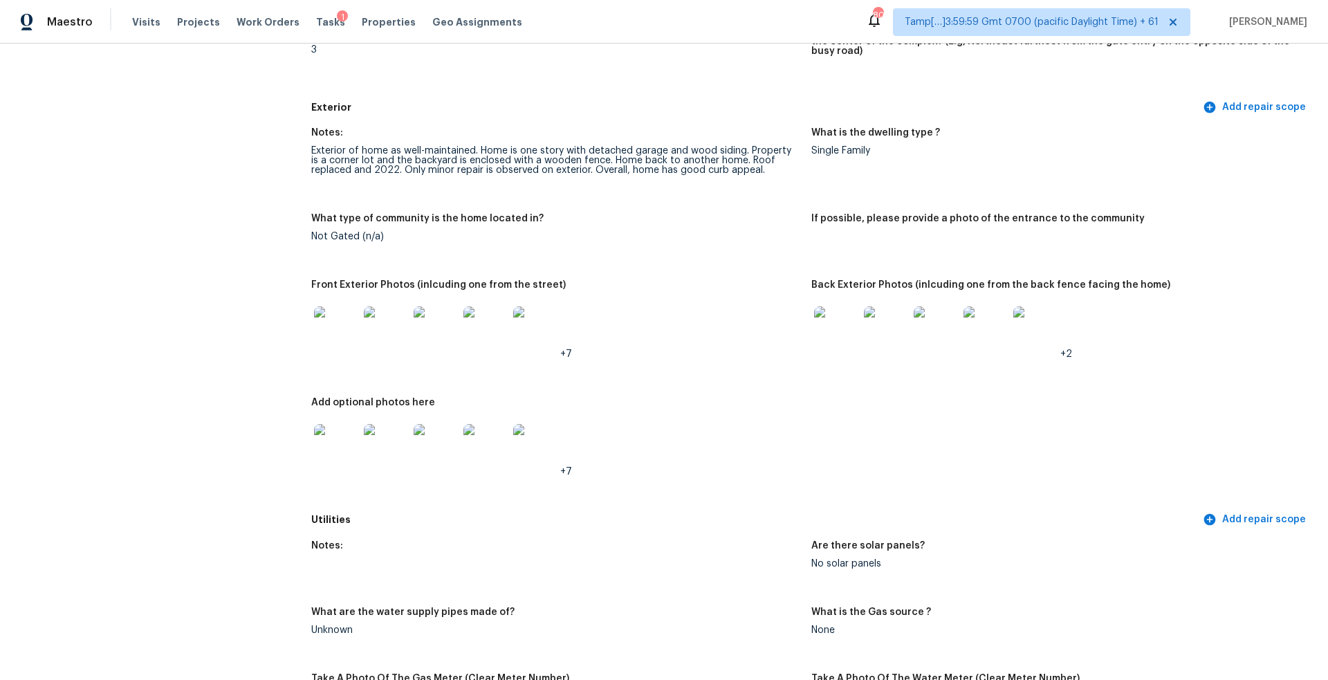
scroll to position [440, 0]
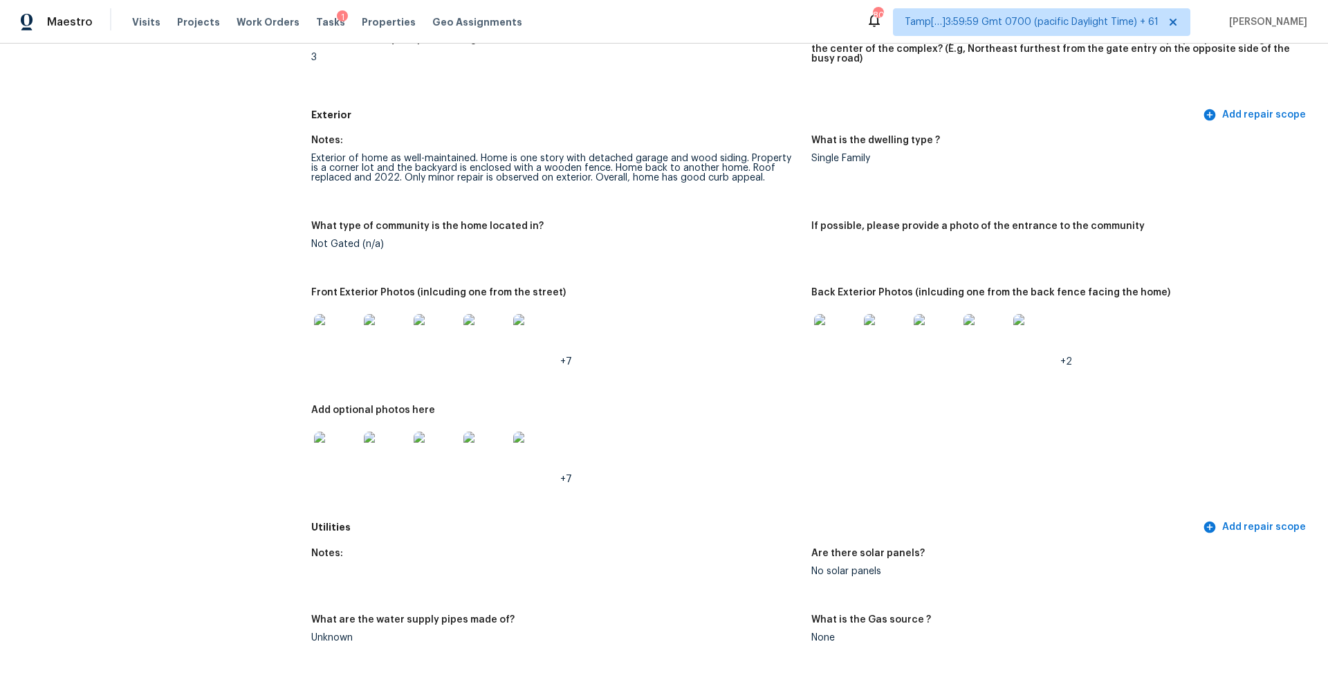
click at [355, 342] on img at bounding box center [336, 336] width 44 height 44
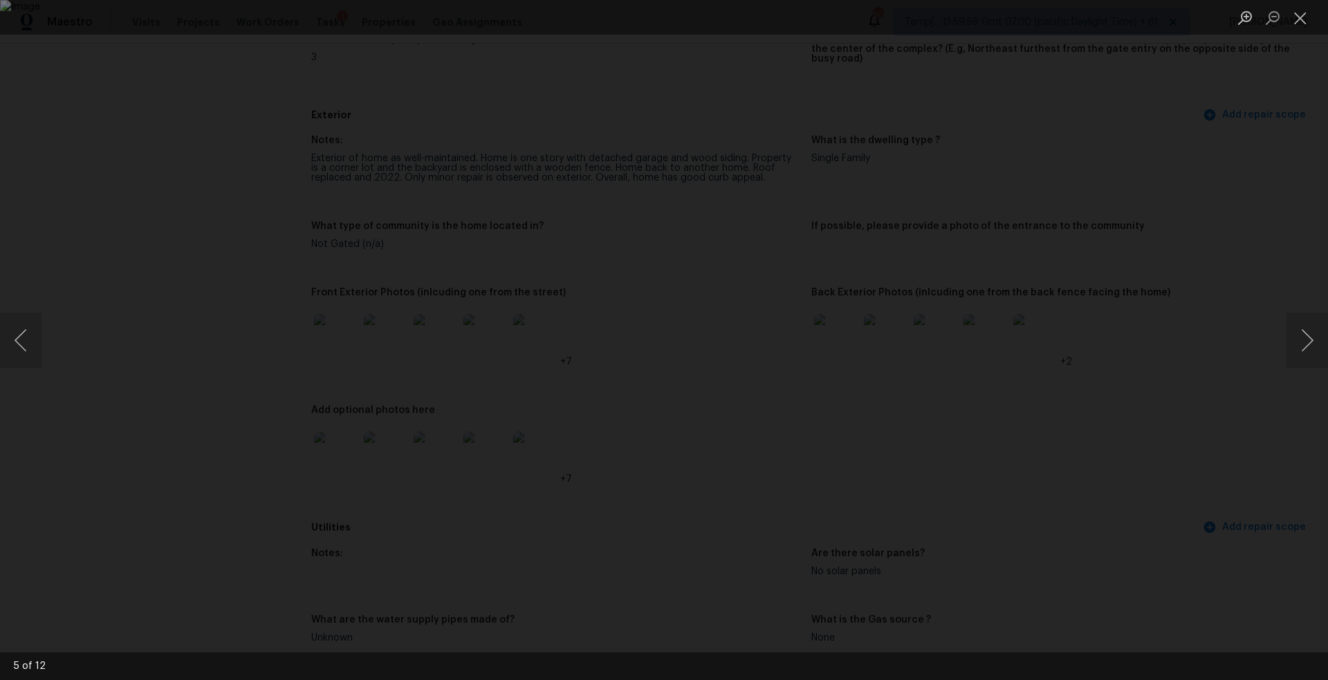
click at [1059, 258] on div "Lightbox" at bounding box center [664, 340] width 1328 height 680
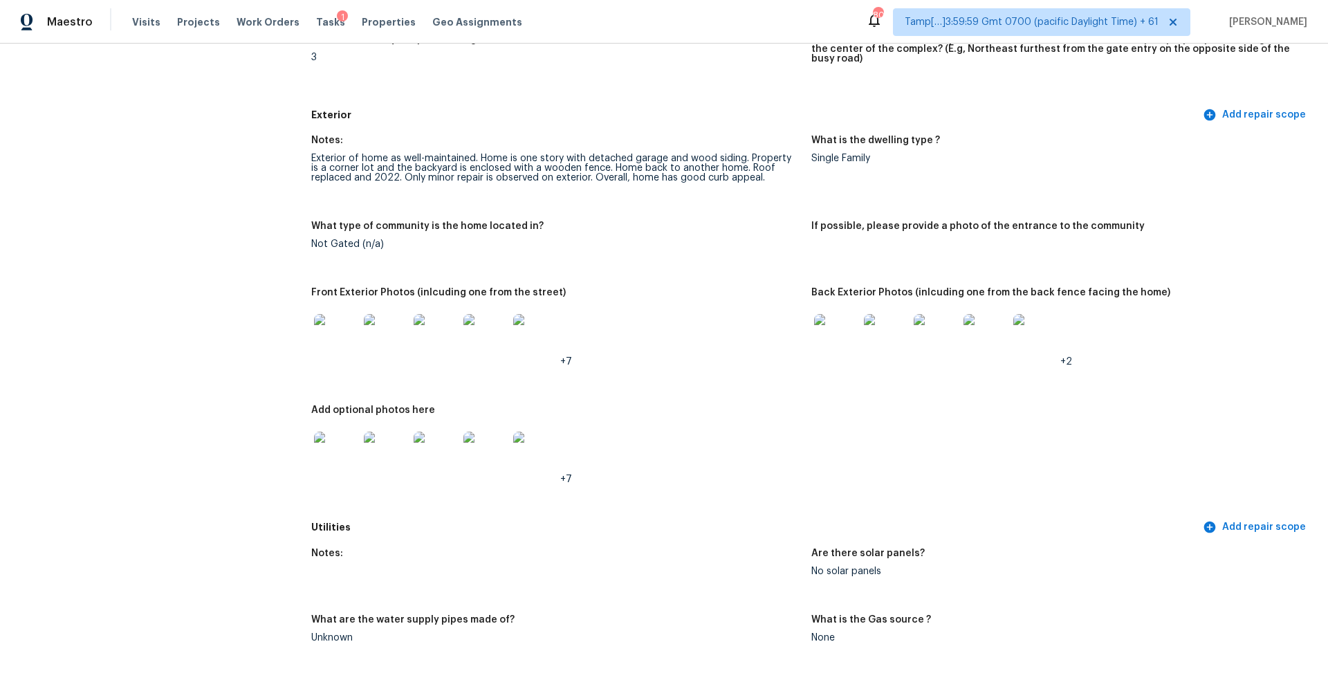
click at [821, 336] on img at bounding box center [836, 336] width 44 height 44
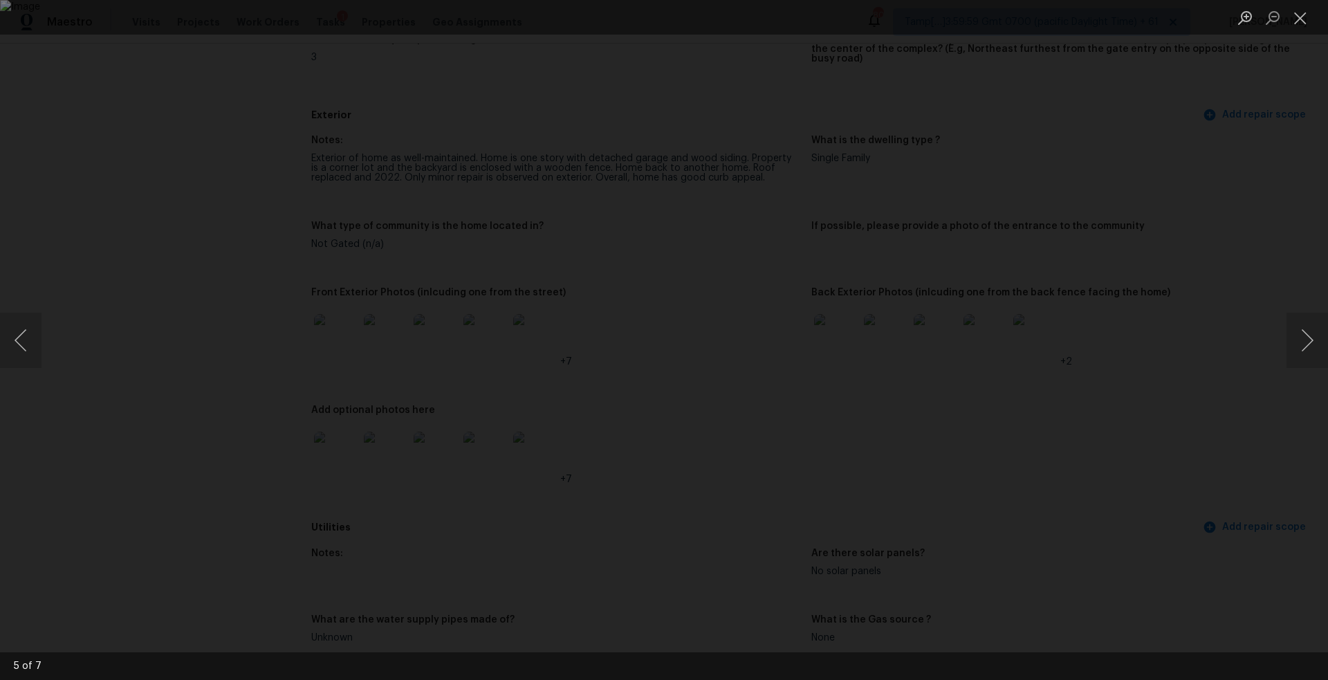
click at [1074, 193] on div "Lightbox" at bounding box center [664, 340] width 1328 height 680
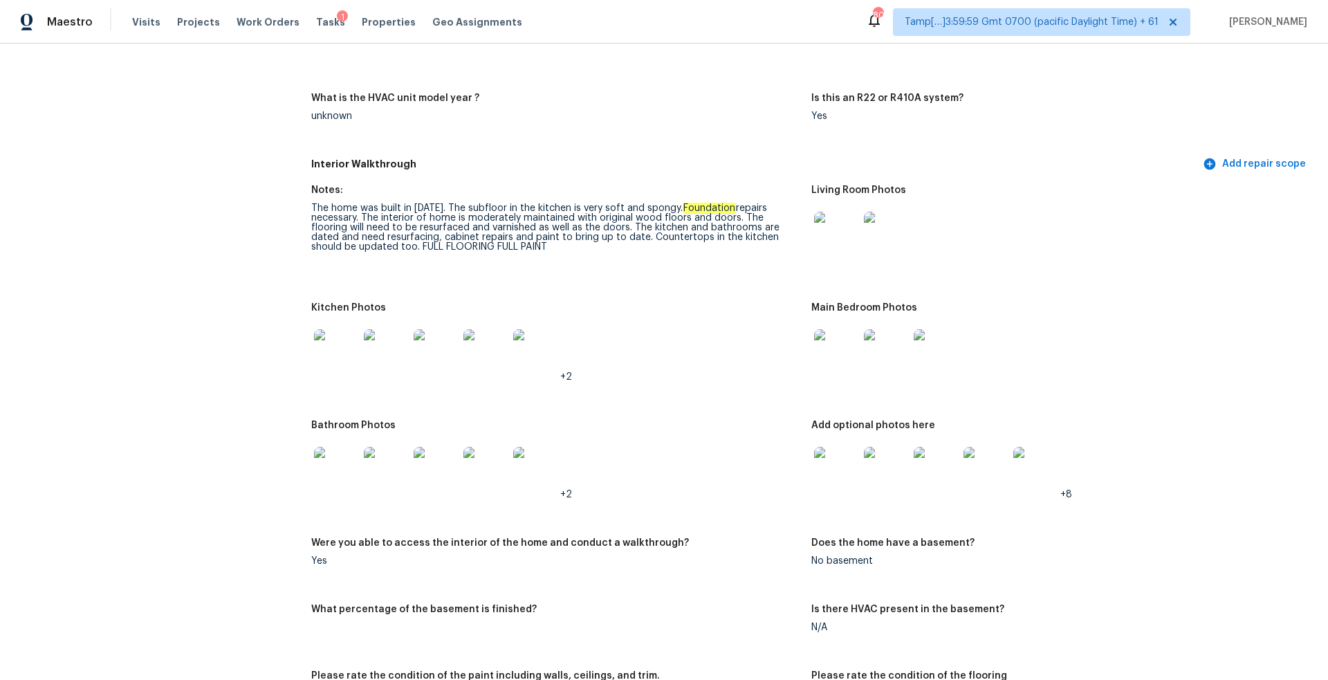
scroll to position [1352, 0]
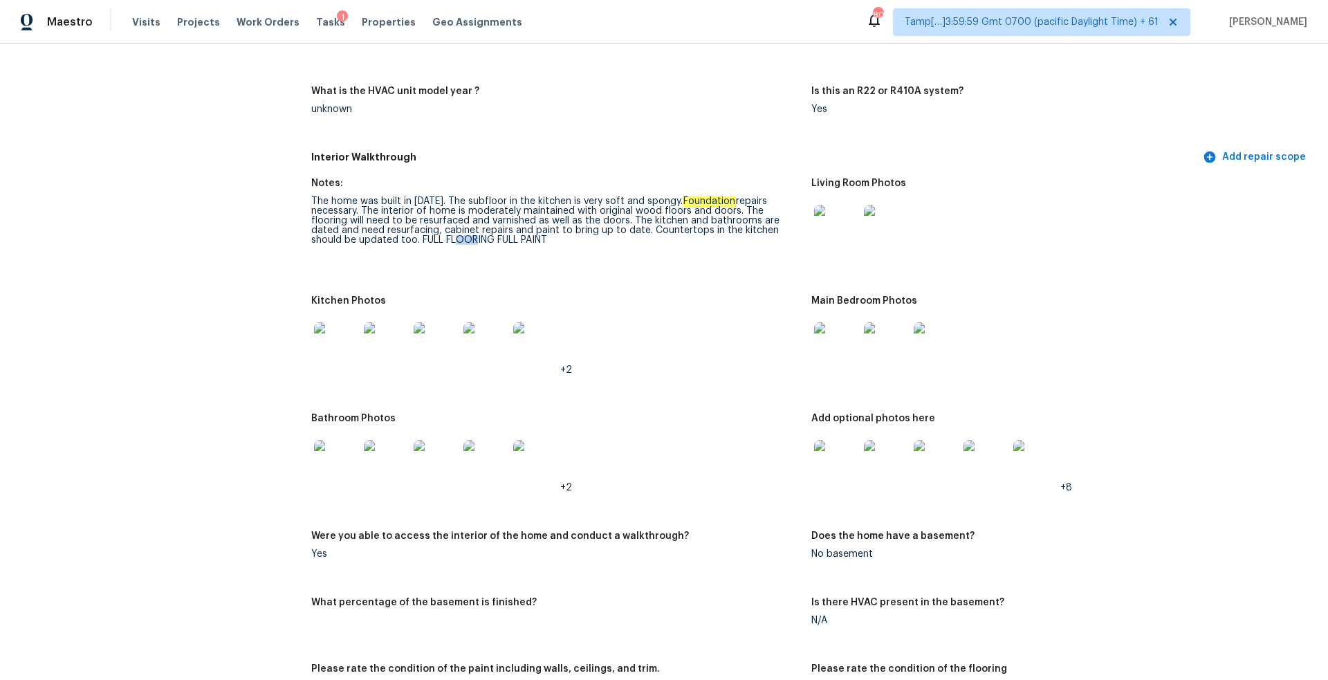
drag, startPoint x: 400, startPoint y: 226, endPoint x: 422, endPoint y: 226, distance: 22.1
click at [422, 226] on div "The home was built in 1950. The subfloor in the kitchen is very soft and spongy…" at bounding box center [555, 220] width 489 height 48
drag, startPoint x: 508, startPoint y: 222, endPoint x: 389, endPoint y: 231, distance: 119.3
click at [389, 231] on div "The home was built in 1950. The subfloor in the kitchen is very soft and spongy…" at bounding box center [555, 220] width 489 height 48
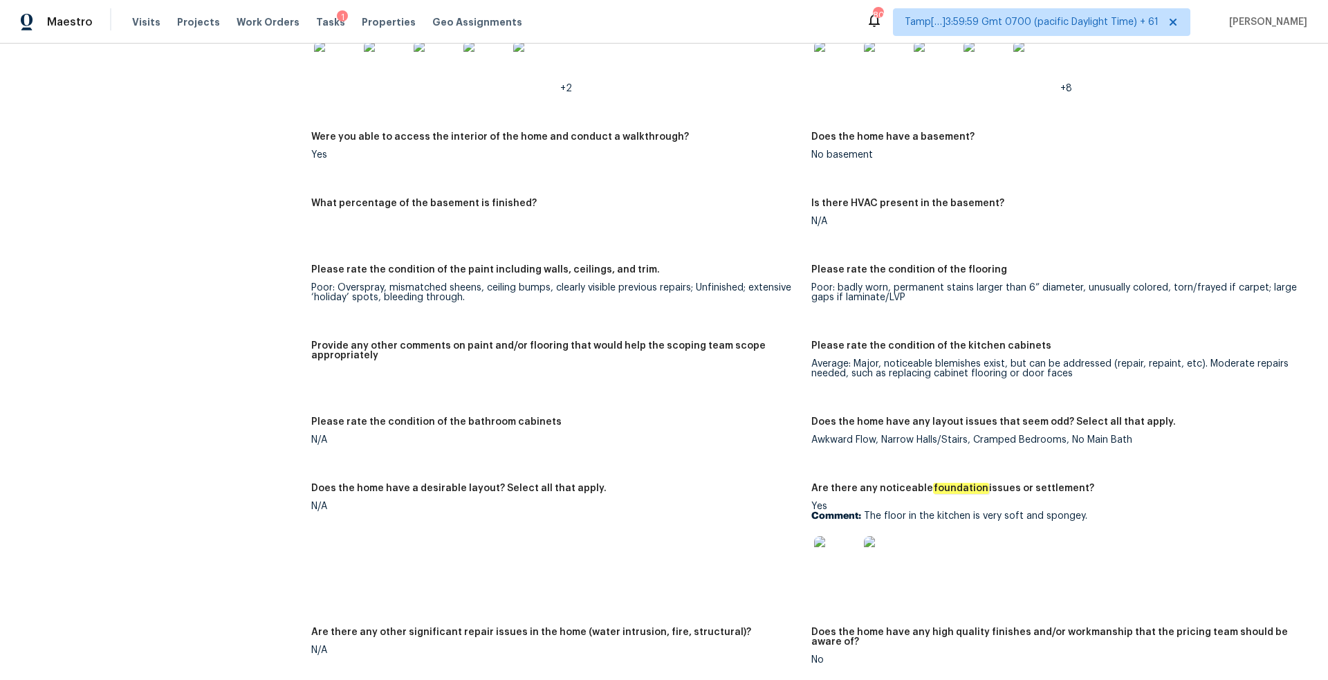
scroll to position [1757, 0]
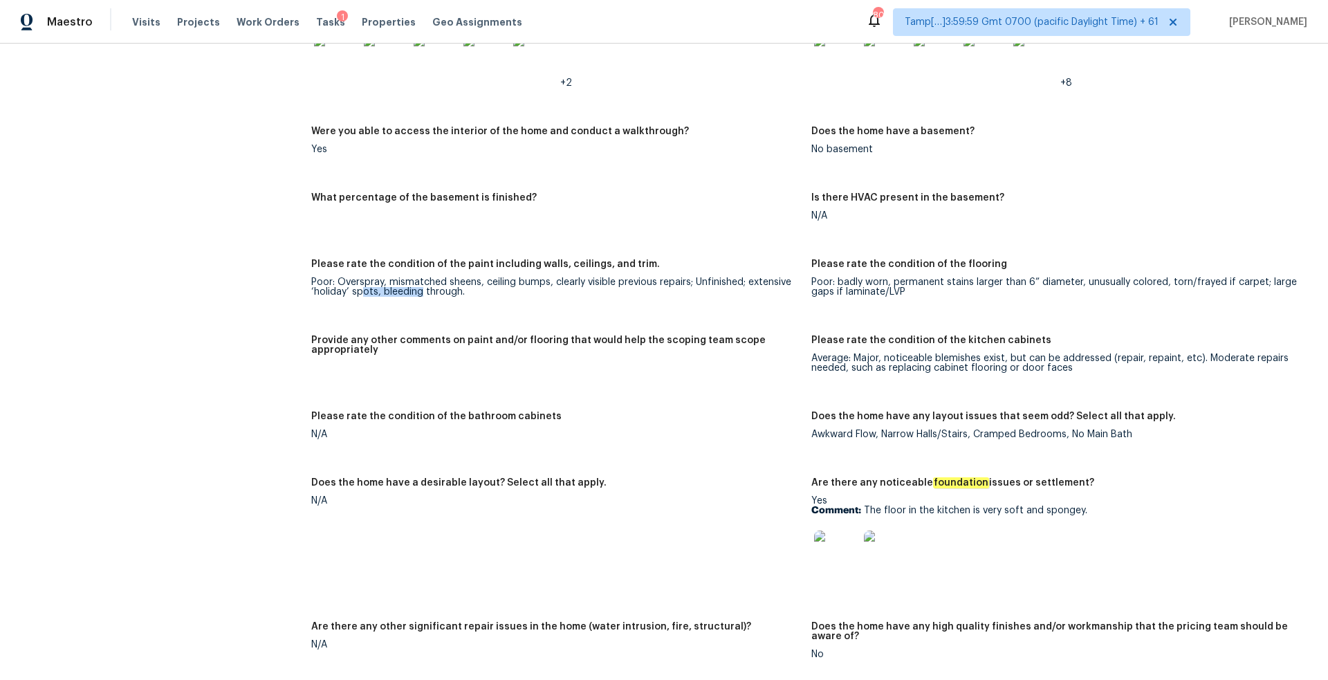
drag, startPoint x: 364, startPoint y: 282, endPoint x: 421, endPoint y: 284, distance: 56.8
click at [421, 284] on div "Poor: Overspray, mismatched sheens, ceiling bumps, clearly visible previous rep…" at bounding box center [555, 286] width 489 height 19
drag, startPoint x: 341, startPoint y: 247, endPoint x: 396, endPoint y: 244, distance: 54.8
click at [395, 244] on div "Notes: The home was built in 1950. The subfloor in the kitchen is very soft and…" at bounding box center [811, 487] width 1000 height 1445
drag, startPoint x: 845, startPoint y: 264, endPoint x: 854, endPoint y: 264, distance: 8.3
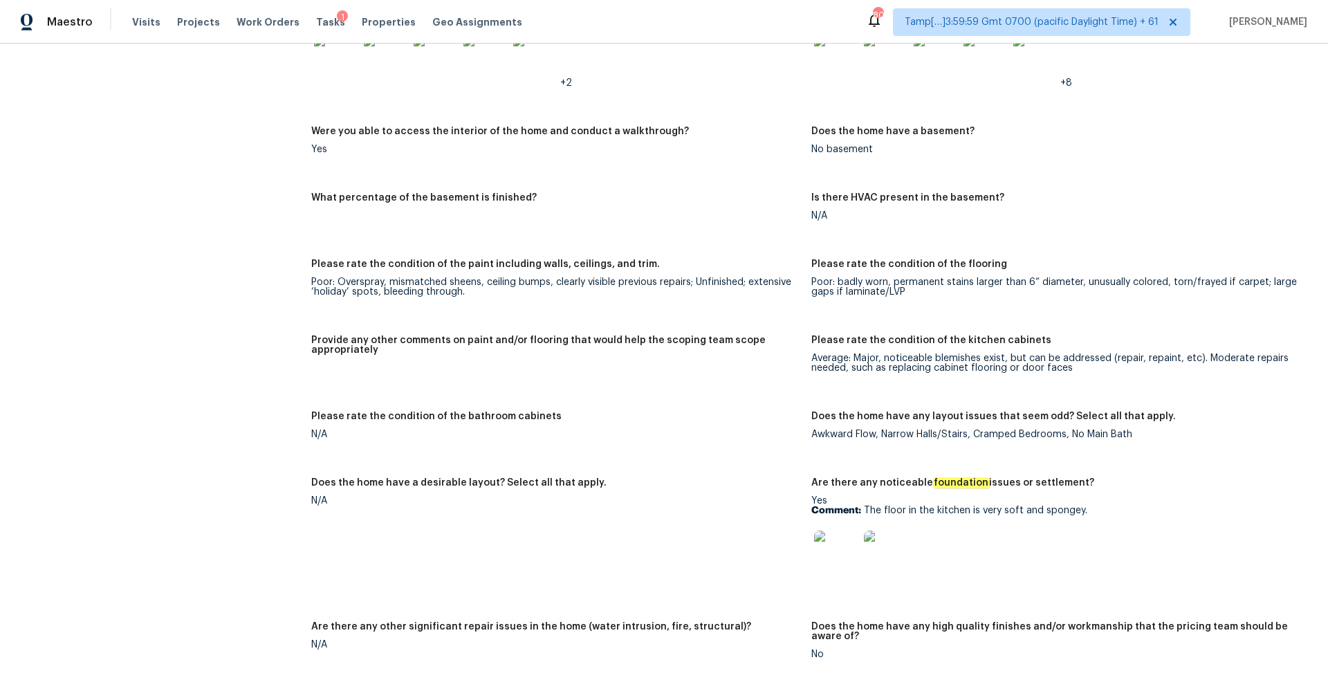
click at [853, 264] on div "Please rate the condition of the flooring" at bounding box center [1056, 268] width 489 height 18
drag, startPoint x: 880, startPoint y: 357, endPoint x: 942, endPoint y: 356, distance: 62.3
click at [942, 357] on div "Average: Major, noticeable blemishes exist, but can be addressed (repair, repai…" at bounding box center [1056, 363] width 489 height 19
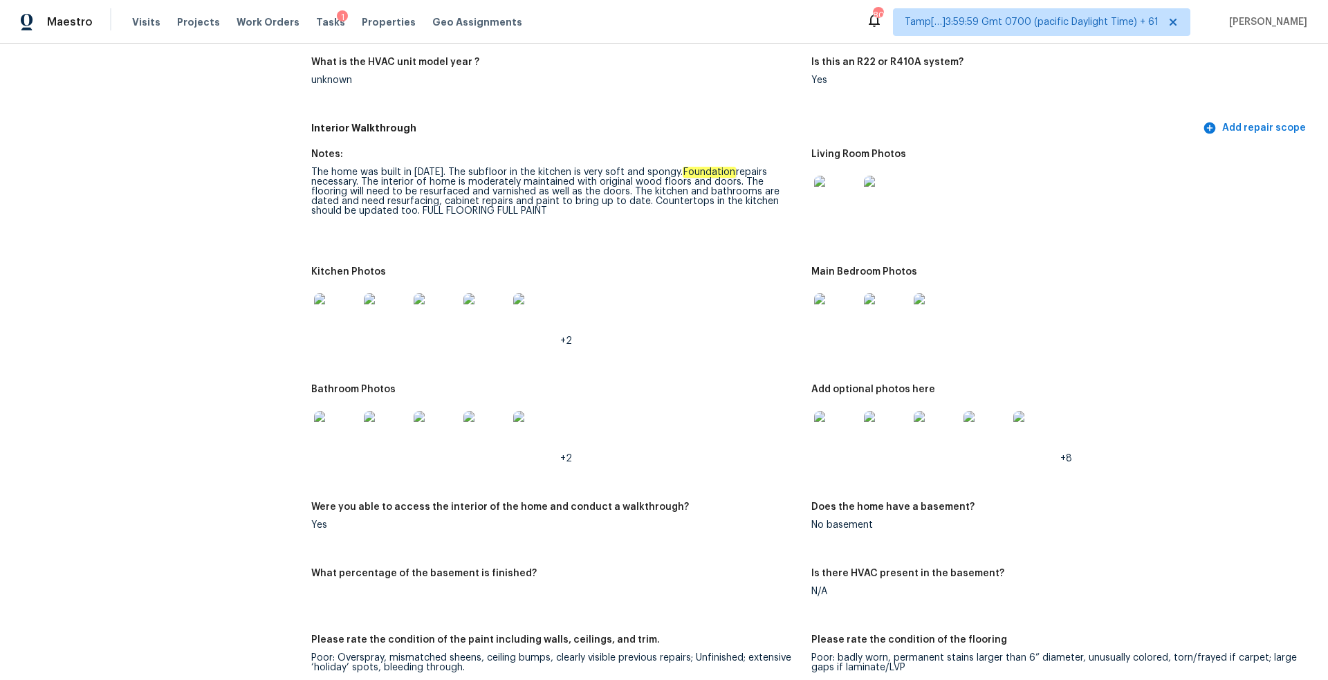
scroll to position [1418, 0]
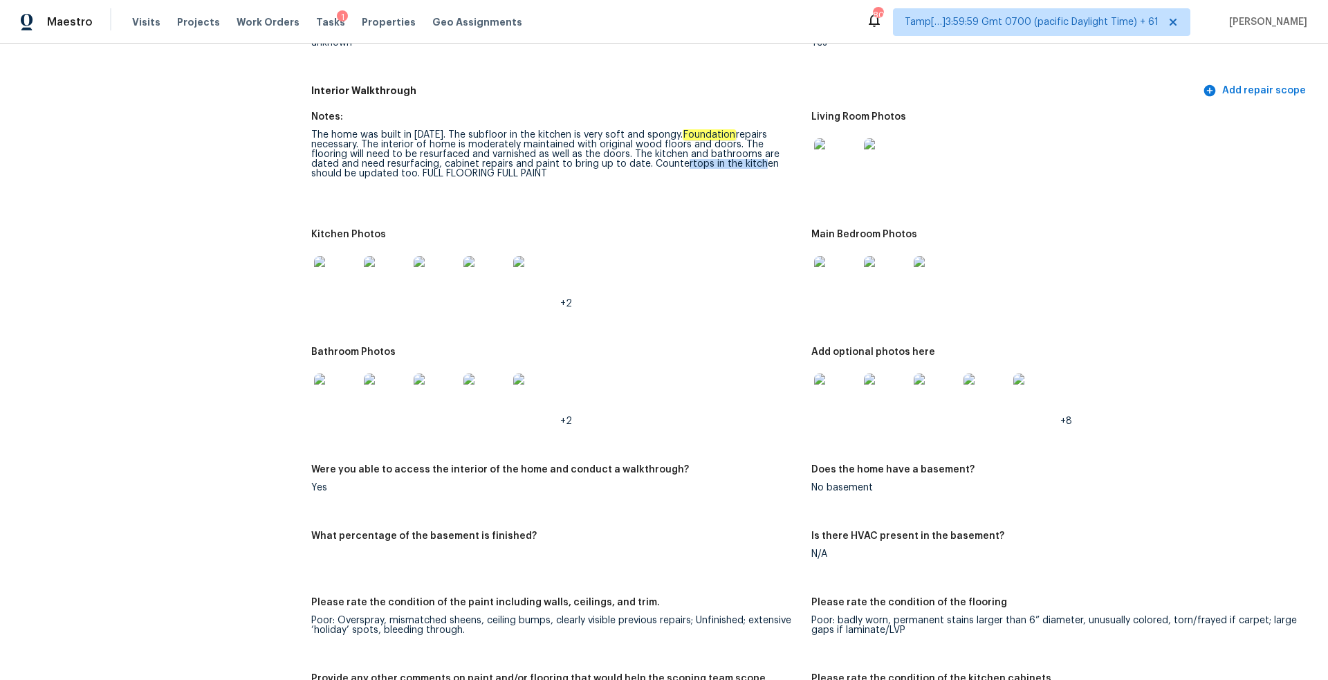
drag, startPoint x: 628, startPoint y: 157, endPoint x: 700, endPoint y: 154, distance: 72.0
click at [701, 154] on div "The home was built in 1950. The subfloor in the kitchen is very soft and spongy…" at bounding box center [555, 154] width 489 height 48
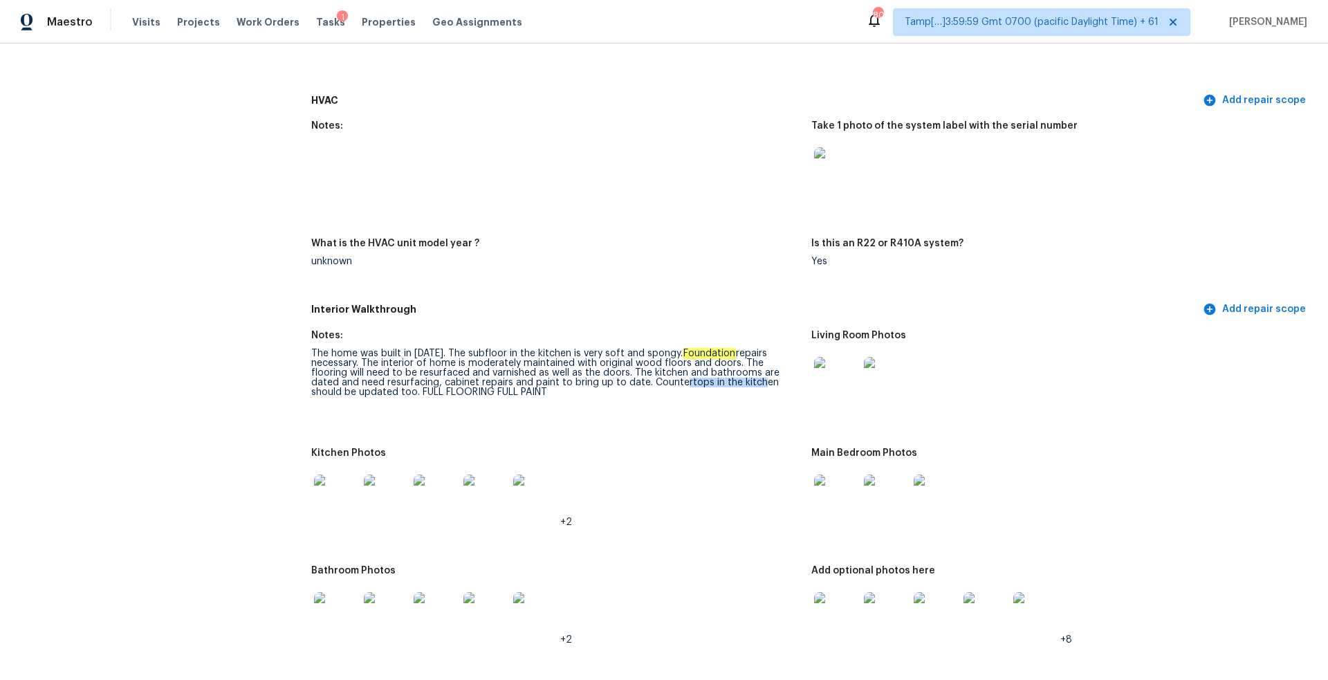
scroll to position [1199, 0]
click at [596, 374] on div "The home was built in 1950. The subfloor in the kitchen is very soft and spongy…" at bounding box center [555, 373] width 489 height 48
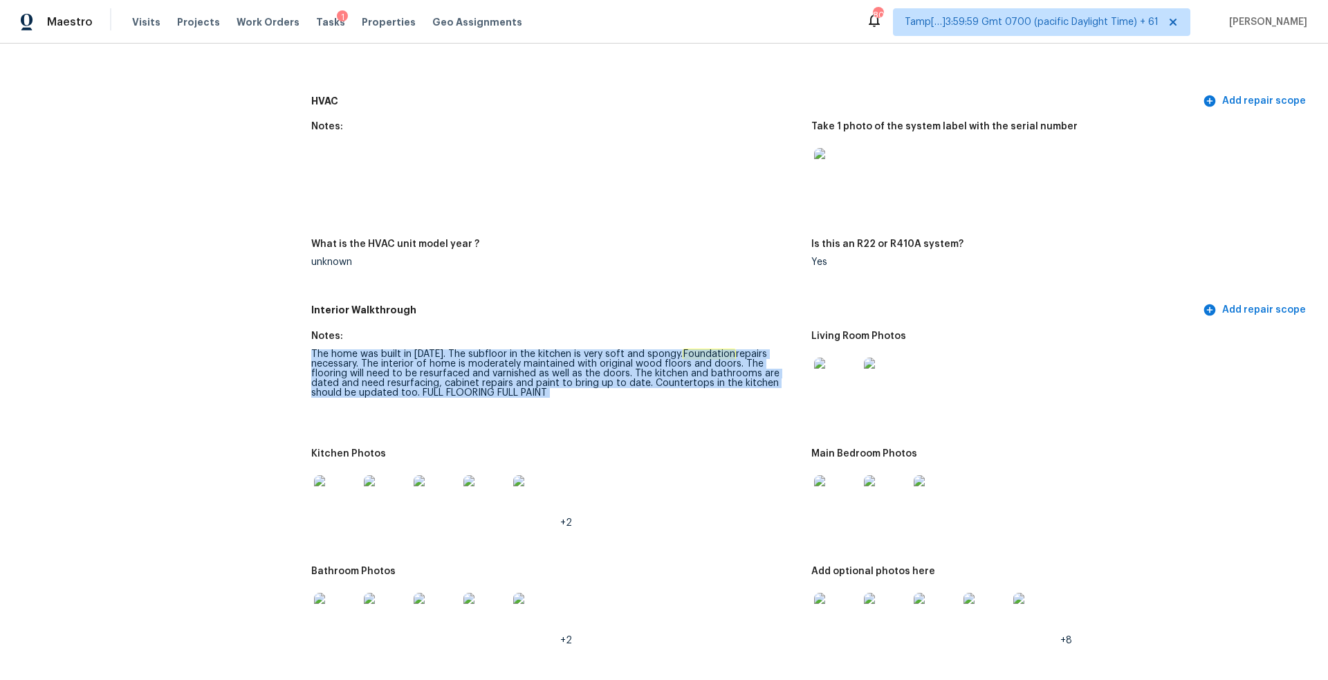
click at [596, 374] on div "The home was built in 1950. The subfloor in the kitchen is very soft and spongy…" at bounding box center [555, 373] width 489 height 48
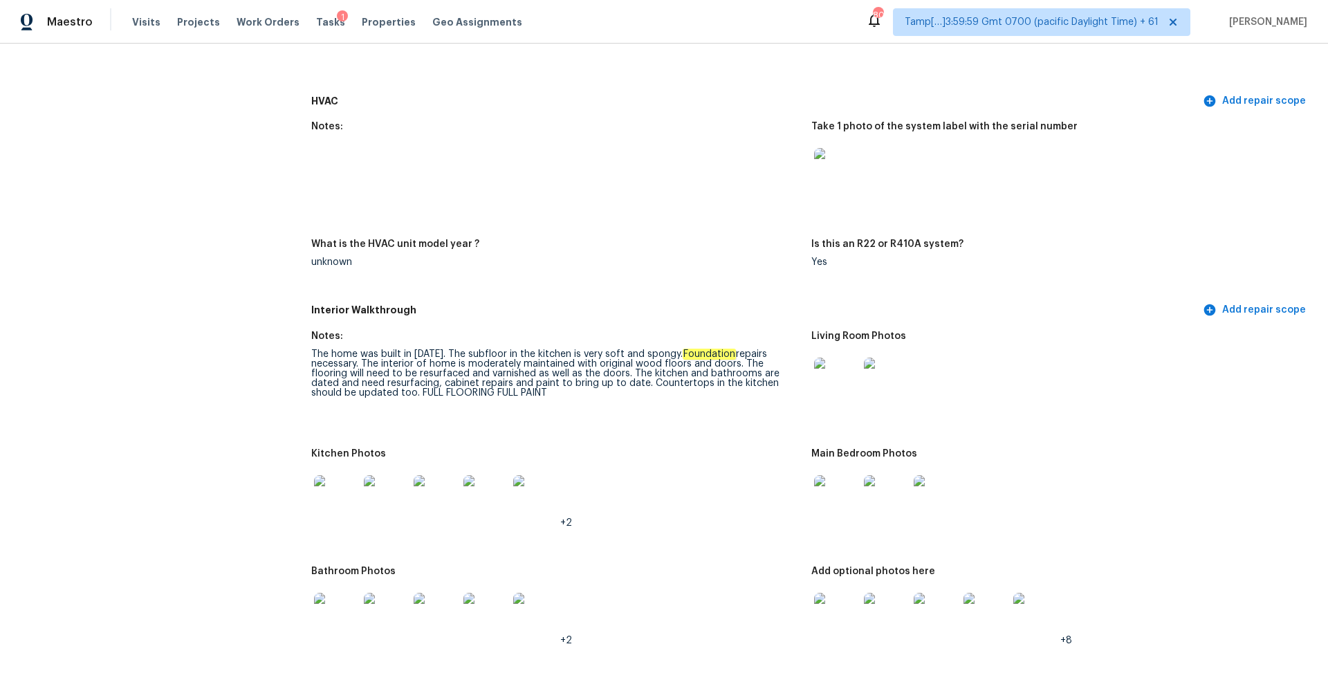
click at [582, 400] on figure "Notes: The home was built in 1950. The subfloor in the kitchen is very soft and…" at bounding box center [561, 381] width 500 height 101
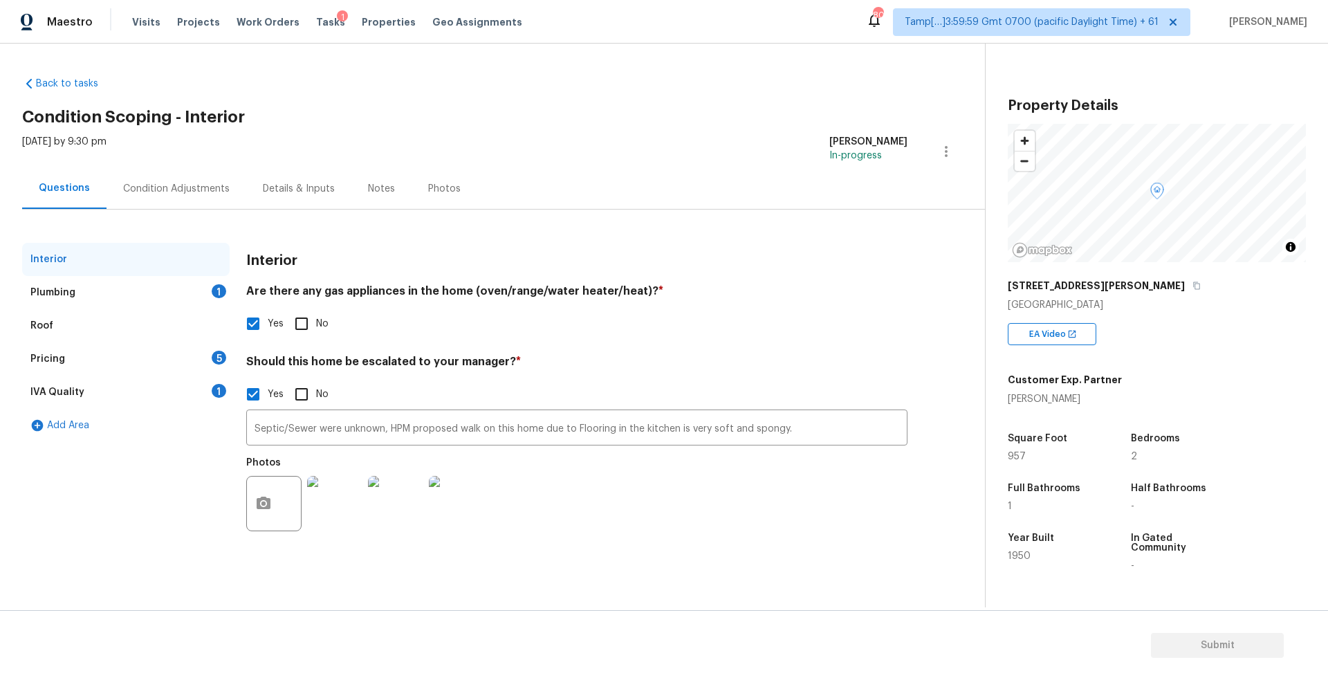
click at [136, 288] on div "Plumbing 1" at bounding box center [126, 292] width 208 height 33
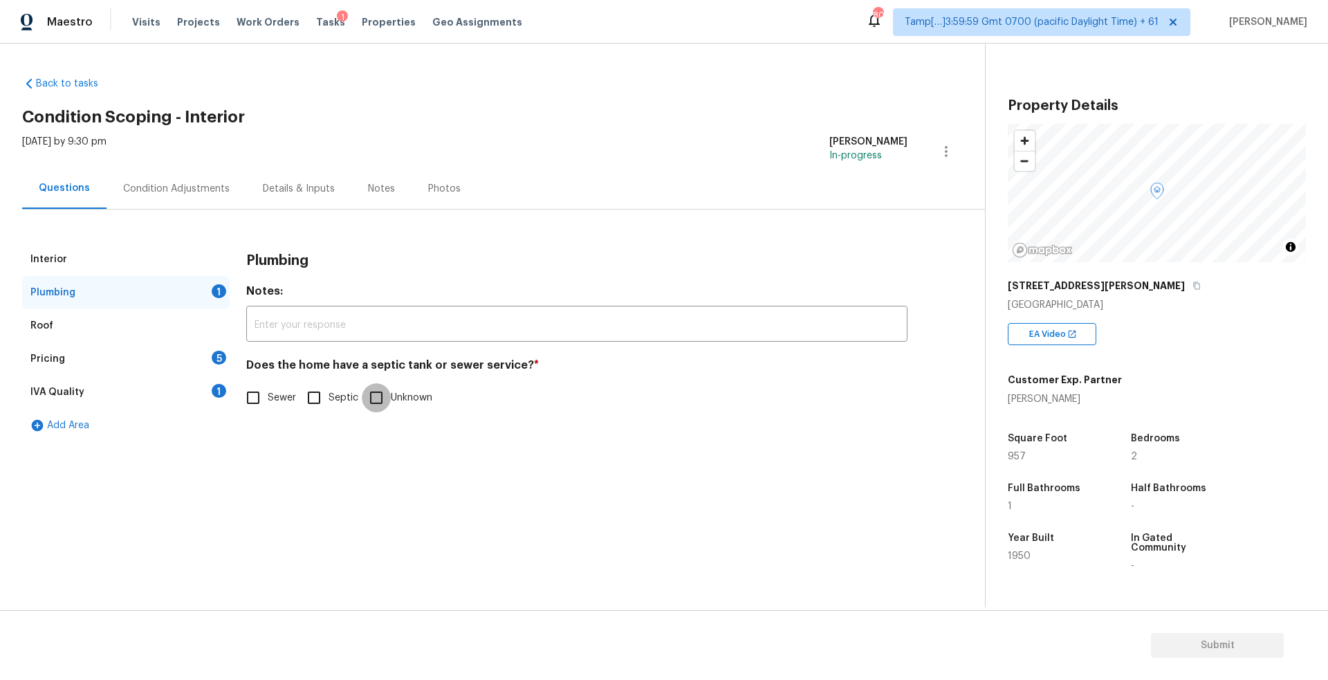
click at [376, 392] on input "Unknown" at bounding box center [376, 397] width 29 height 29
checkbox input "true"
click at [165, 327] on div "Roof" at bounding box center [126, 325] width 208 height 33
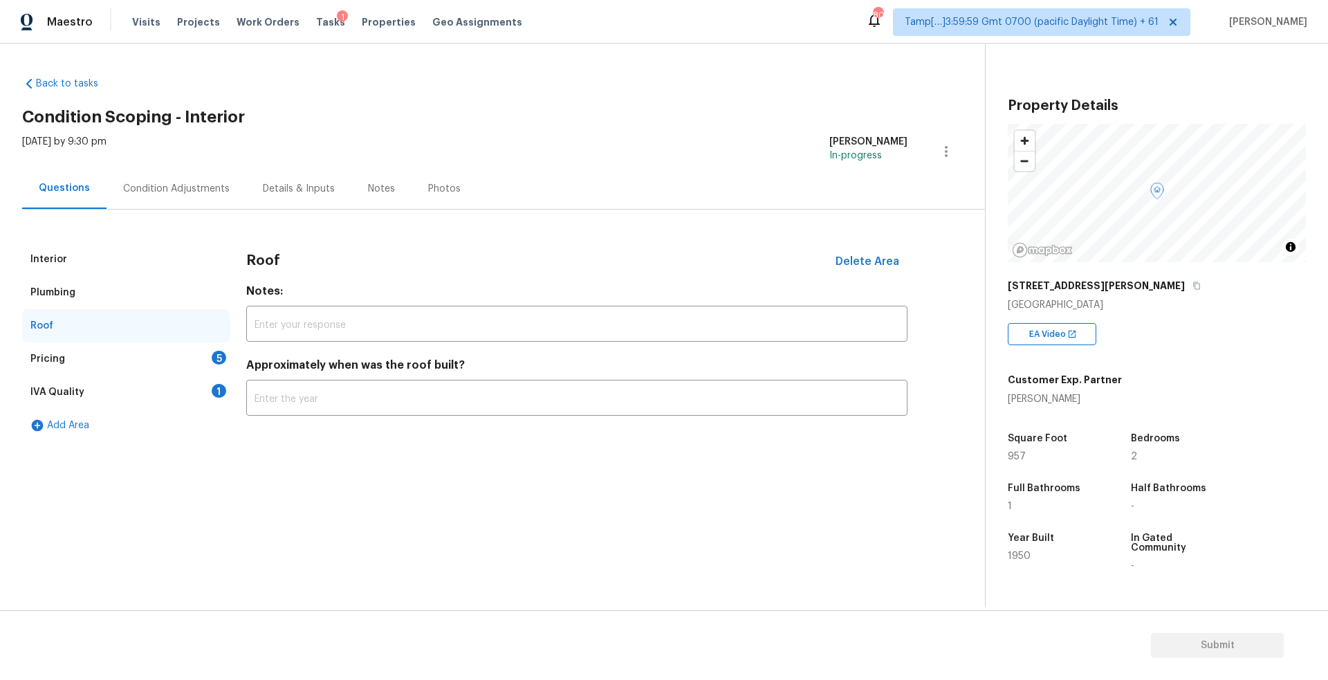
click at [181, 304] on div "Plumbing" at bounding box center [126, 292] width 208 height 33
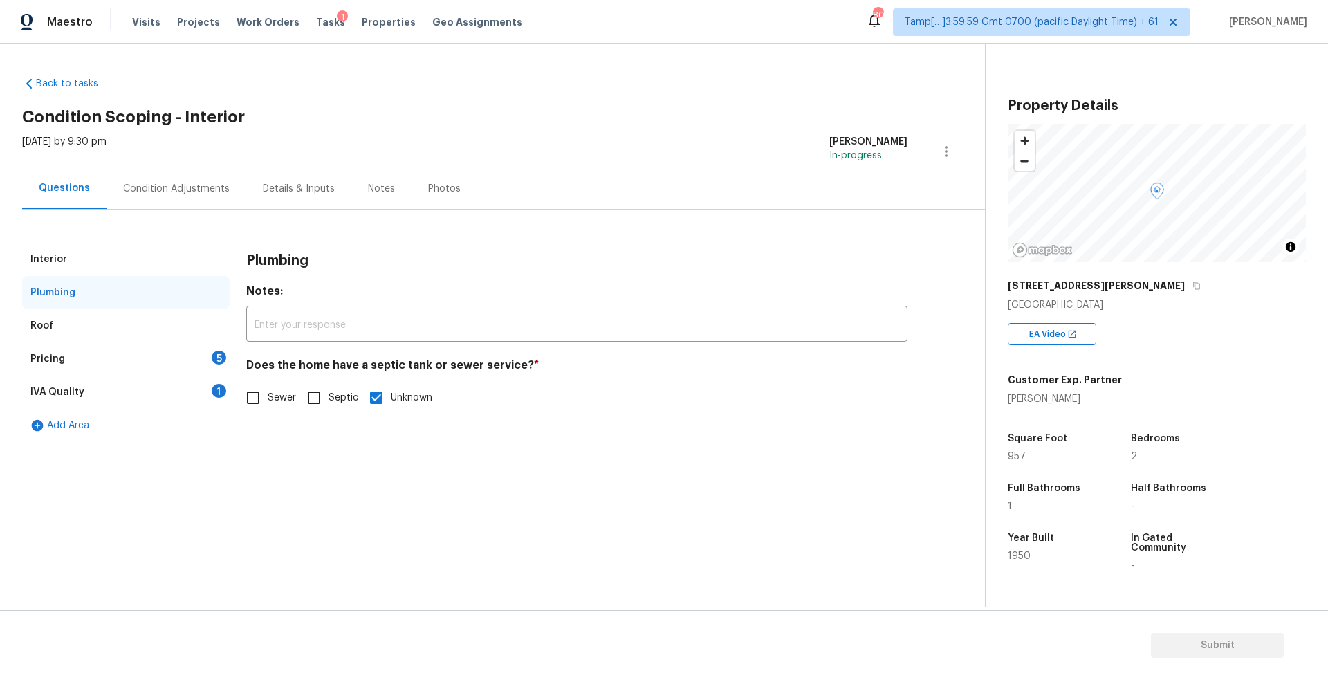
click at [184, 281] on div "Plumbing" at bounding box center [126, 292] width 208 height 33
click at [185, 272] on div "Interior" at bounding box center [126, 259] width 208 height 33
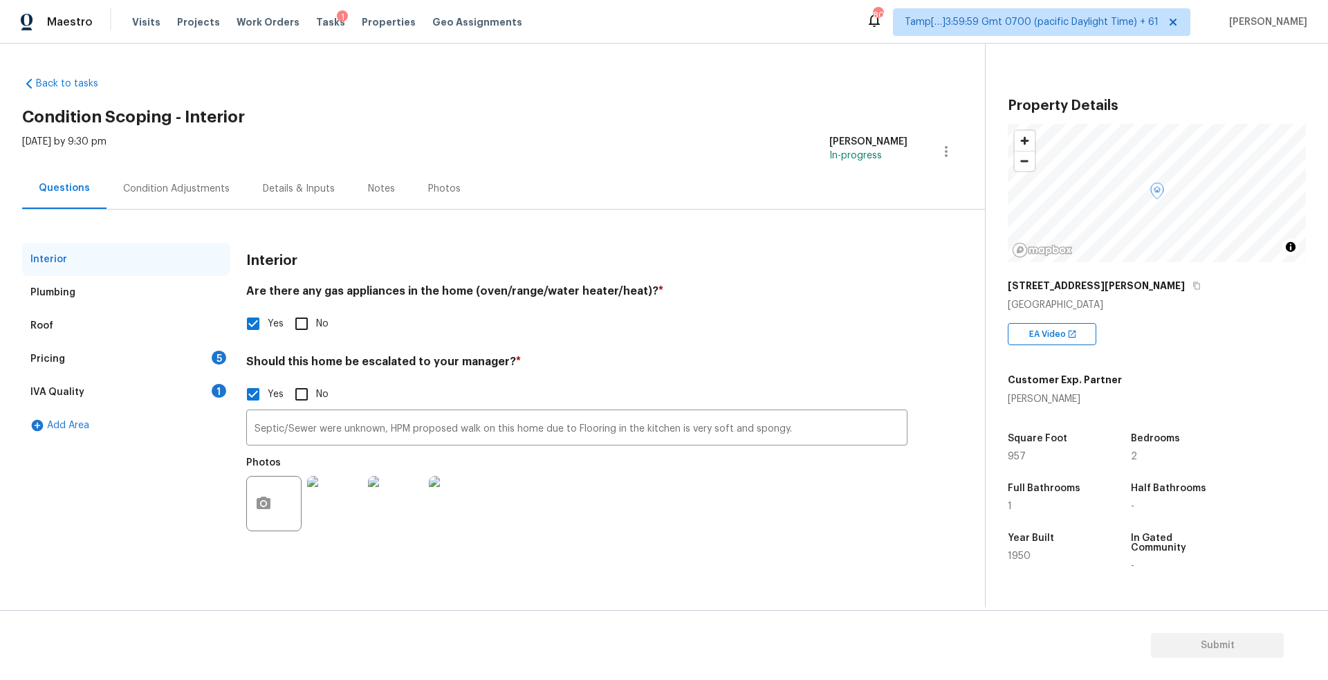
click at [125, 291] on div "Plumbing" at bounding box center [126, 292] width 208 height 33
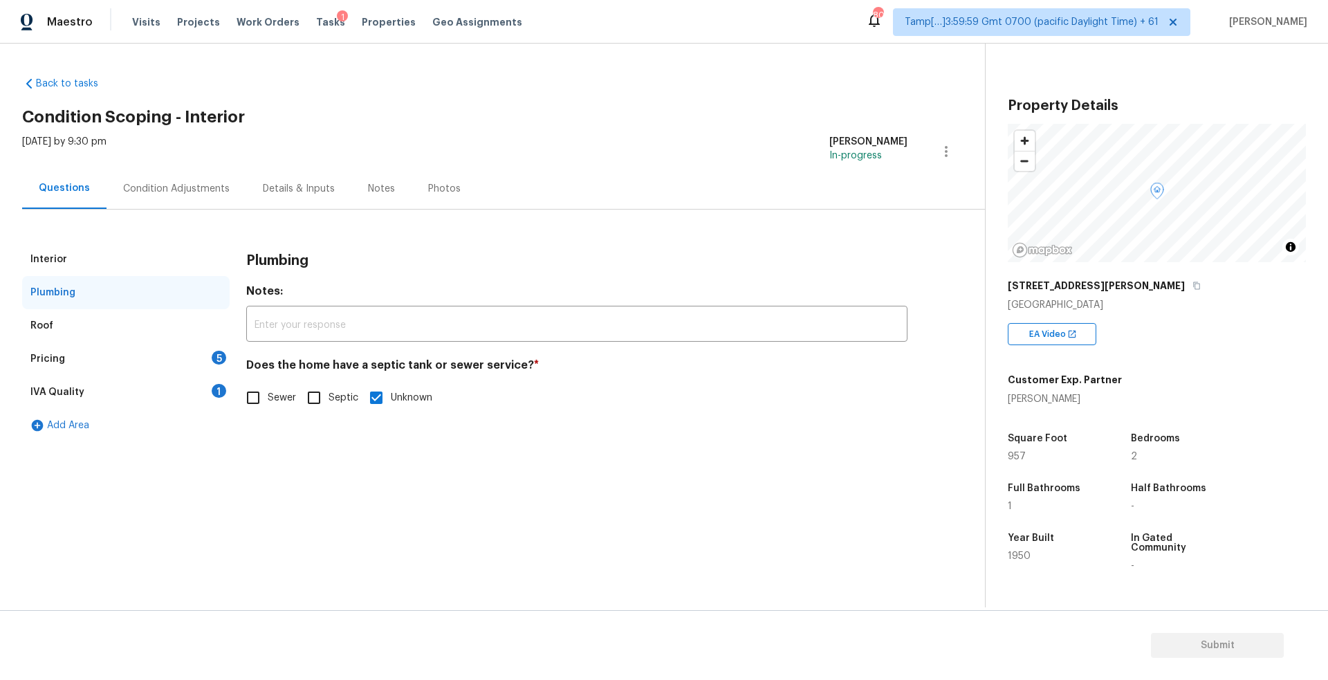
click at [121, 327] on div "Roof" at bounding box center [126, 325] width 208 height 33
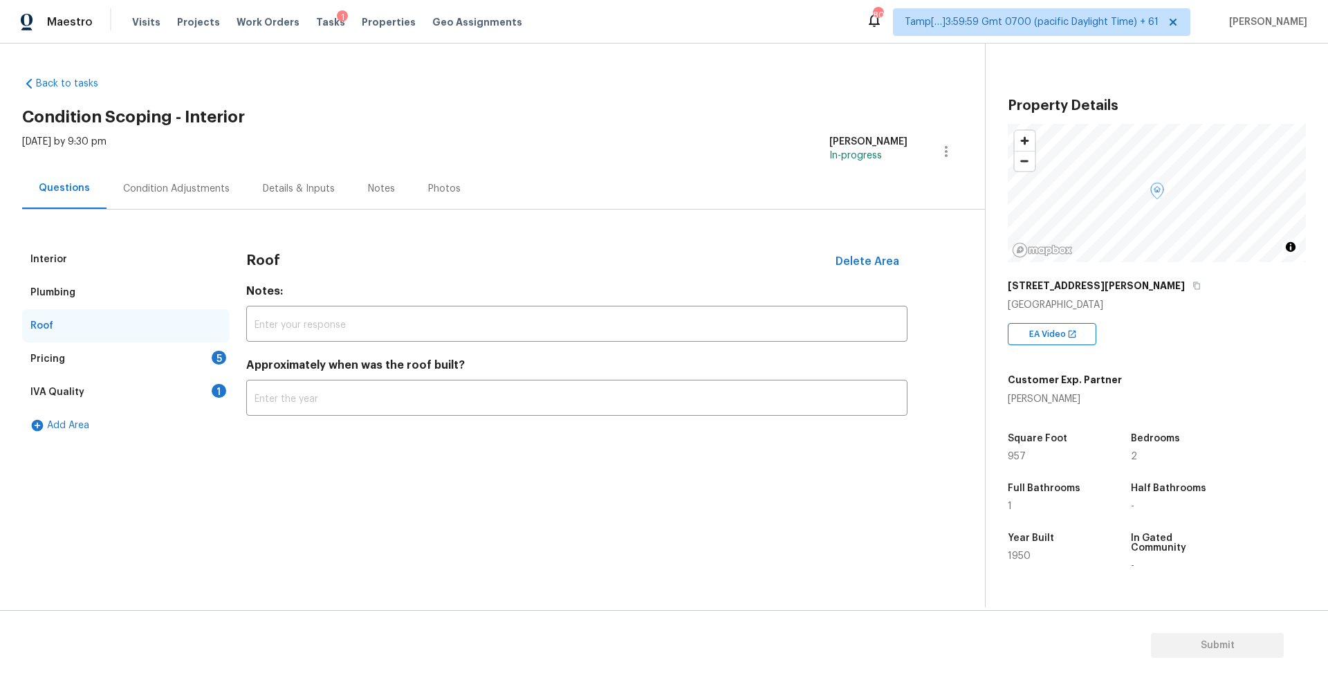
click at [147, 353] on div "Pricing 5" at bounding box center [126, 358] width 208 height 33
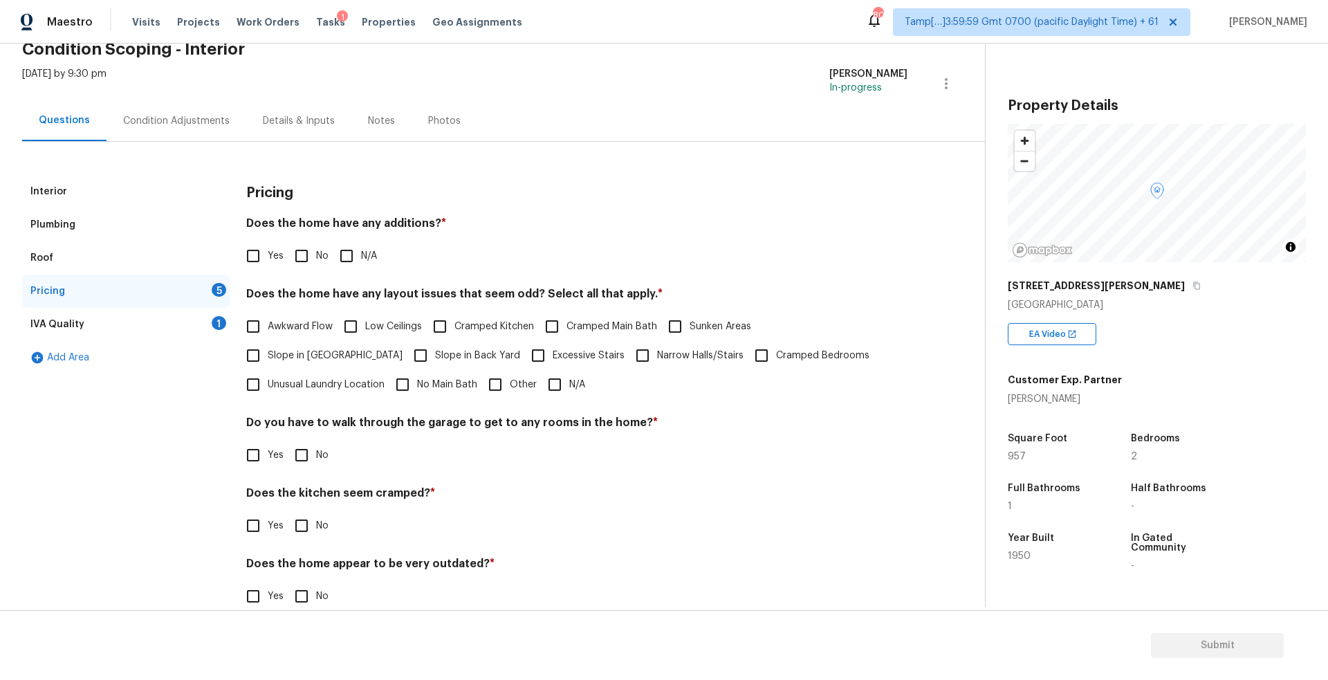
scroll to position [71, 0]
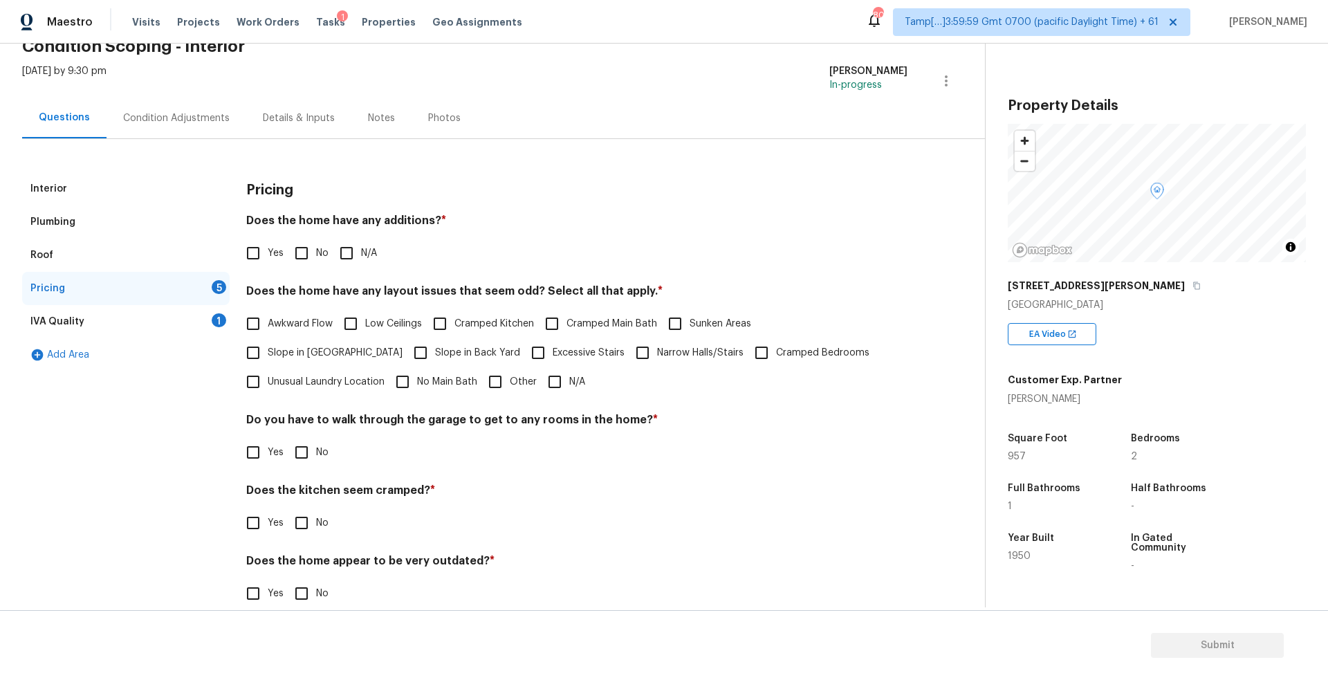
click at [264, 259] on input "Yes" at bounding box center [253, 253] width 29 height 29
checkbox input "true"
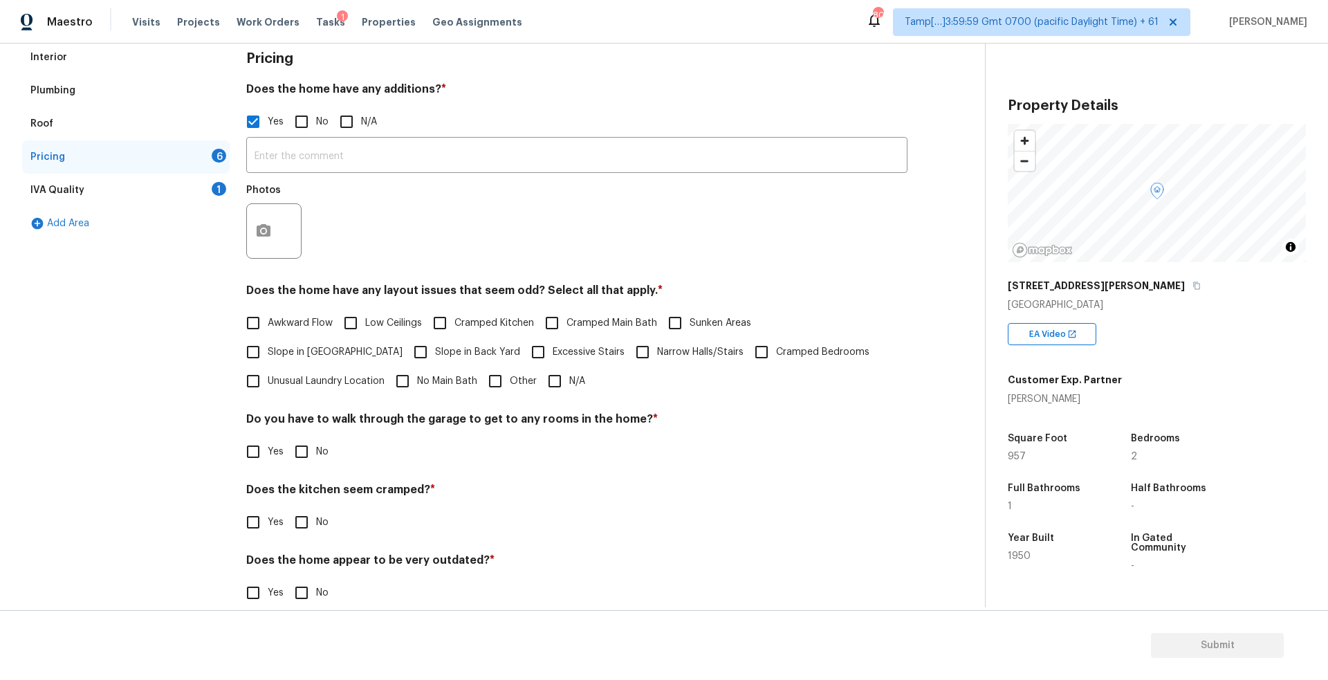
scroll to position [223, 0]
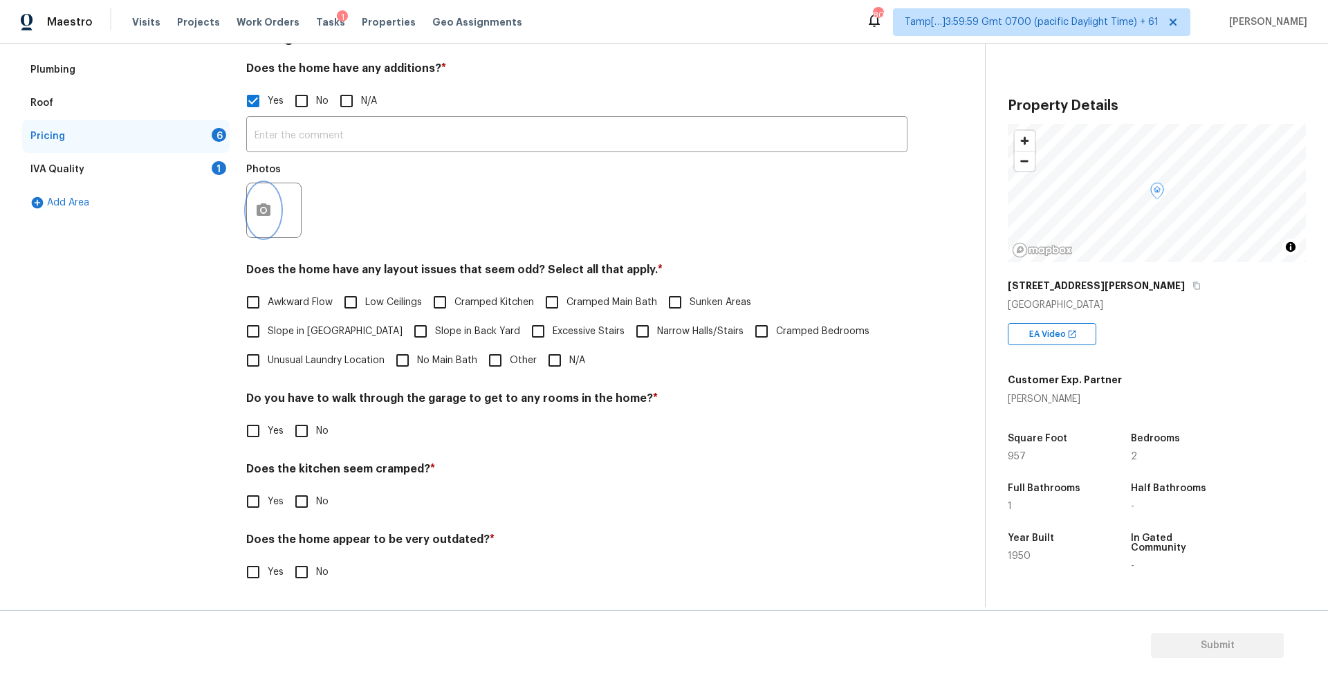
click at [273, 202] on button "button" at bounding box center [263, 210] width 33 height 54
click at [565, 70] on body "Maestro Visits Projects Work Orders Tasks 1 Properties Geo Assignments 807 Tamp…" at bounding box center [664, 340] width 1328 height 680
click at [324, 133] on input "text" at bounding box center [576, 136] width 661 height 33
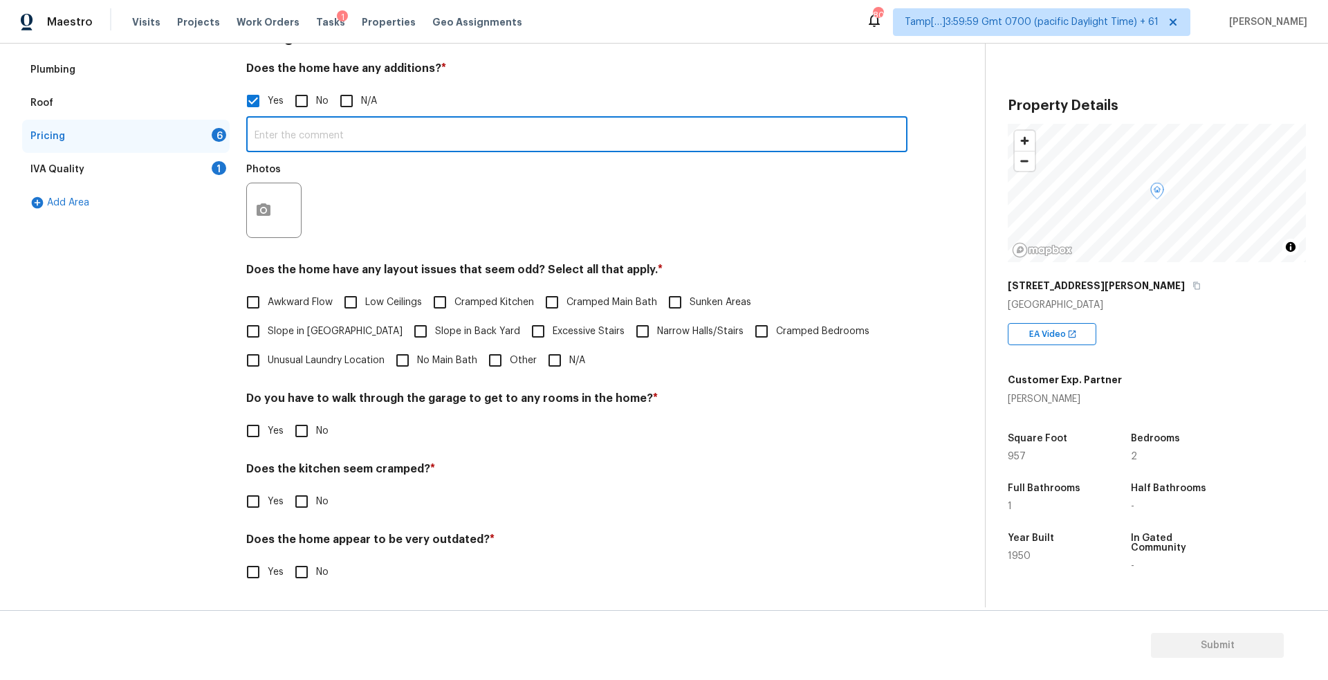
paste input "Small addition by living room."
type input "Small addition by living room."
click at [266, 207] on icon "button" at bounding box center [264, 209] width 14 height 12
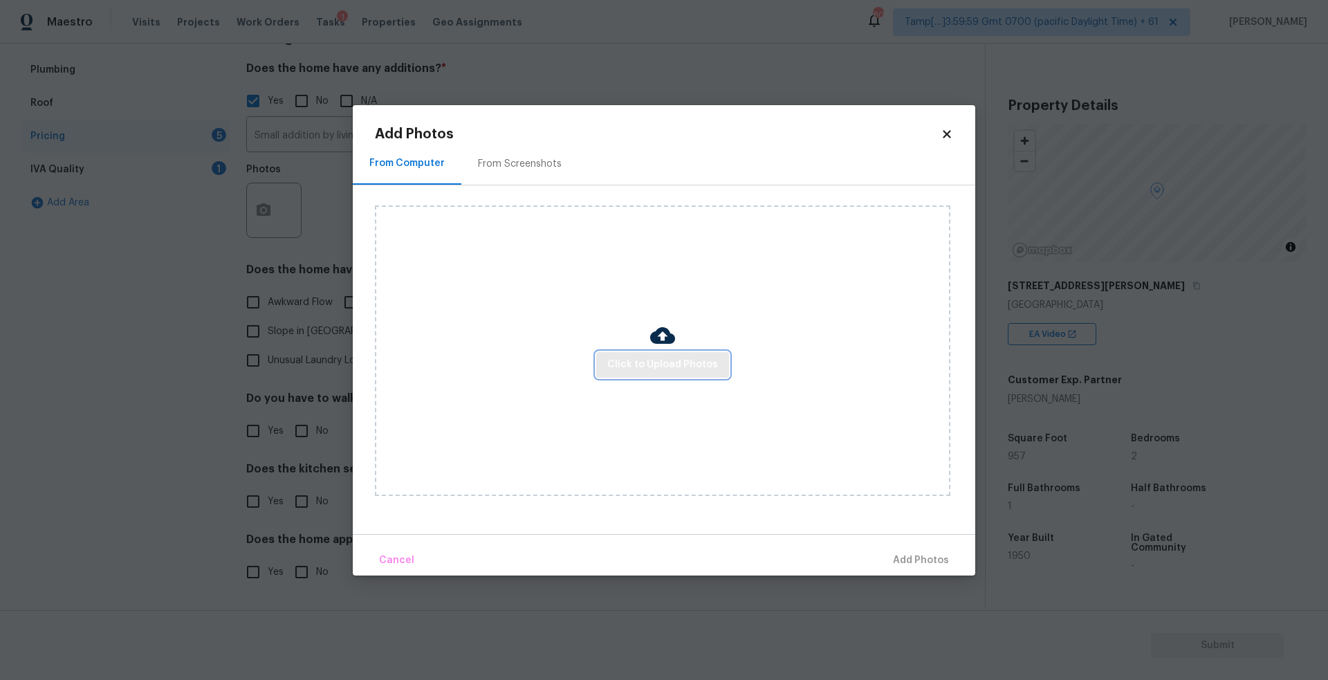
click at [600, 356] on button "Click to Upload Photos" at bounding box center [662, 365] width 133 height 26
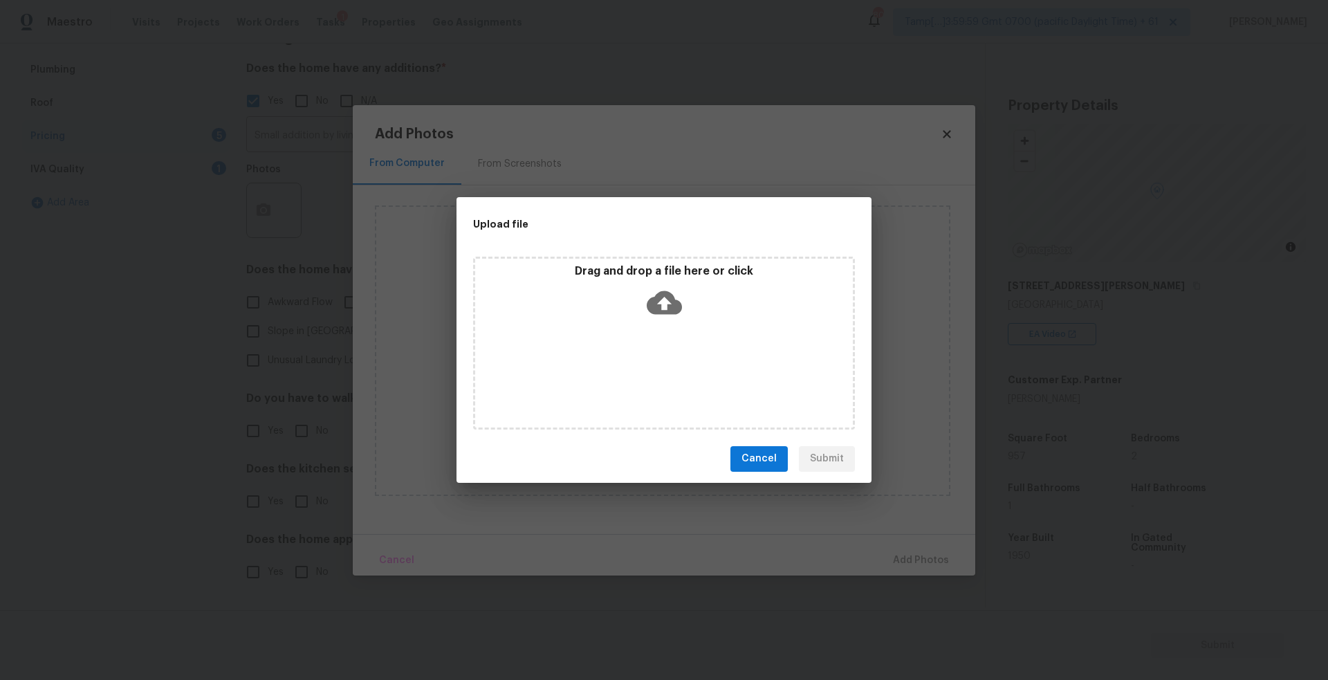
click at [653, 286] on icon at bounding box center [664, 302] width 35 height 35
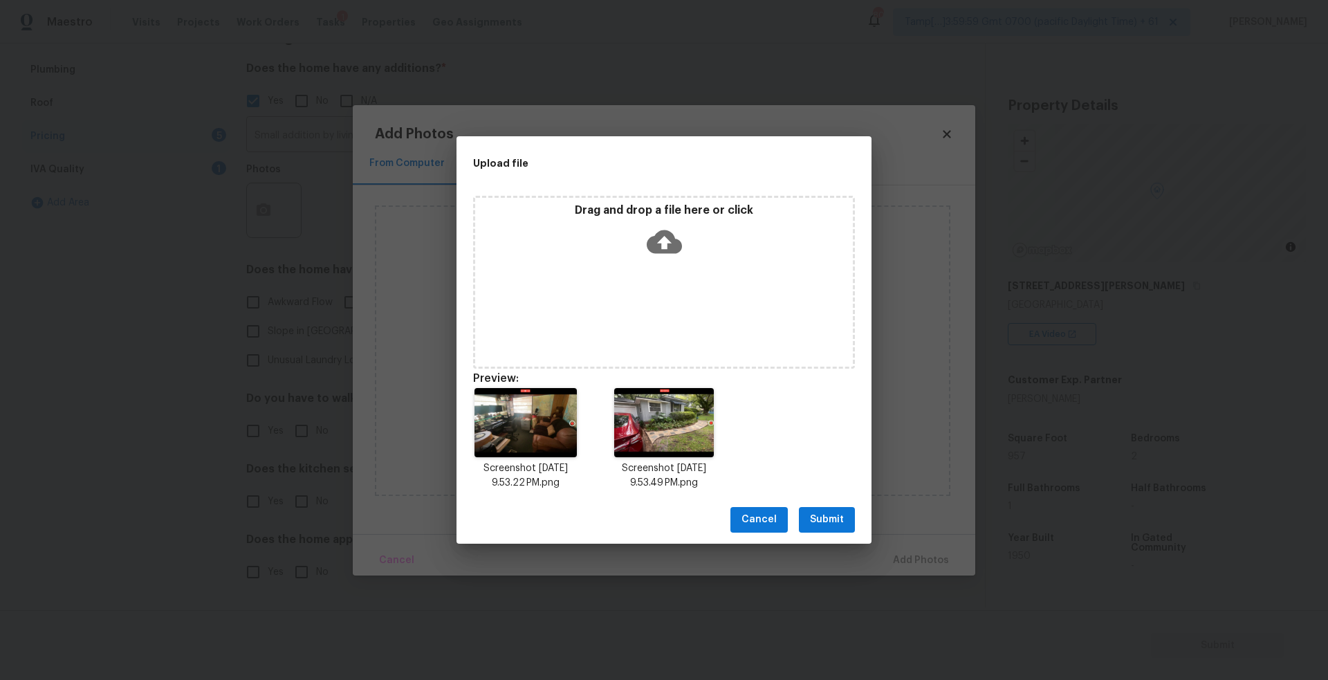
click at [828, 516] on span "Submit" at bounding box center [827, 519] width 34 height 17
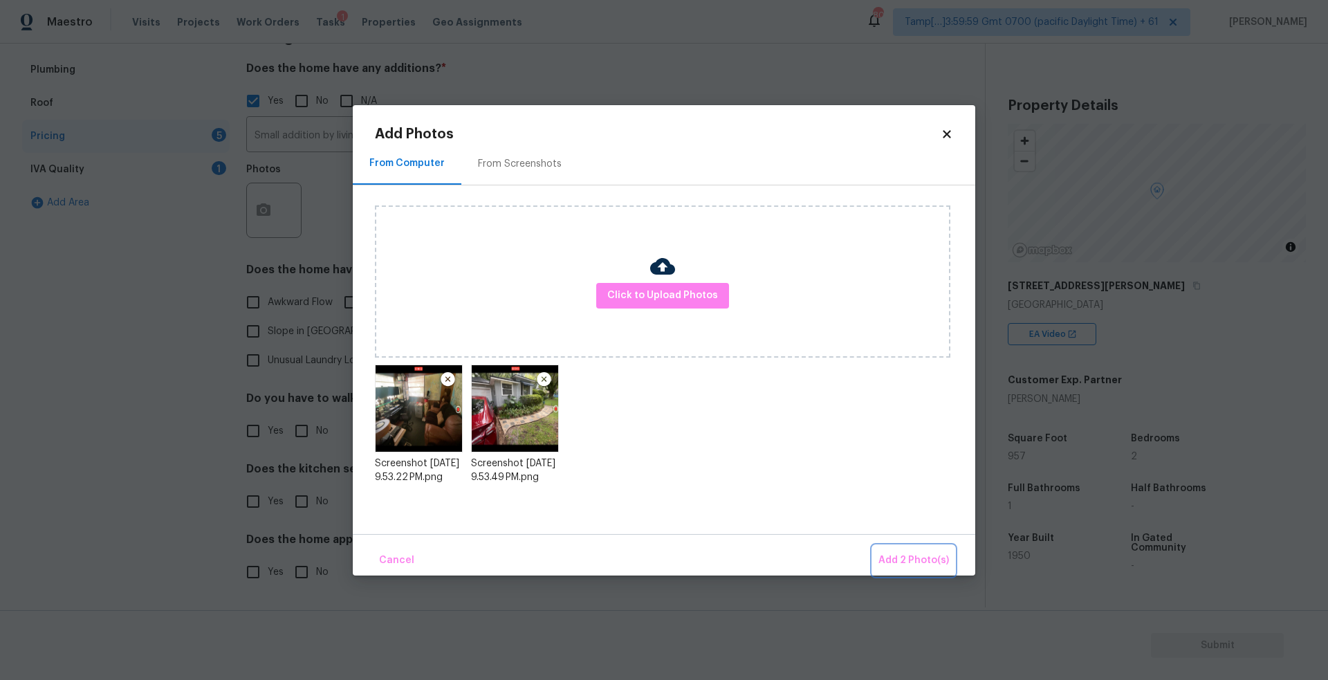
click at [922, 553] on span "Add 2 Photo(s)" at bounding box center [914, 560] width 71 height 17
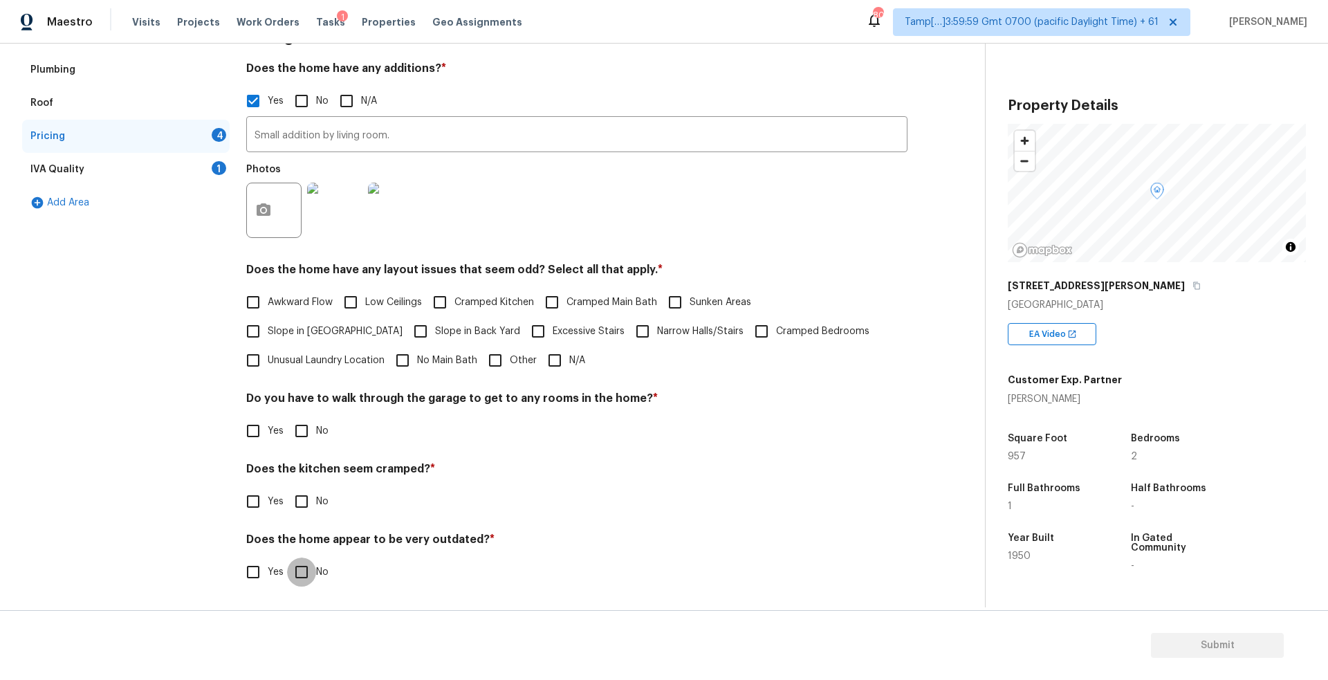
click at [308, 576] on input "No" at bounding box center [301, 572] width 29 height 29
checkbox input "true"
click at [134, 172] on div "IVA Quality 1" at bounding box center [126, 169] width 208 height 33
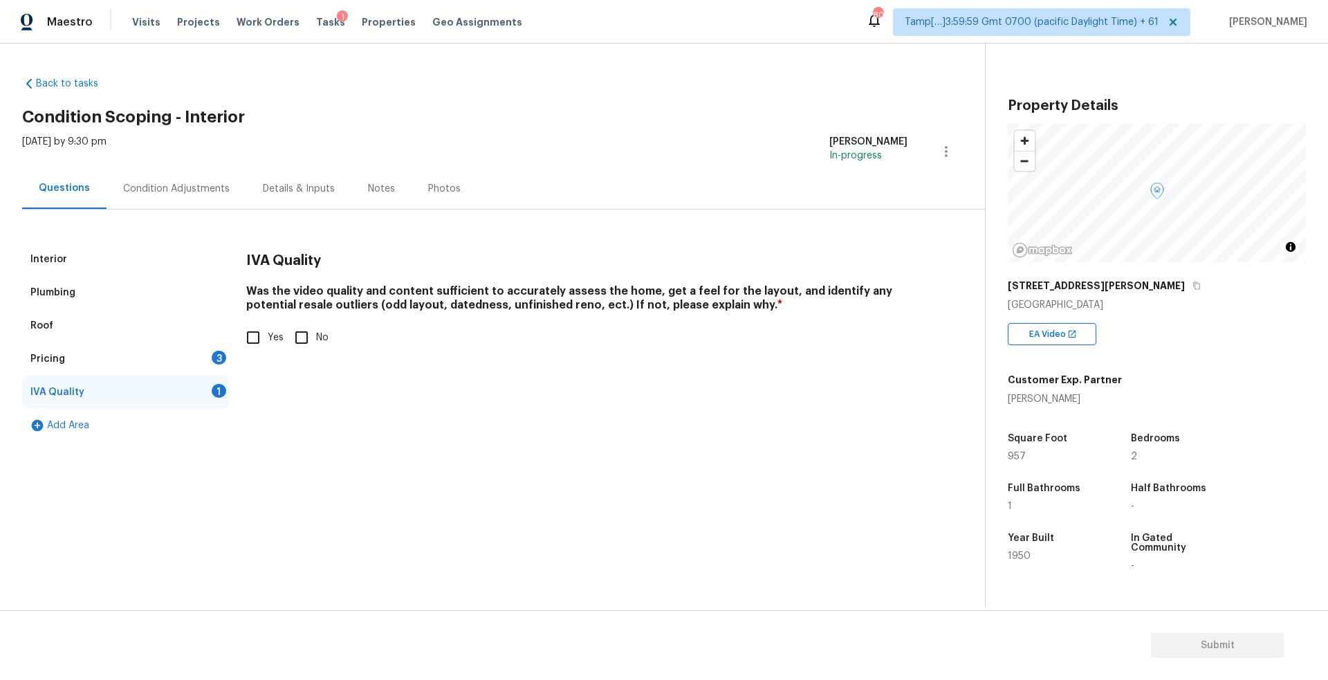
click at [80, 354] on div "Pricing 3" at bounding box center [126, 358] width 208 height 33
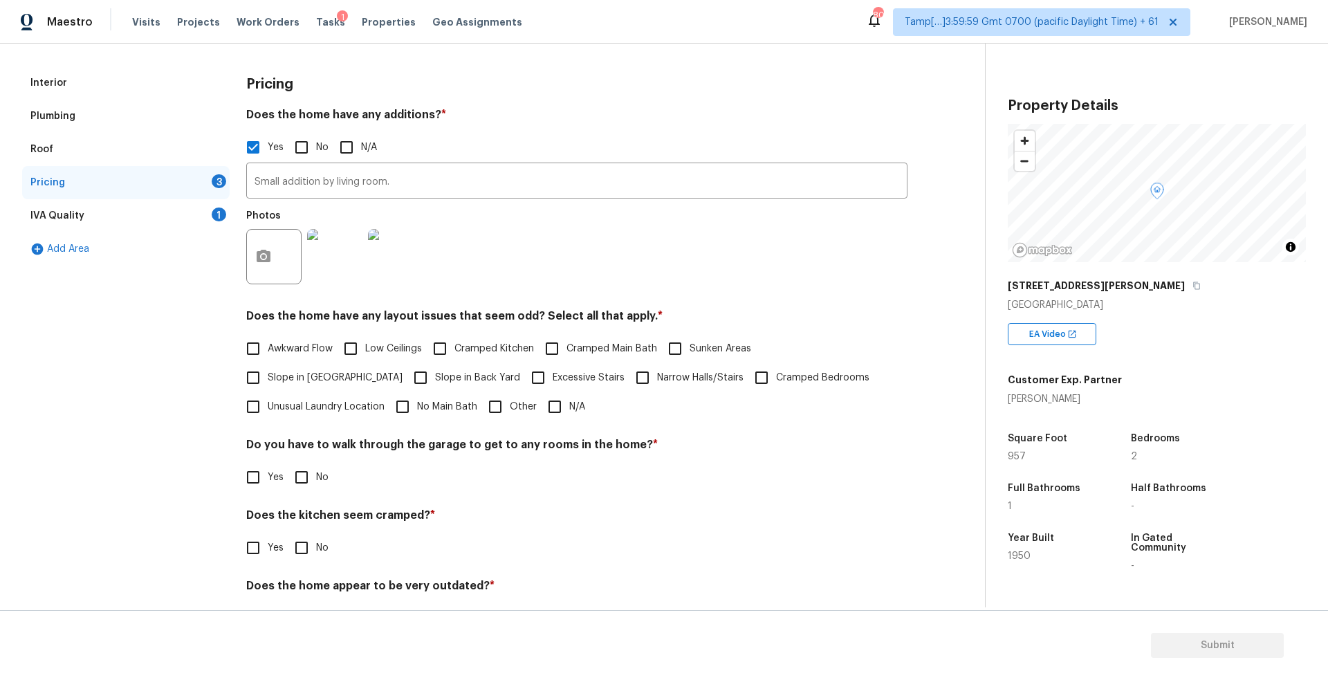
scroll to position [223, 0]
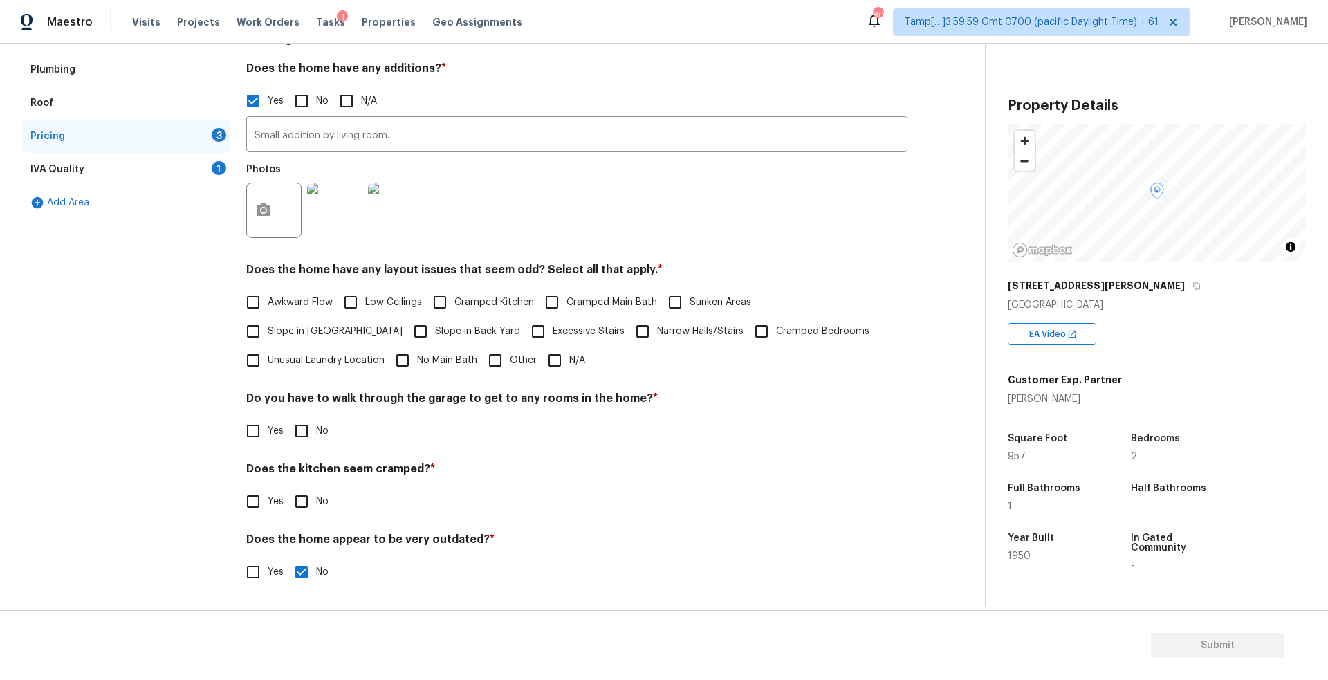
click at [435, 327] on span "Slope in Back Yard" at bounding box center [477, 331] width 85 height 15
click at [406, 327] on input "Slope in Back Yard" at bounding box center [420, 331] width 29 height 29
checkbox input "true"
click at [268, 317] on input "Slope in Front Yard" at bounding box center [253, 331] width 29 height 29
checkbox input "true"
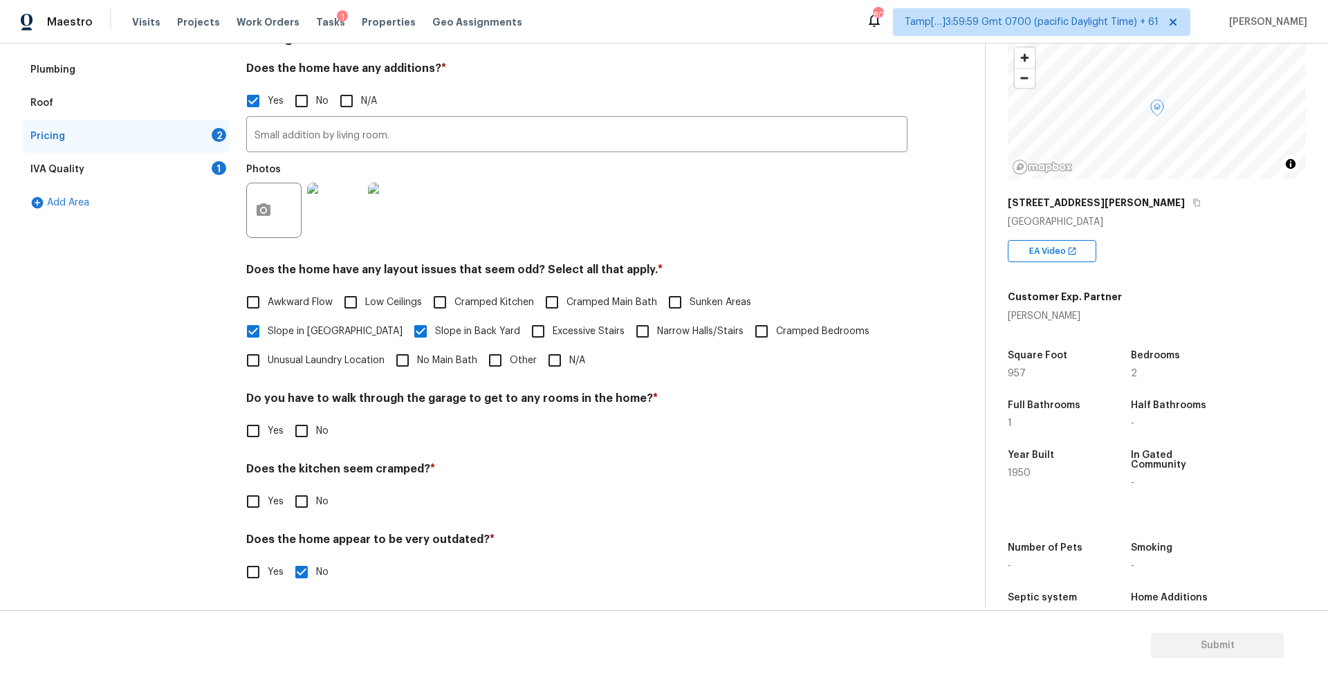
scroll to position [84, 0]
click at [1020, 373] on span "957" at bounding box center [1017, 373] width 18 height 10
click at [315, 416] on label "No" at bounding box center [308, 430] width 42 height 29
click at [315, 416] on input "No" at bounding box center [301, 430] width 29 height 29
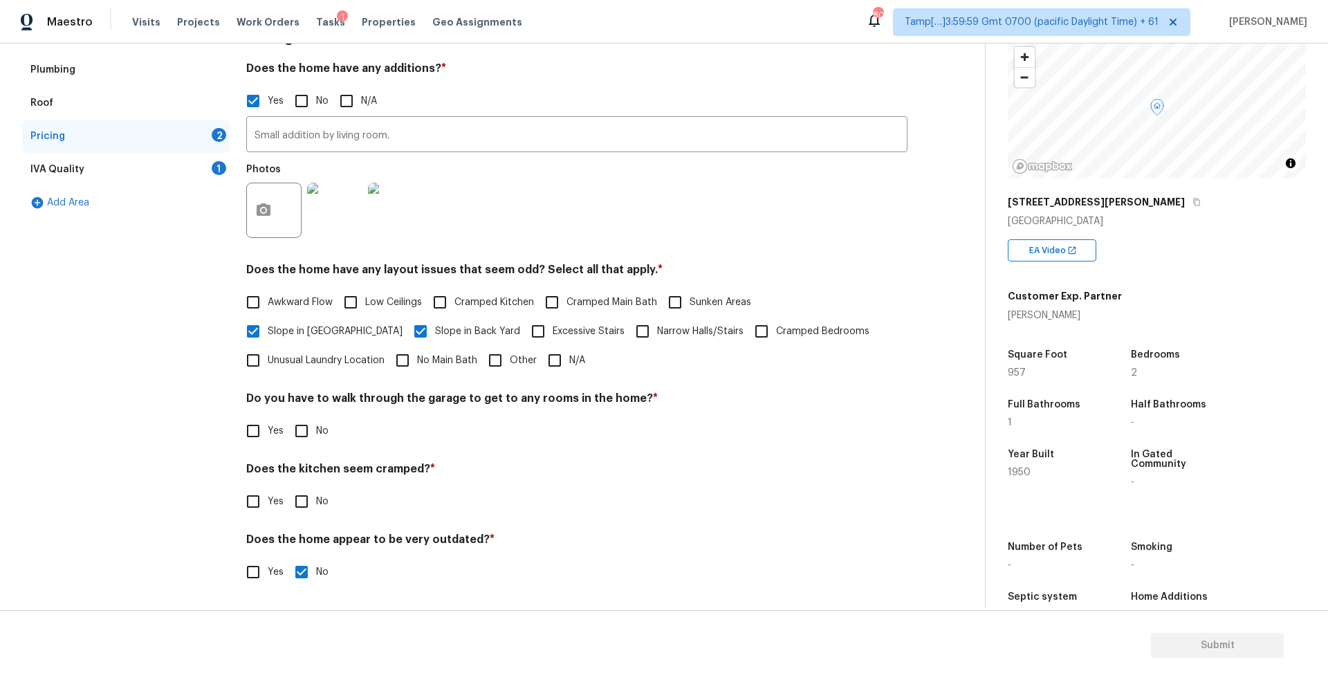
checkbox input "true"
click at [309, 497] on input "No" at bounding box center [301, 501] width 29 height 29
checkbox input "true"
click at [65, 174] on div "IVA Quality" at bounding box center [57, 170] width 54 height 14
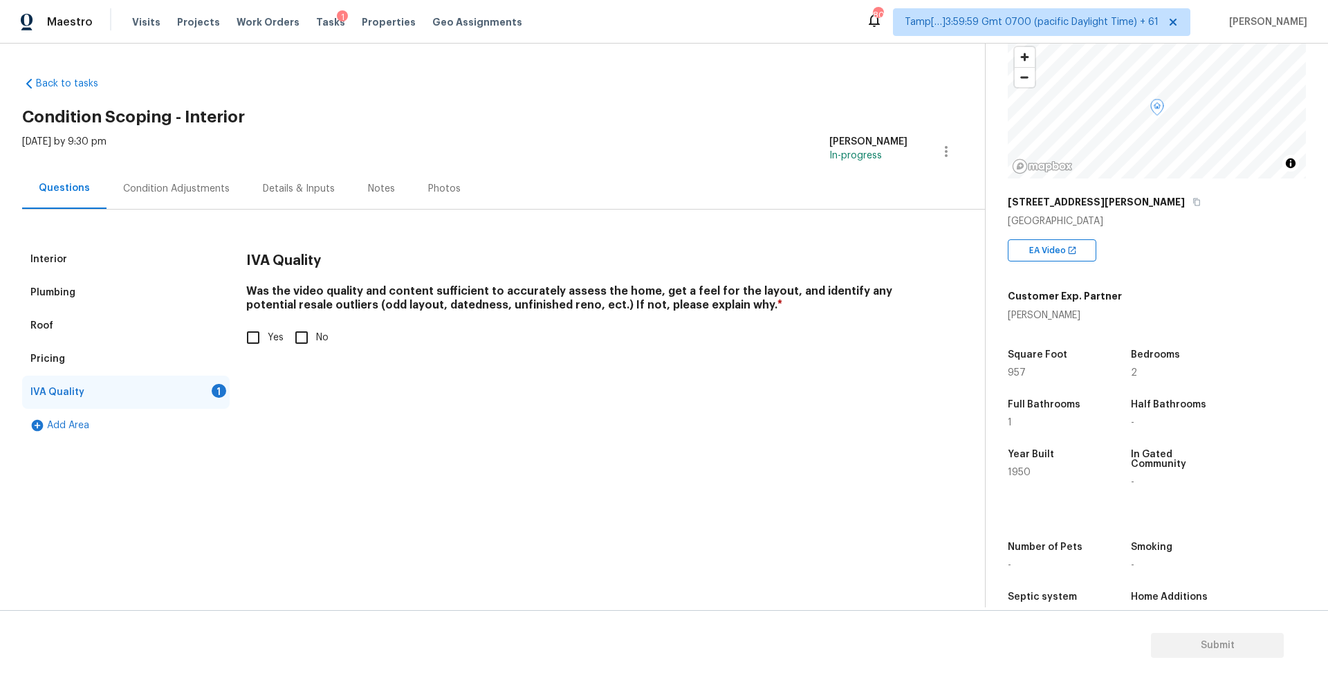
scroll to position [0, 0]
click at [263, 338] on input "Yes" at bounding box center [253, 337] width 29 height 29
checkbox input "true"
click at [200, 193] on div "Condition Adjustments" at bounding box center [176, 189] width 107 height 14
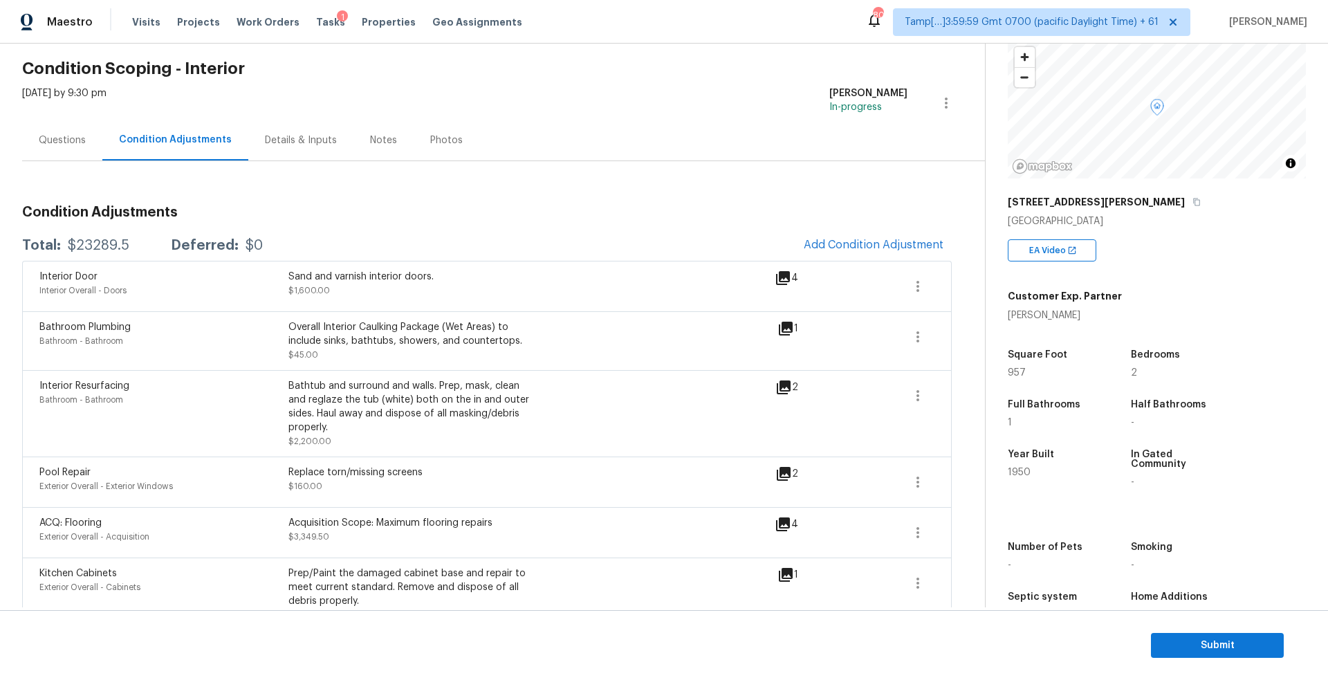
scroll to position [83, 0]
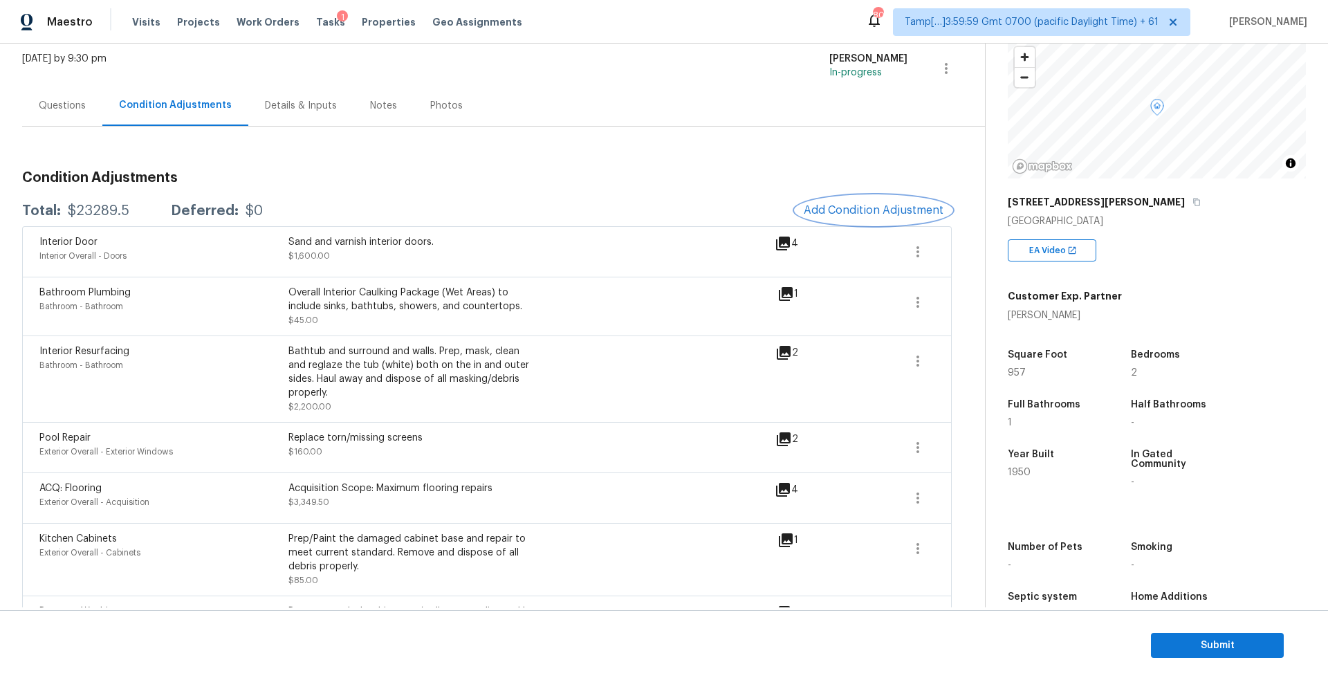
click at [869, 213] on span "Add Condition Adjustment" at bounding box center [874, 210] width 140 height 12
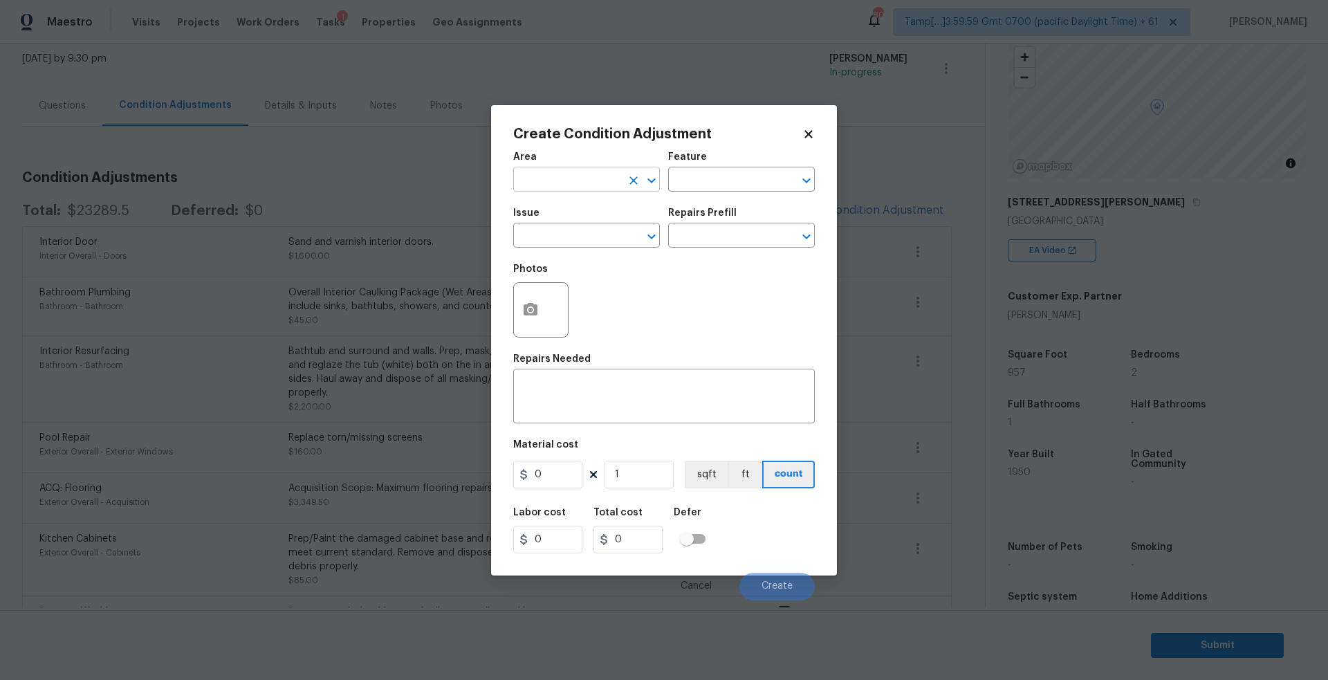
click at [616, 183] on input "text" at bounding box center [567, 180] width 108 height 21
click at [619, 233] on li "Interior Overall" at bounding box center [586, 234] width 147 height 23
type input "Interior Overall"
click at [603, 237] on input "text" at bounding box center [567, 236] width 108 height 21
click at [570, 301] on li "ACQ: Paint" at bounding box center [586, 300] width 147 height 23
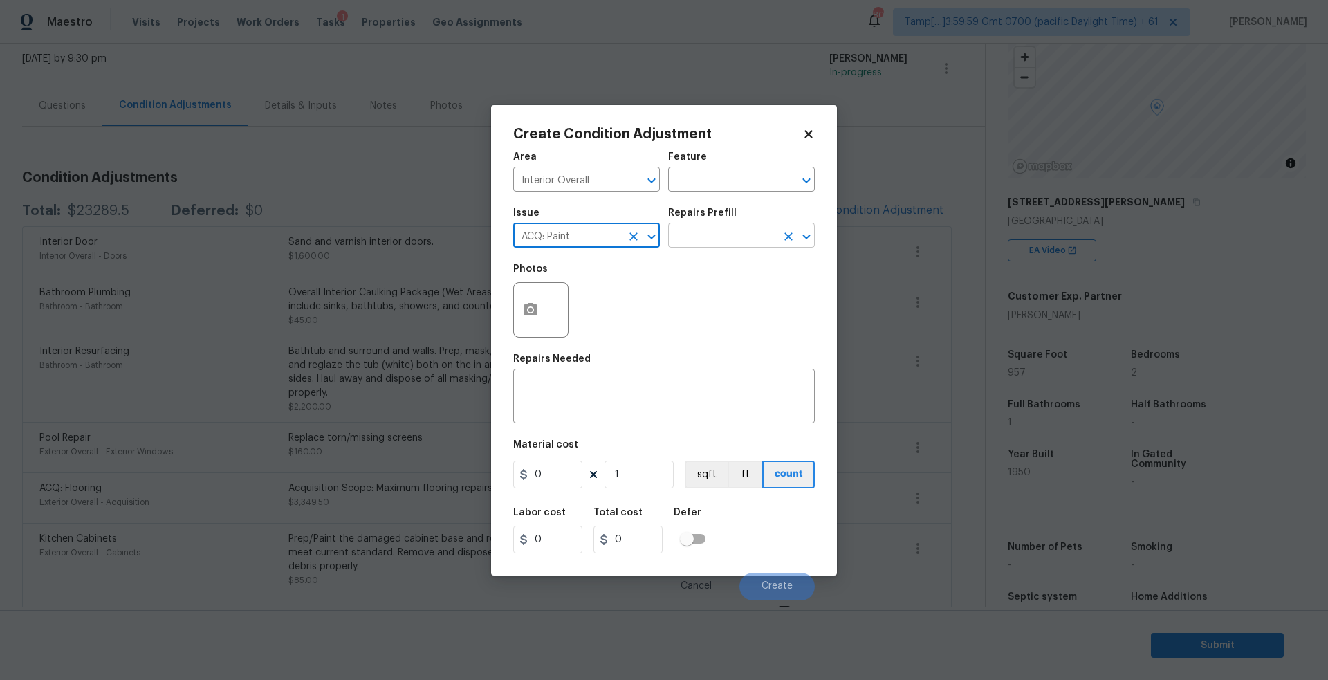
type input "ACQ: Paint"
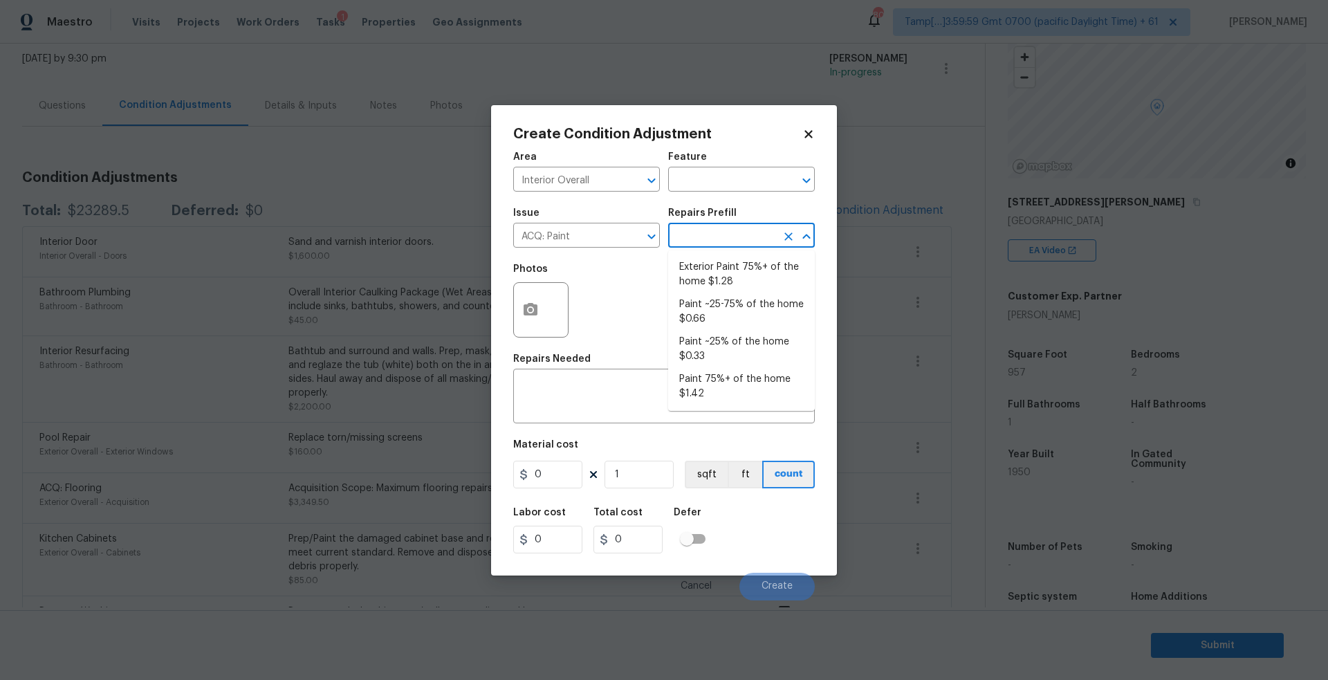
click at [766, 241] on input "text" at bounding box center [722, 236] width 108 height 21
click at [724, 385] on li "Paint 75%+ of the home $1.42" at bounding box center [741, 386] width 147 height 37
type input "Acquisition"
type textarea "Acquisition Scope: 75%+ of the home will likely require interior paint"
type input "1.42"
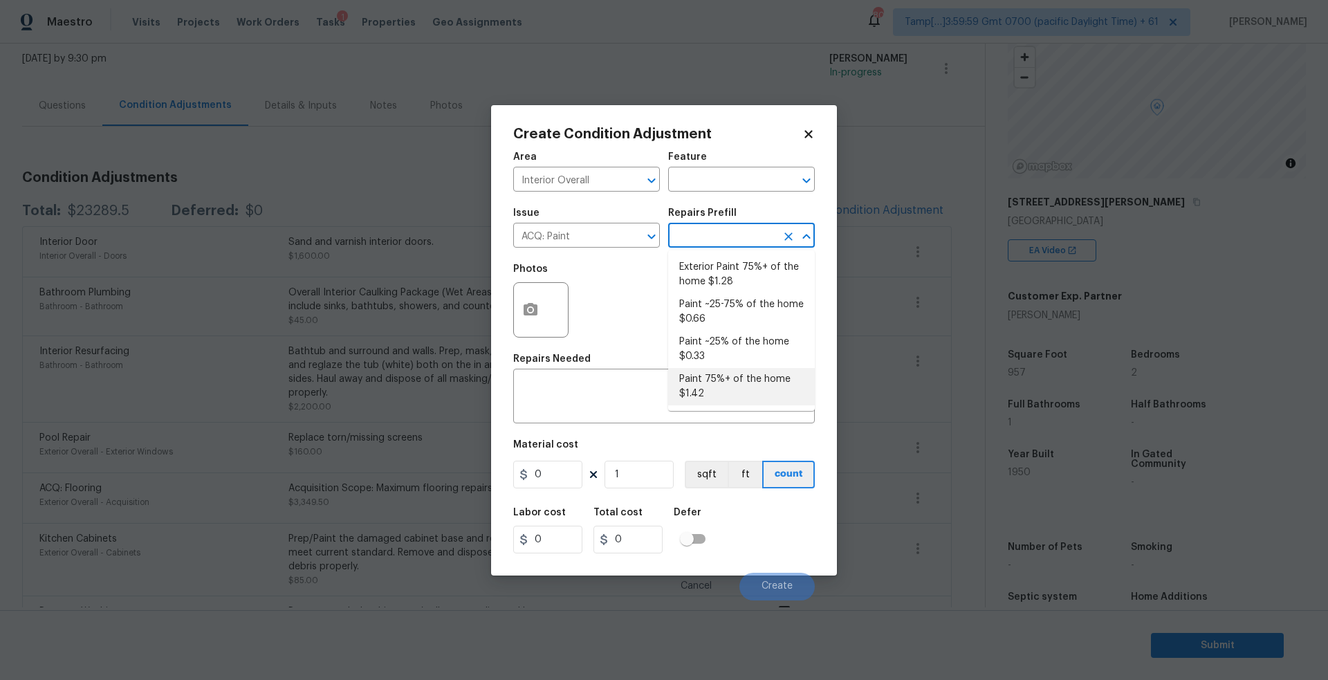
type input "1.42"
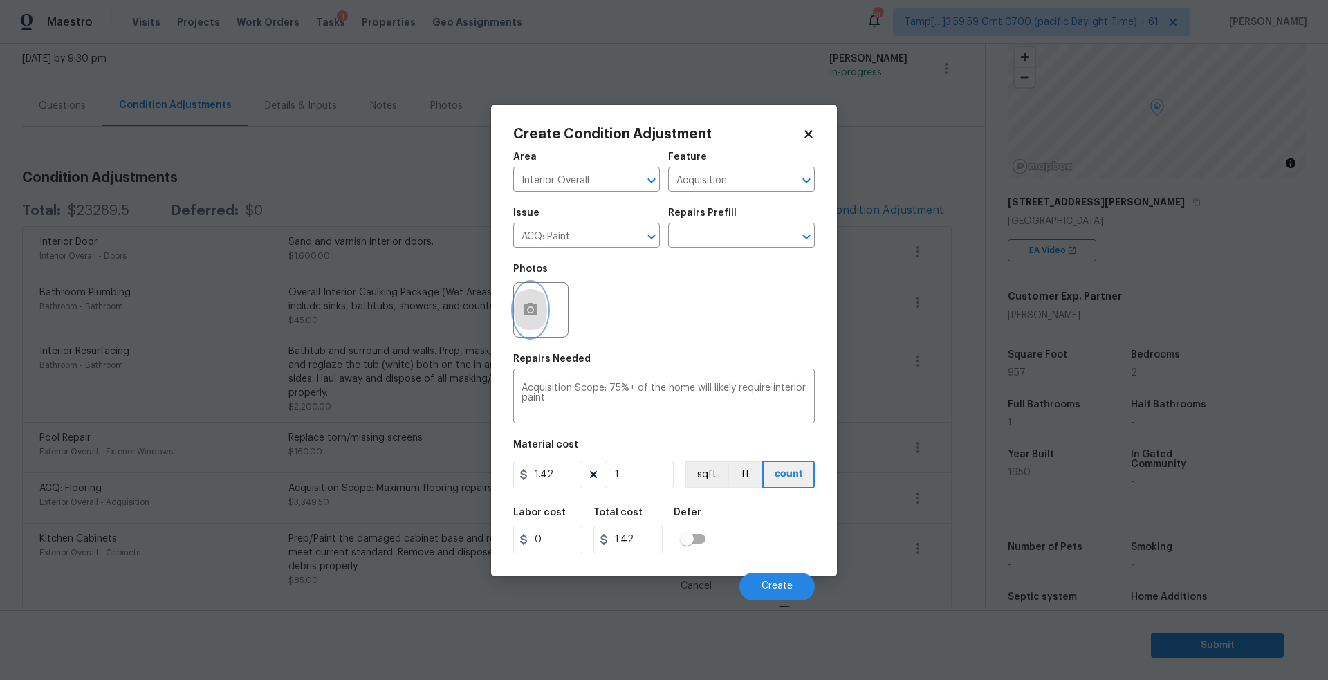
click at [535, 310] on icon "button" at bounding box center [531, 309] width 14 height 12
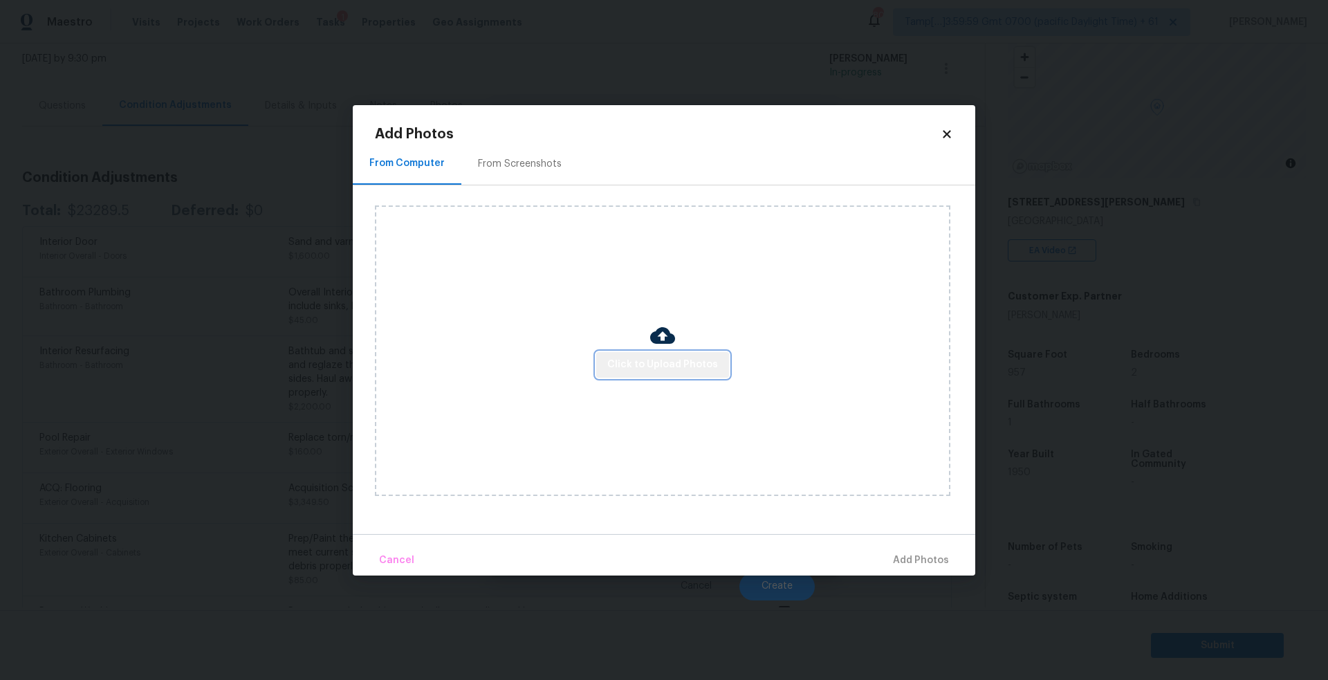
click at [675, 362] on span "Click to Upload Photos" at bounding box center [662, 364] width 111 height 17
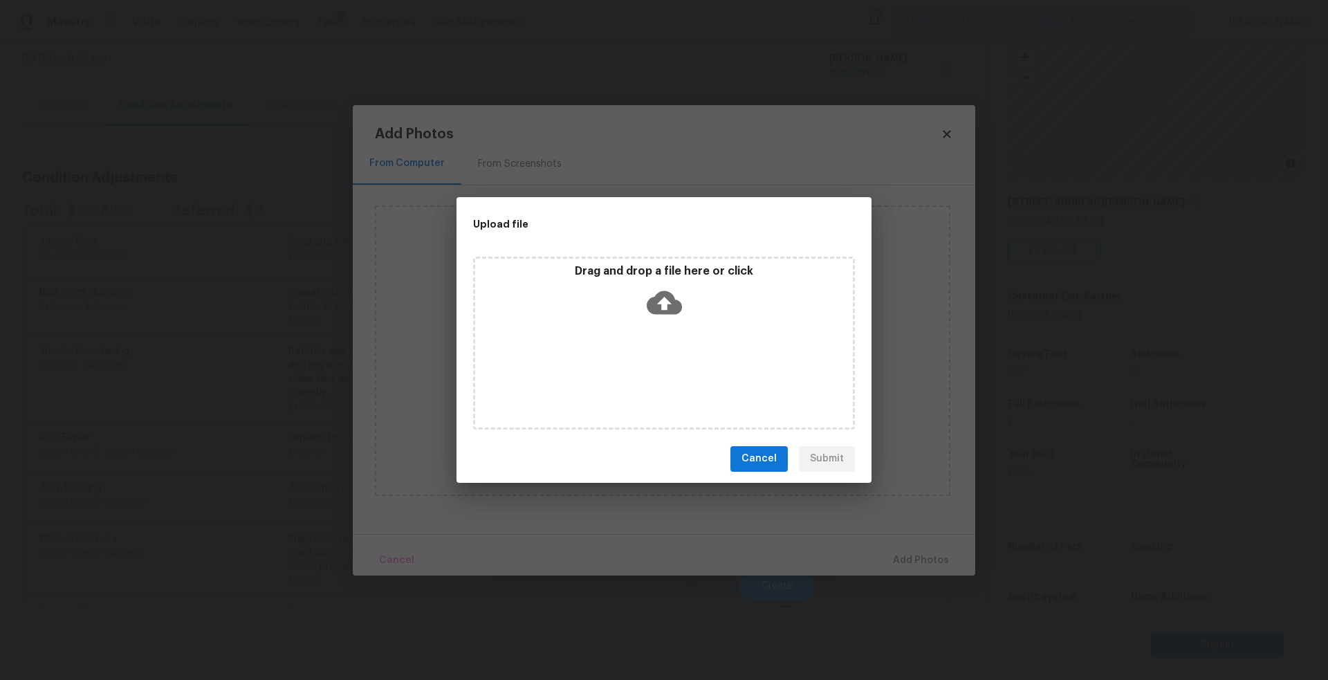
click at [653, 295] on icon at bounding box center [664, 302] width 35 height 35
